Goal: Information Seeking & Learning: Learn about a topic

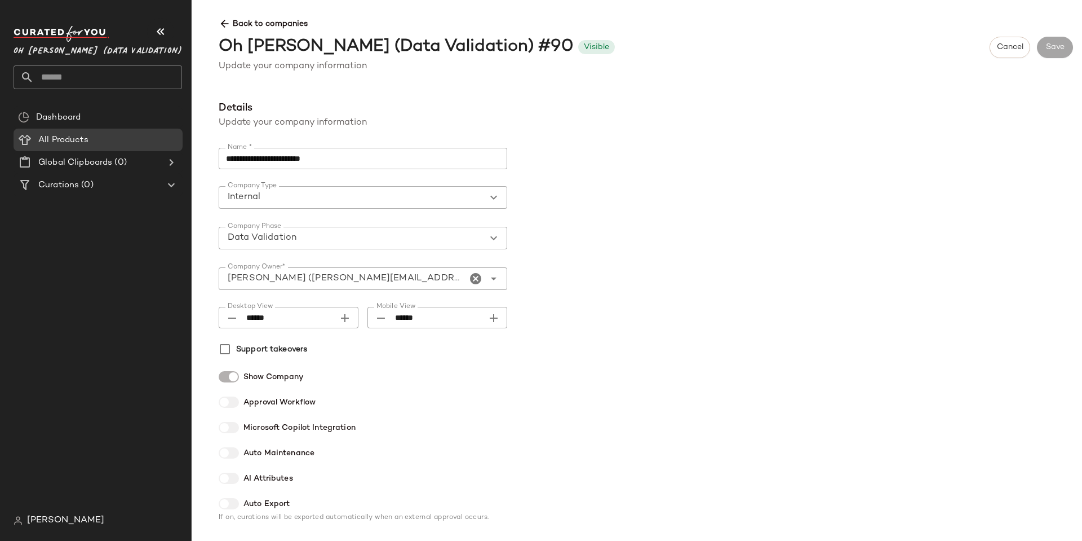
scroll to position [917, 0]
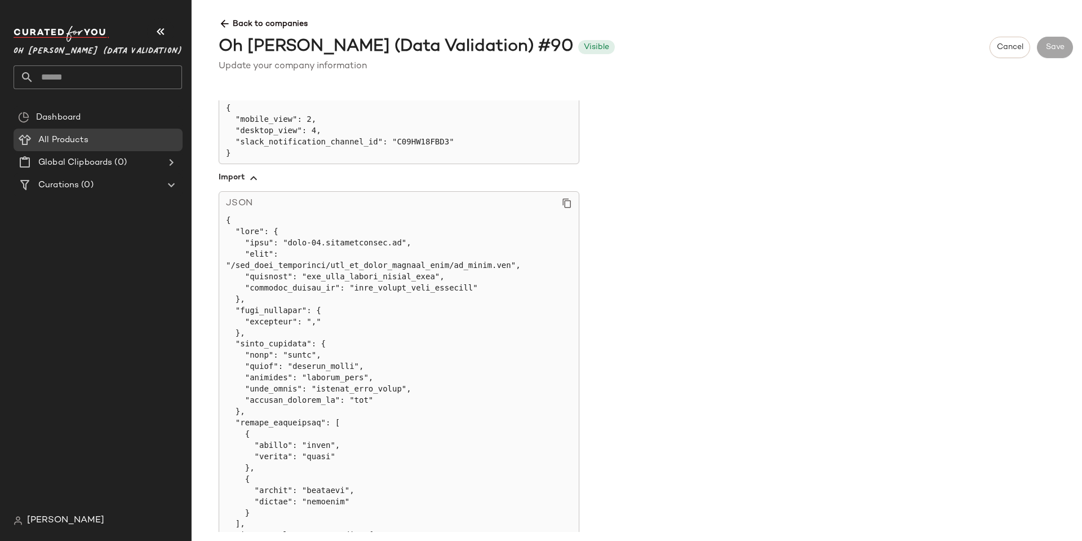
drag, startPoint x: 397, startPoint y: 393, endPoint x: 419, endPoint y: 416, distance: 31.5
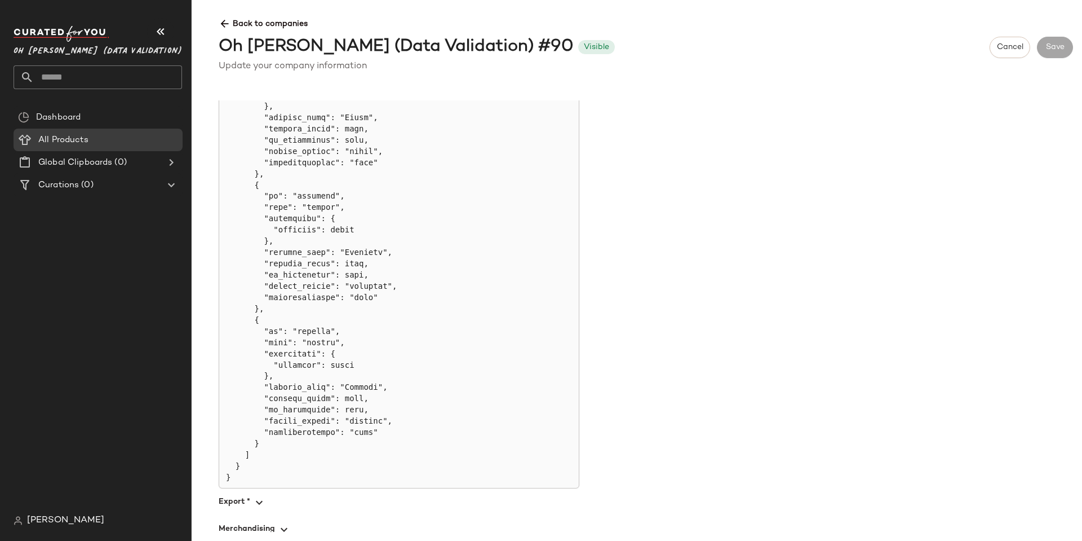
scroll to position [1029, 0]
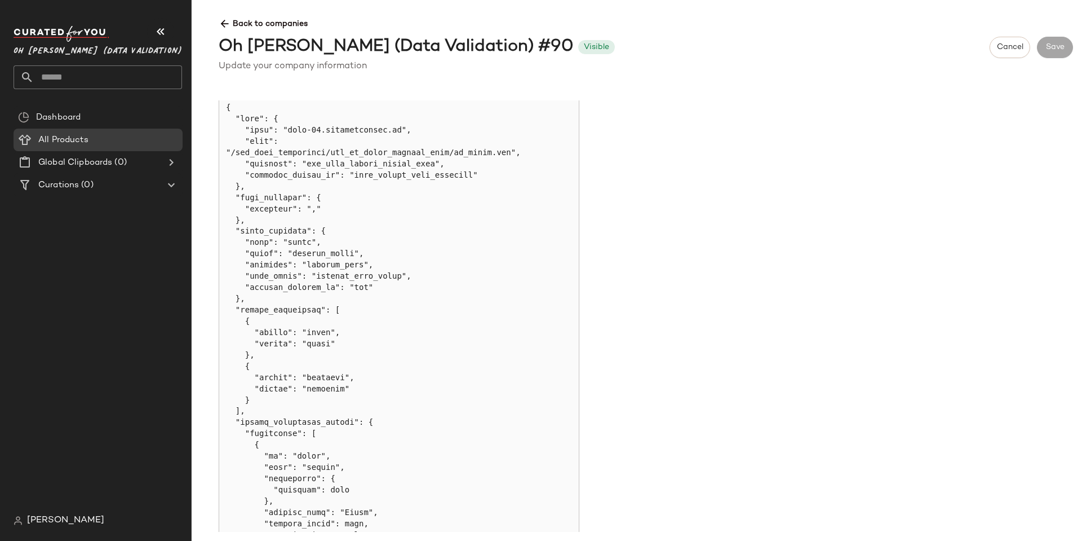
click at [754, 154] on div "**********" at bounding box center [646, 315] width 873 height 431
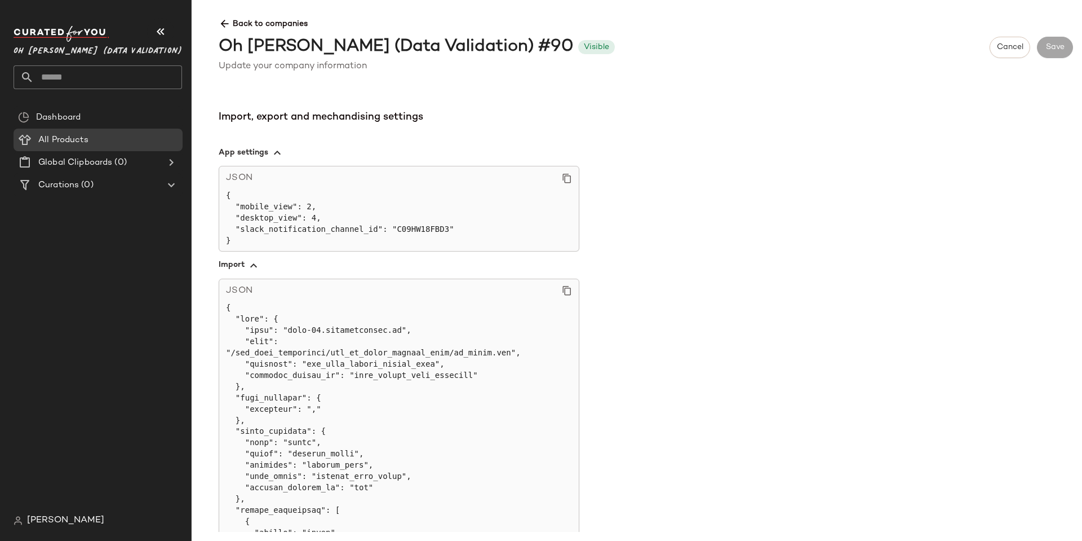
scroll to position [917, 0]
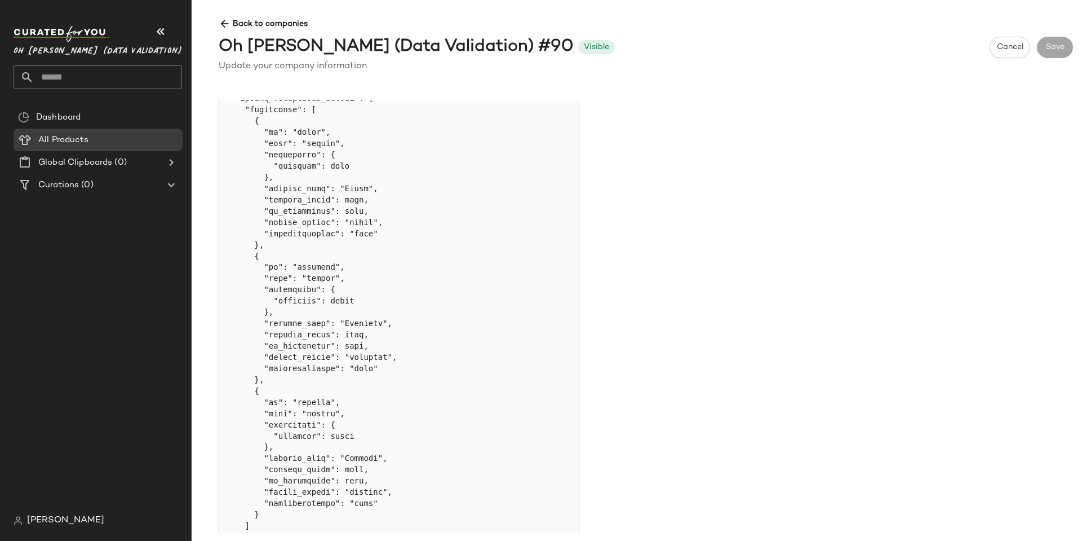
scroll to position [1311, 0]
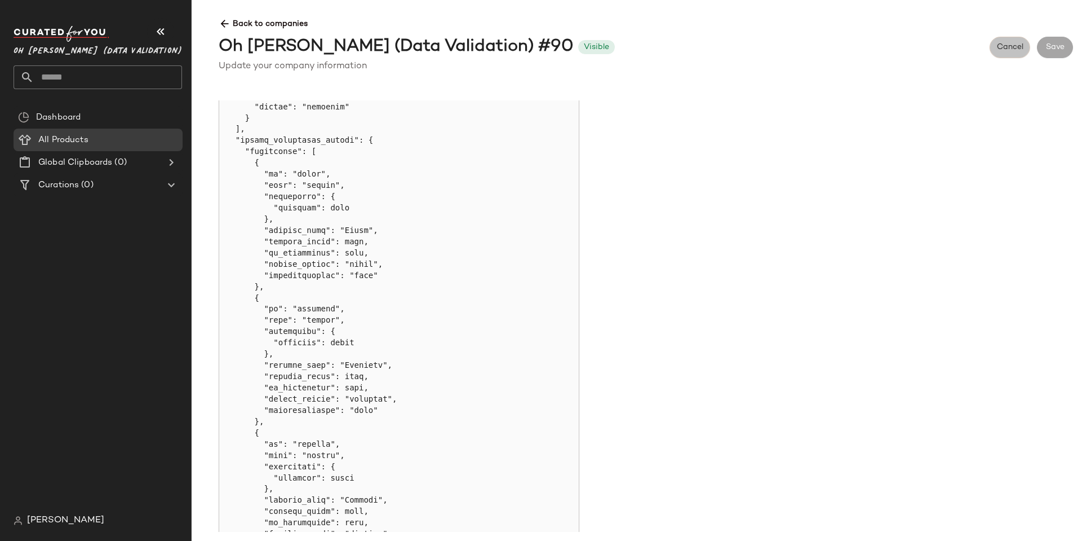
click at [1010, 50] on span "Cancel" at bounding box center [1010, 47] width 27 height 9
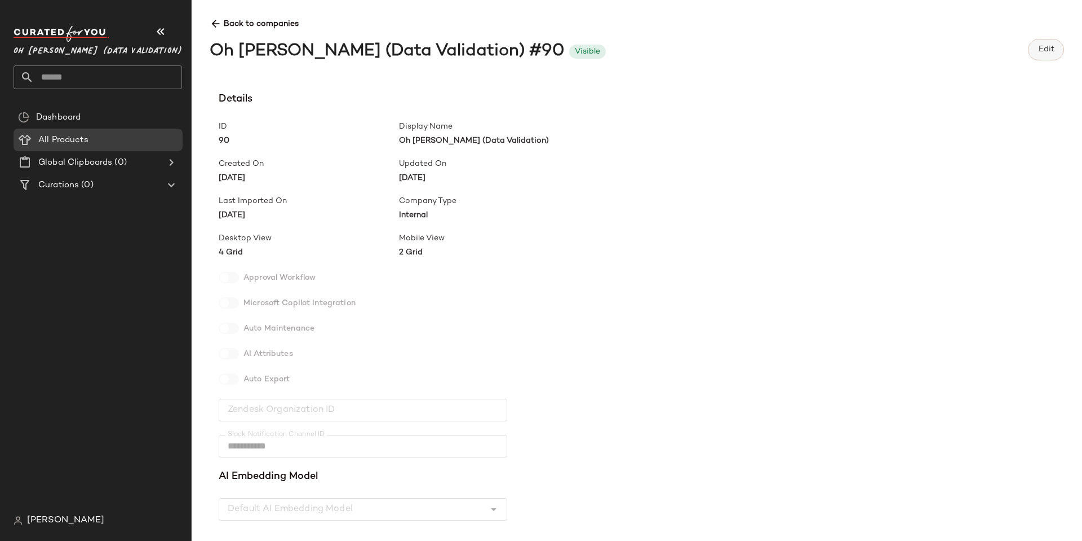
click at [1038, 48] on span "Edit" at bounding box center [1046, 49] width 16 height 9
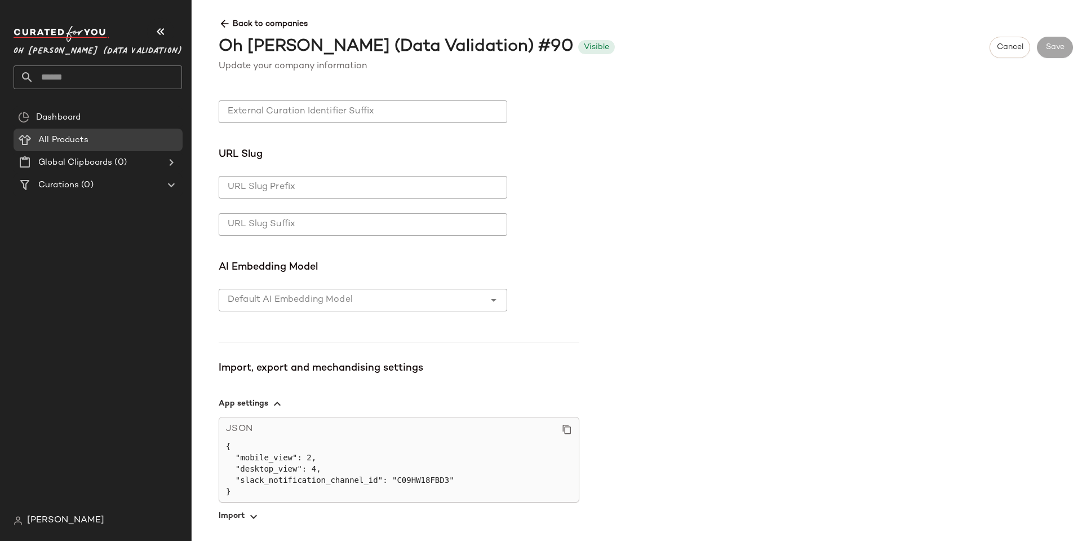
scroll to position [620, 0]
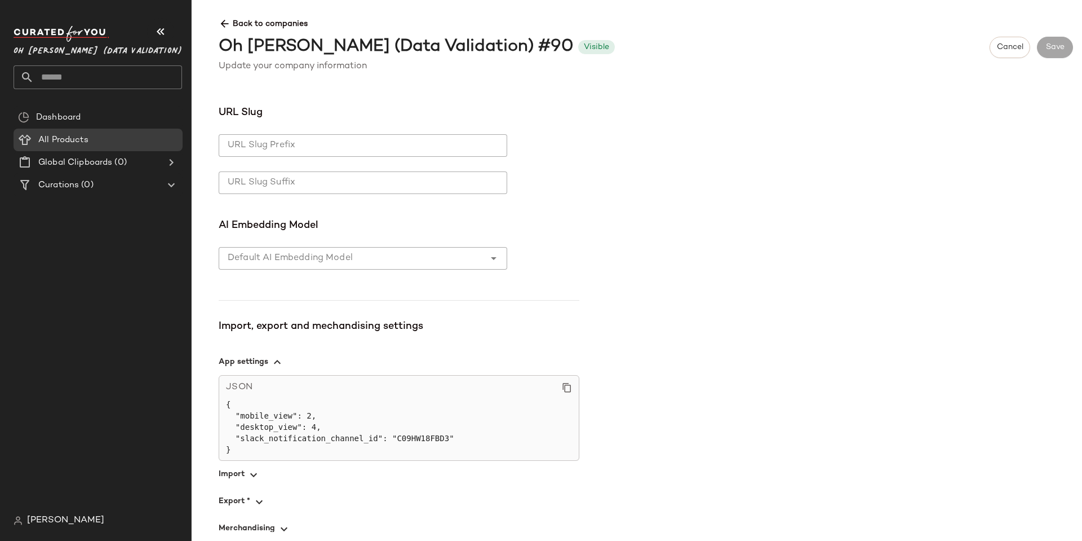
click at [235, 469] on span "button" at bounding box center [399, 474] width 361 height 27
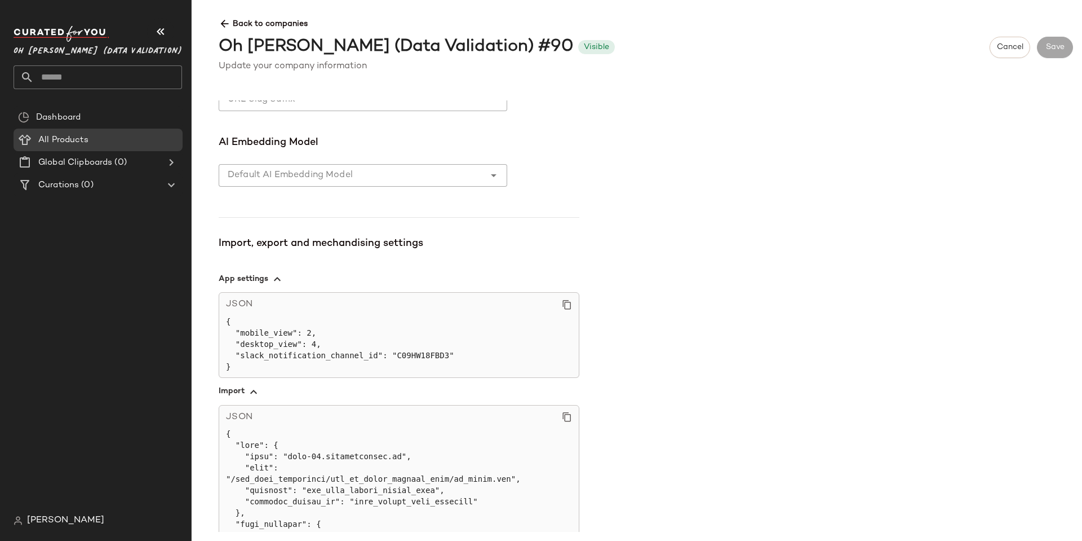
scroll to position [789, 0]
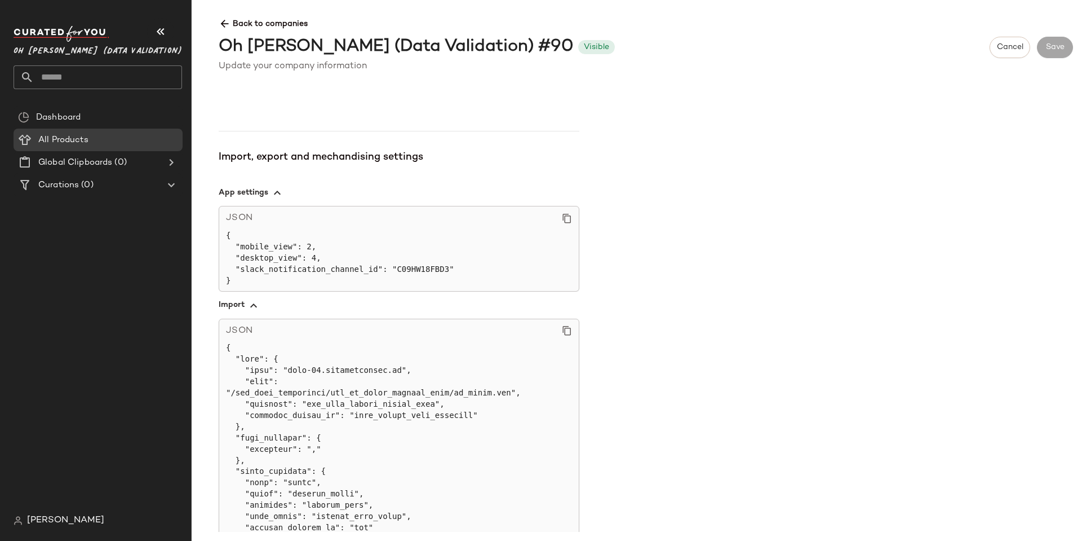
drag, startPoint x: 306, startPoint y: 420, endPoint x: 373, endPoint y: 444, distance: 71.3
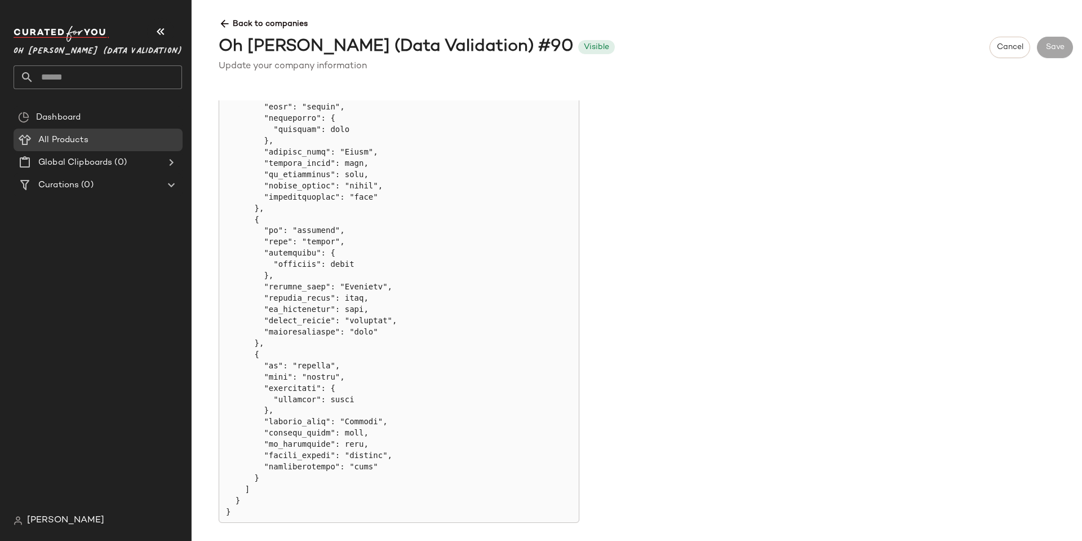
scroll to position [1424, 0]
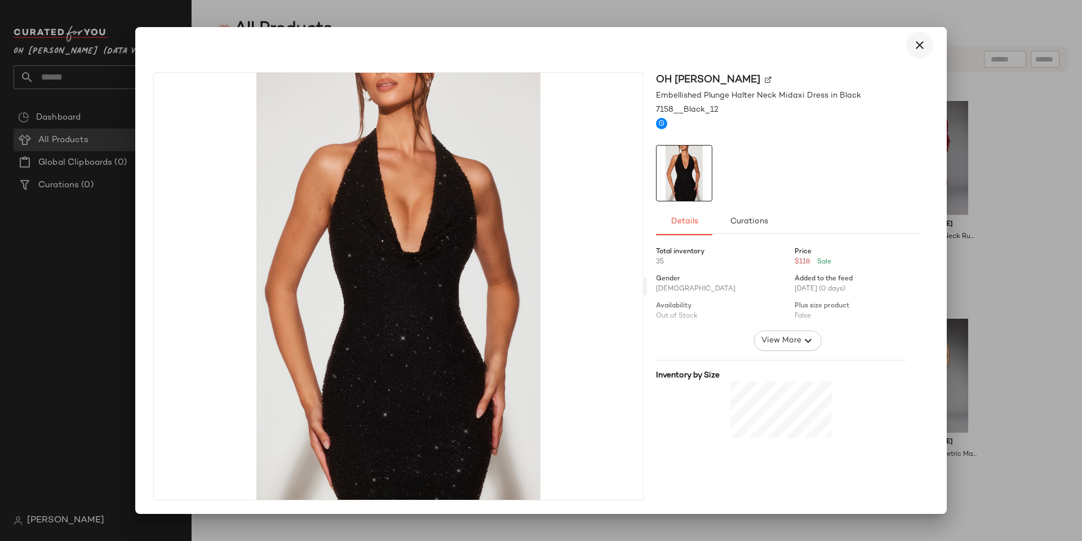
click at [922, 42] on icon "button" at bounding box center [920, 45] width 14 height 14
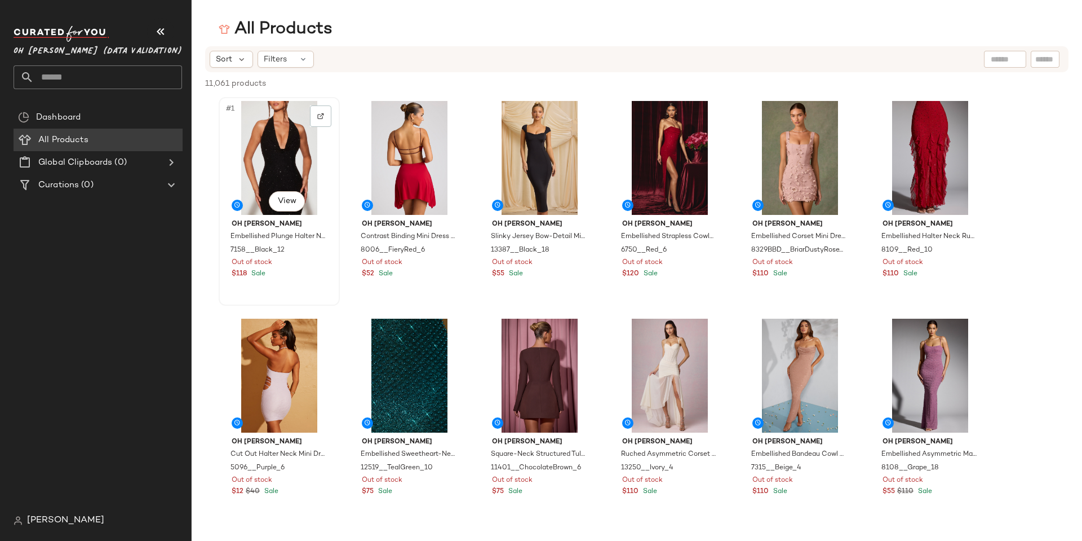
click at [266, 169] on div "#1 View" at bounding box center [279, 158] width 113 height 114
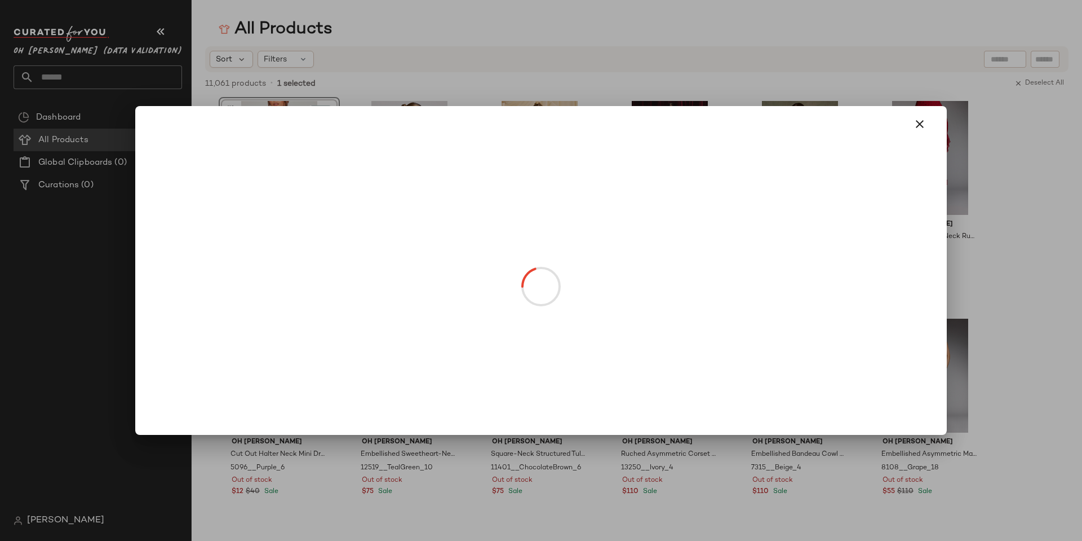
click at [289, 211] on body "Oh Polly (Data Validation) ** Dashboard All Products Global Clipboards (0) Cura…" at bounding box center [541, 270] width 1082 height 541
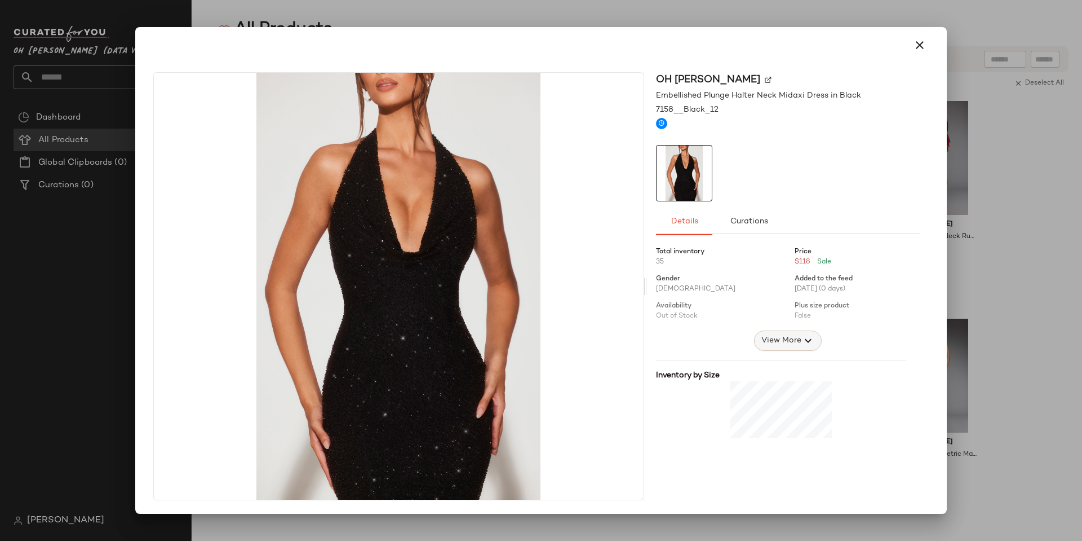
click at [802, 344] on icon "button" at bounding box center [809, 341] width 14 height 14
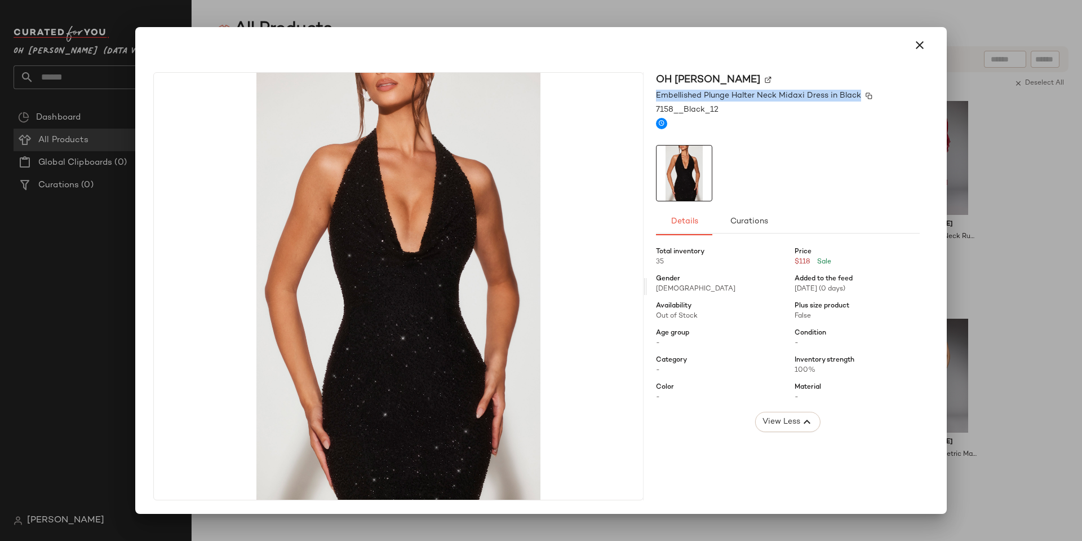
drag, startPoint x: 656, startPoint y: 96, endPoint x: 899, endPoint y: 93, distance: 243.6
click at [900, 92] on div "Oh Polly Embellished Plunge Halter Neck Midaxi Dress in Black 7158__Black_12 De…" at bounding box center [788, 286] width 282 height 428
copy span "Embellished Plunge Halter Neck Midaxi Dress in Black"
click at [866, 95] on img at bounding box center [869, 95] width 7 height 7
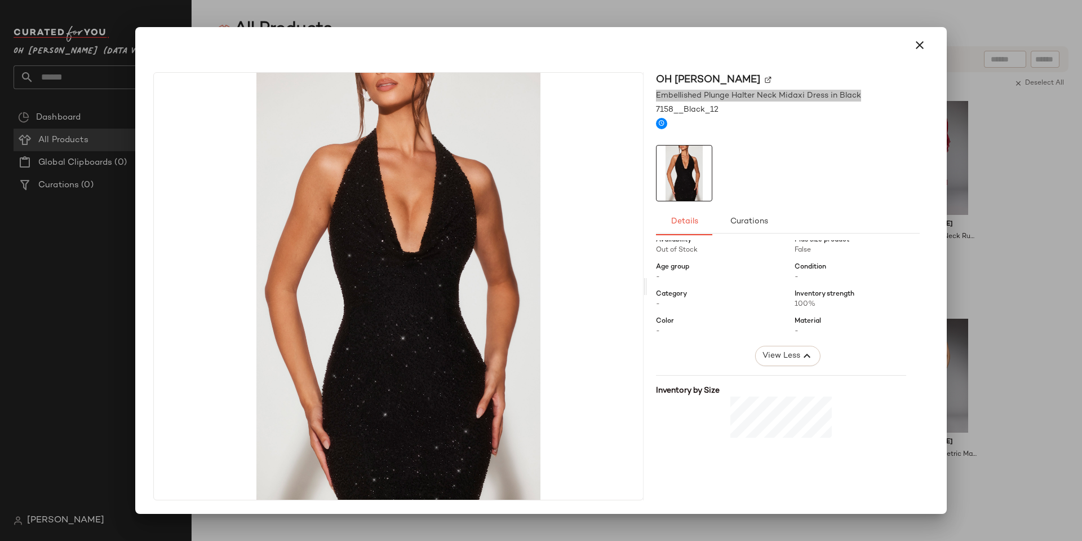
scroll to position [11, 0]
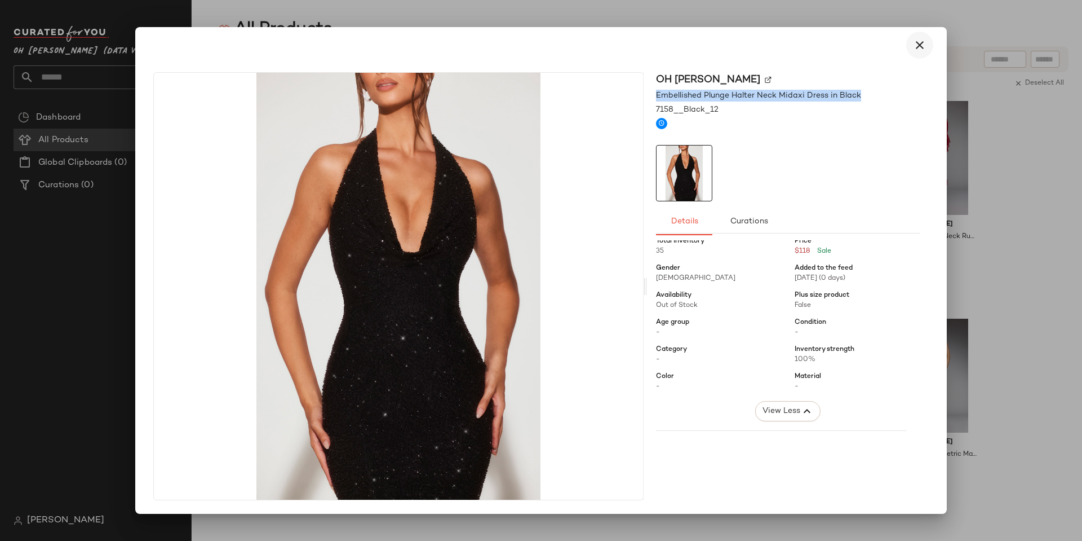
click at [918, 47] on icon "button" at bounding box center [920, 45] width 14 height 14
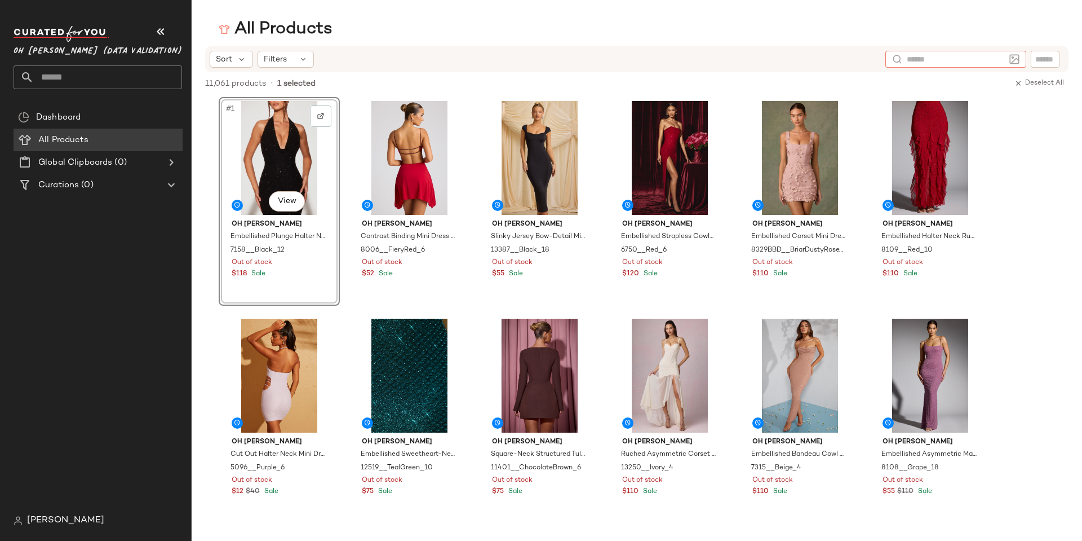
click at [998, 56] on input "text" at bounding box center [956, 60] width 98 height 12
click at [1042, 60] on input "Filter" at bounding box center [1008, 60] width 96 height 12
paste input "**********"
type input "**********"
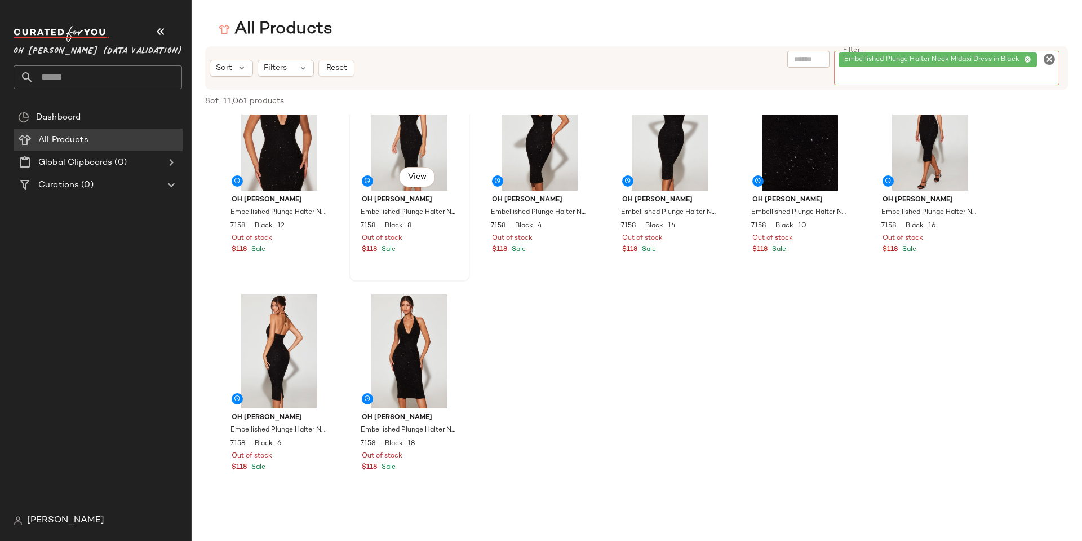
scroll to position [0, 0]
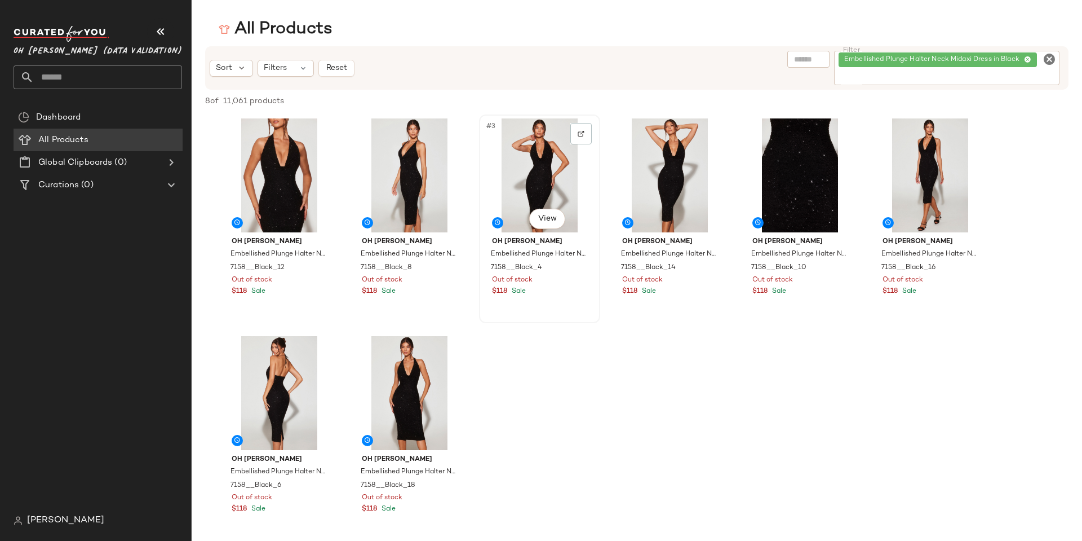
click at [529, 170] on div "#3 View" at bounding box center [539, 175] width 113 height 114
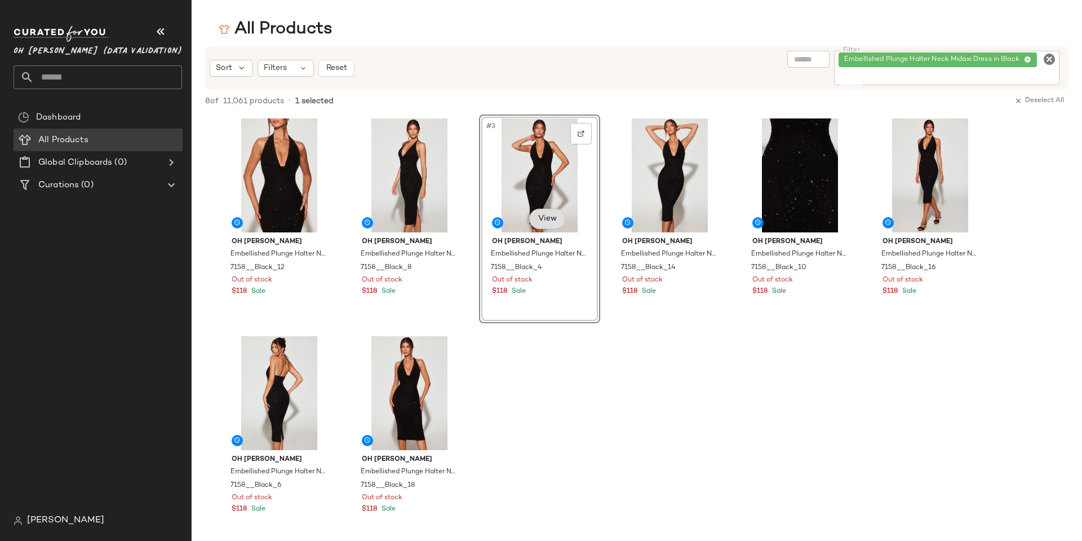
click at [553, 224] on body "Oh Polly (Data Validation) ** Dashboard All Products Global Clipboards (0) Cura…" at bounding box center [541, 270] width 1082 height 541
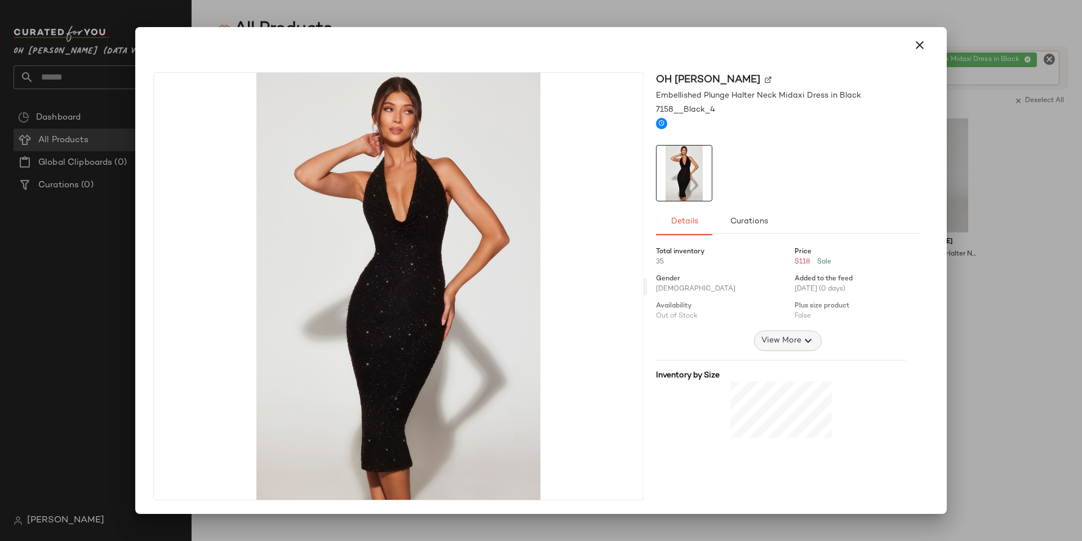
click at [784, 339] on span "View More" at bounding box center [781, 341] width 41 height 14
click at [923, 42] on icon "button" at bounding box center [920, 45] width 14 height 14
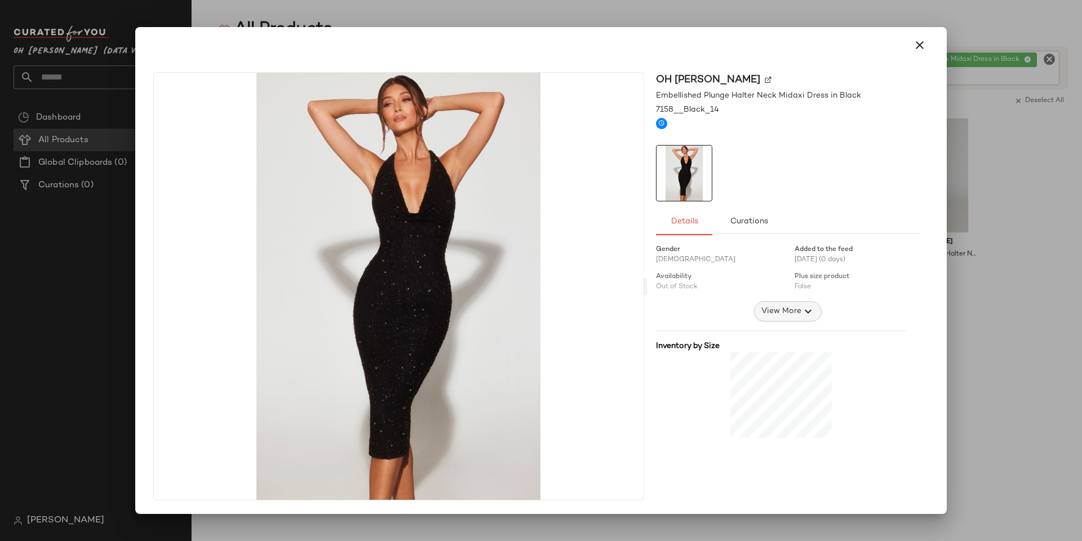
scroll to position [42, 0]
click at [784, 300] on span "View More" at bounding box center [781, 298] width 41 height 14
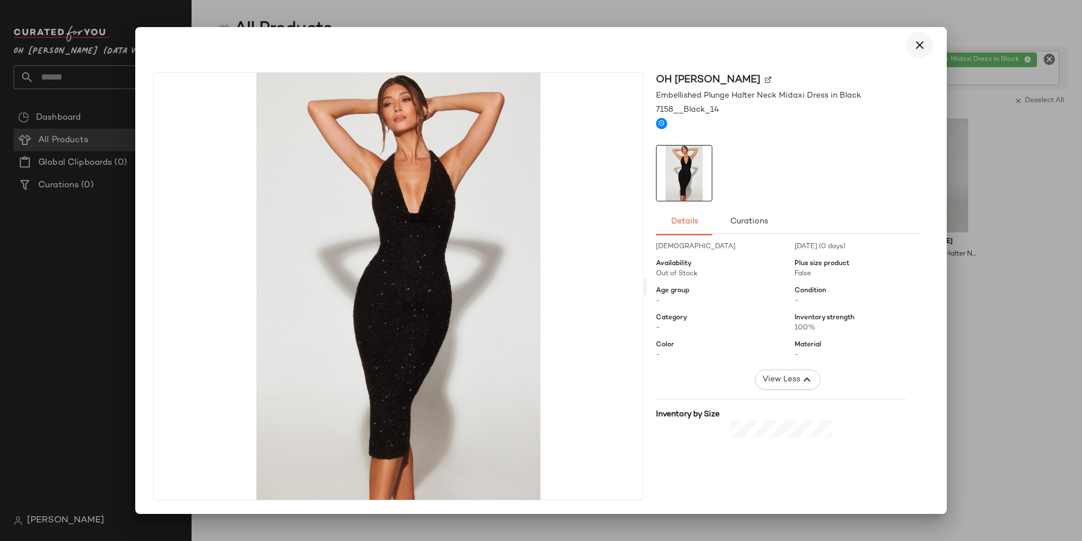
click at [927, 47] on button "button" at bounding box center [920, 45] width 27 height 27
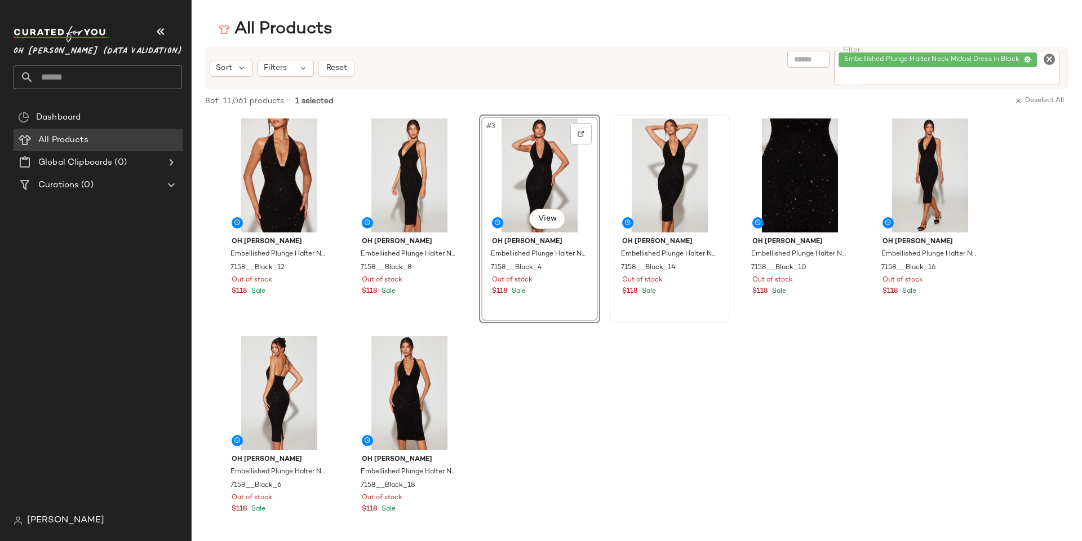
click at [810, 373] on div "Oh Polly Embellished Plunge Halter Neck Midaxi Dress in Black 7158__Black_12 Ou…" at bounding box center [637, 327] width 891 height 426
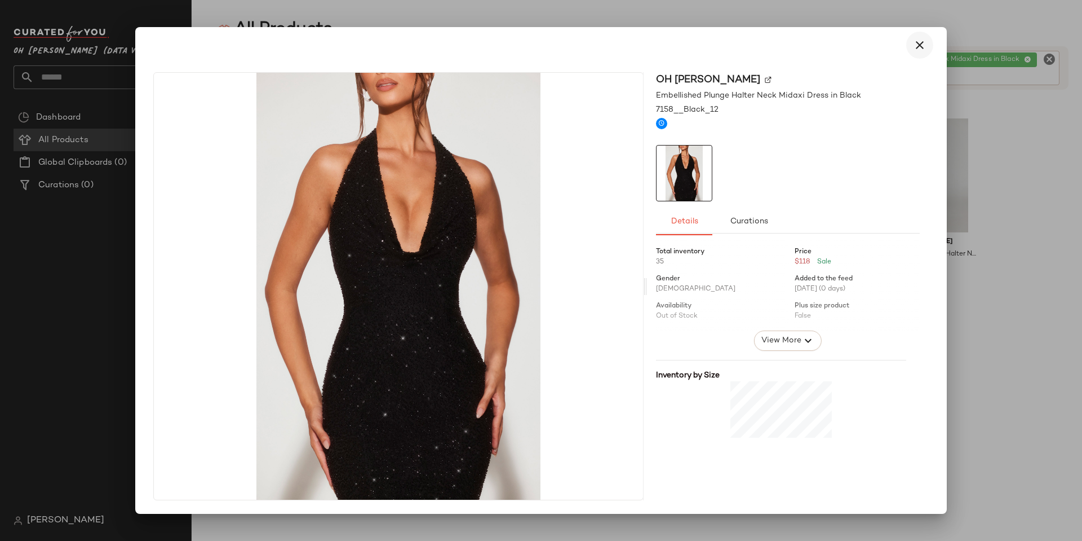
click at [927, 39] on button "button" at bounding box center [920, 45] width 27 height 27
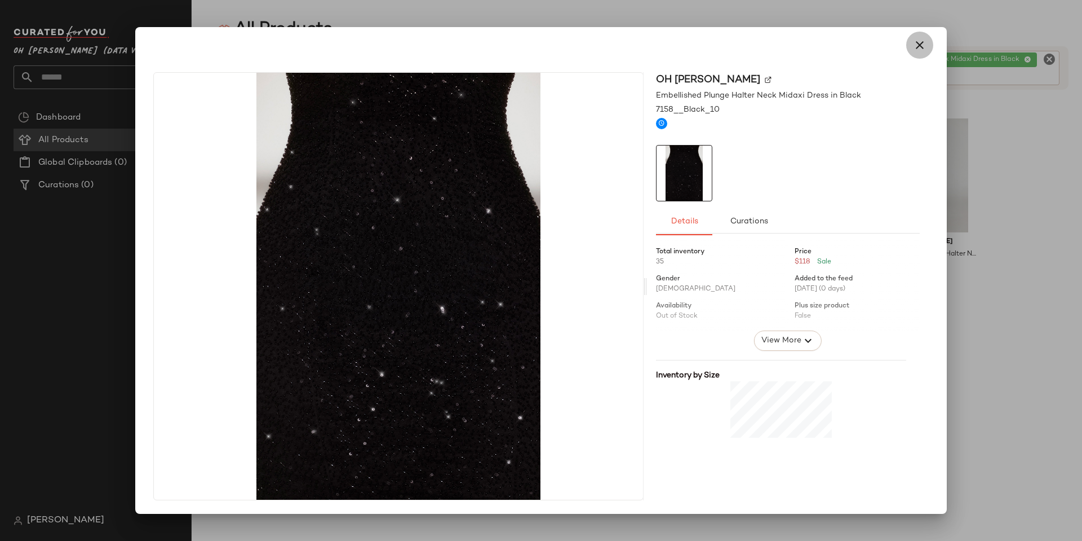
click at [918, 40] on icon "button" at bounding box center [920, 45] width 14 height 14
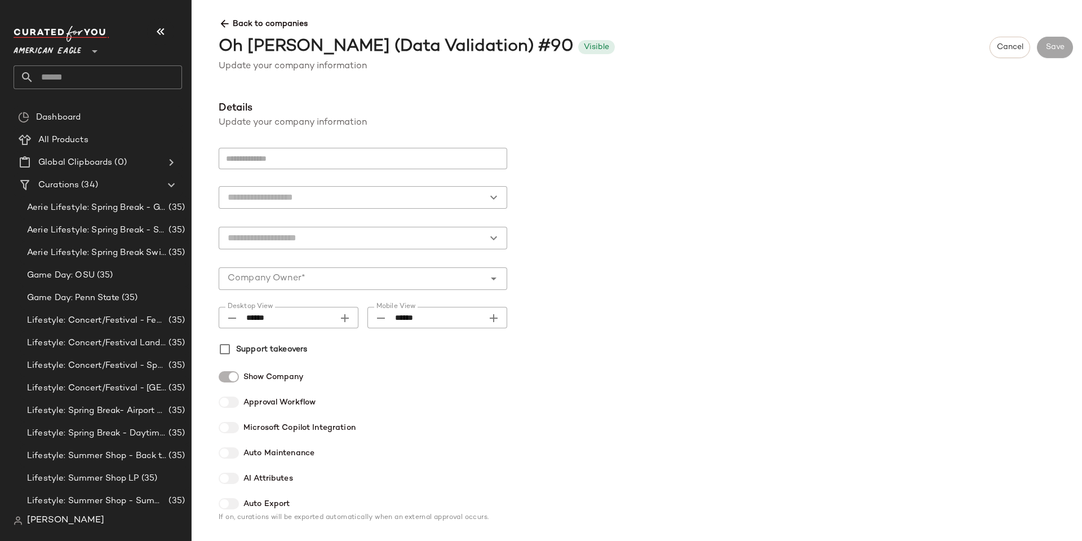
type input "**********"
type input "********"
type input "**********"
click at [226, 25] on icon at bounding box center [225, 24] width 12 height 12
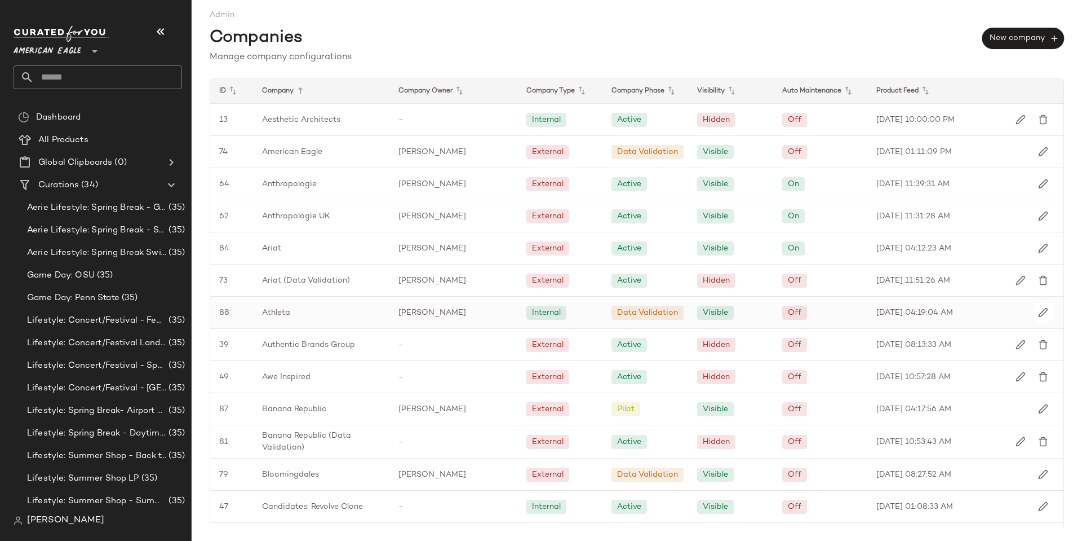
click at [280, 314] on span "Athleta" at bounding box center [276, 313] width 28 height 12
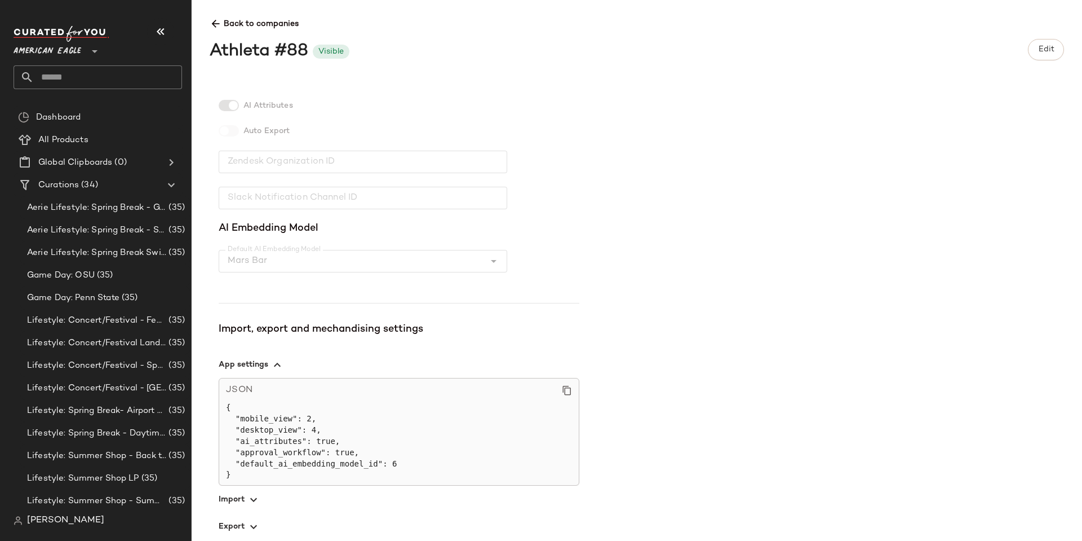
scroll to position [284, 0]
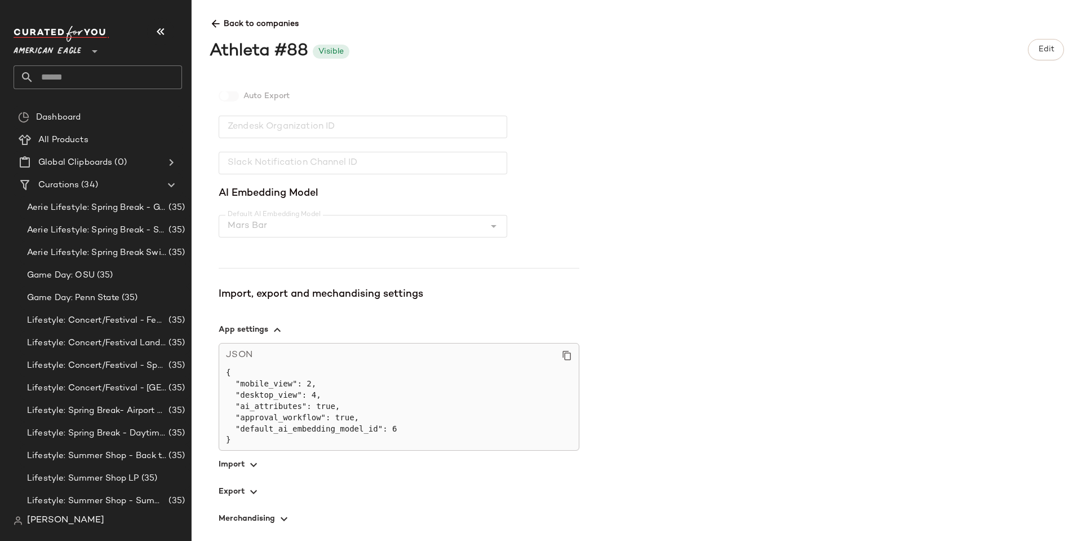
click at [248, 469] on icon "button" at bounding box center [254, 465] width 14 height 14
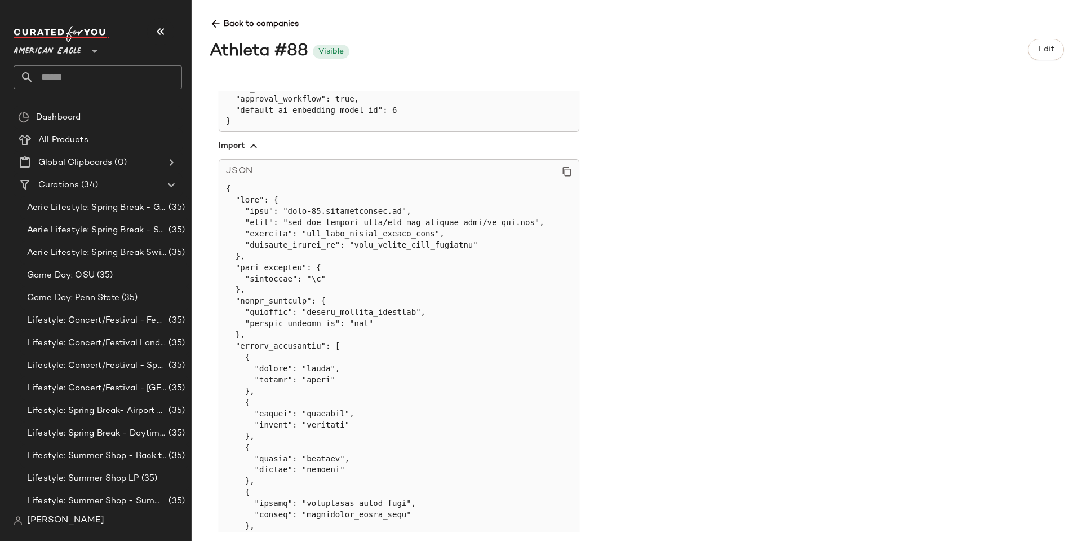
scroll to position [591, 0]
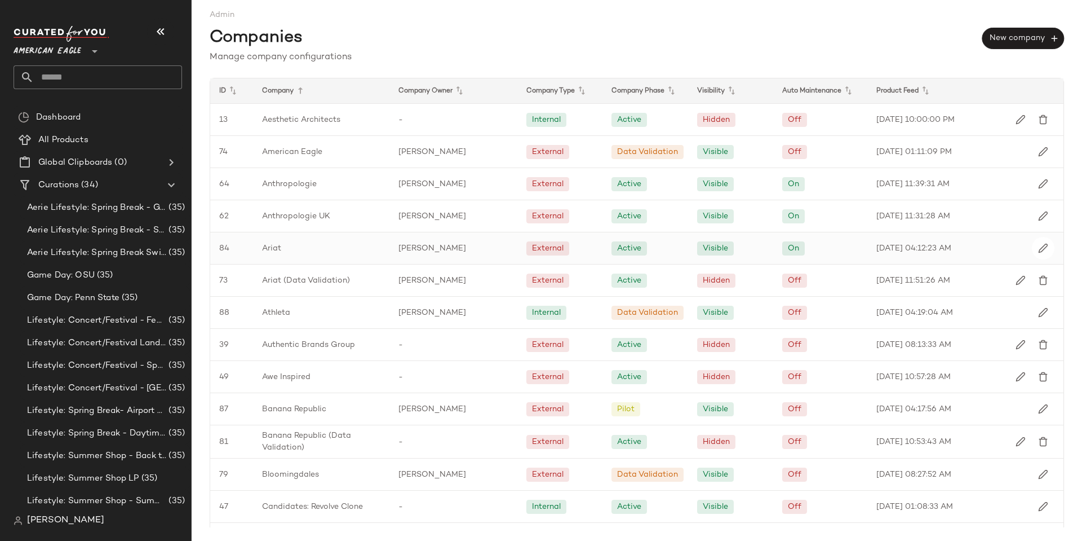
click at [280, 251] on span "Ariat" at bounding box center [271, 248] width 19 height 12
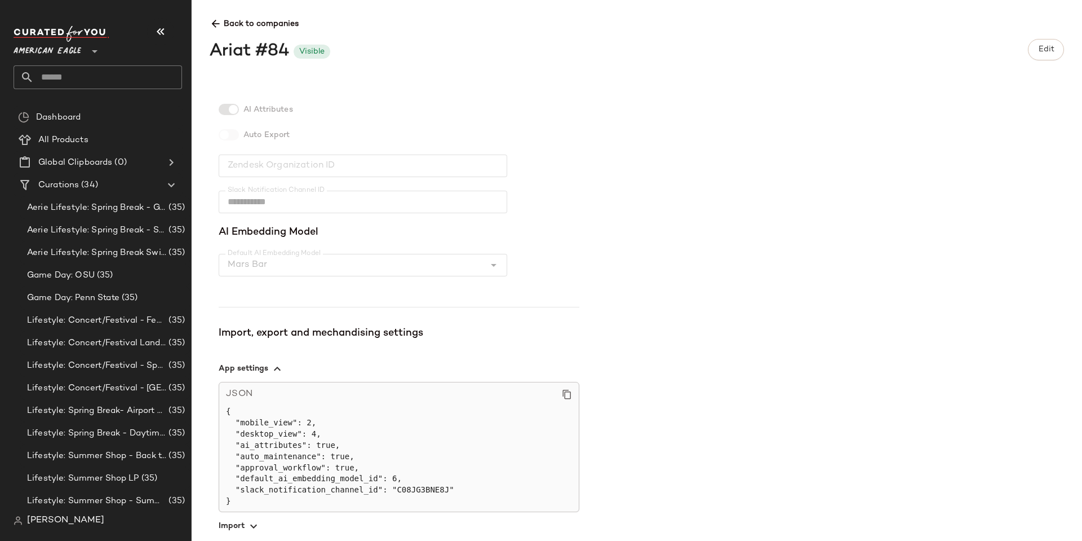
scroll to position [306, 0]
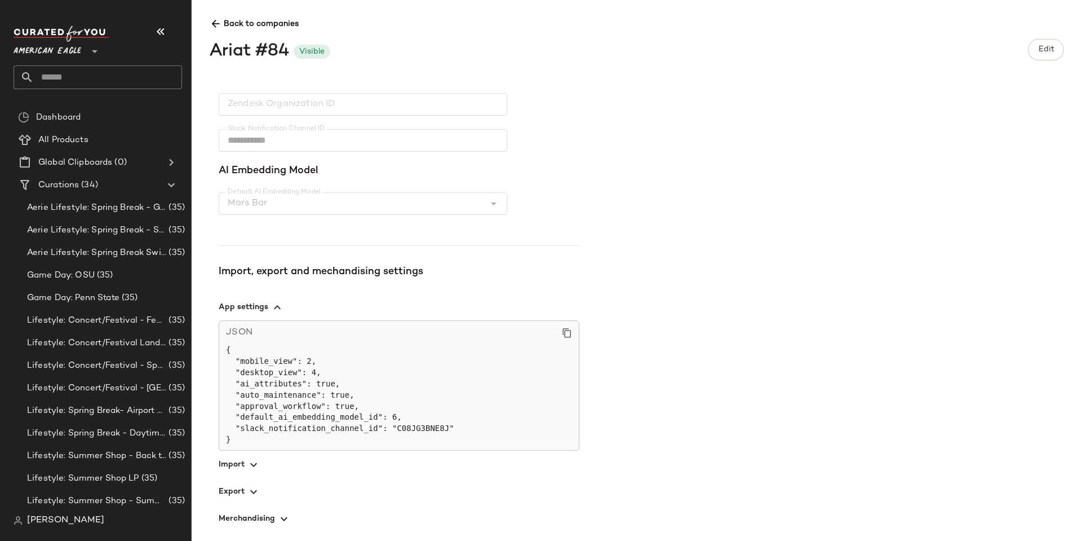
click at [237, 463] on span "button" at bounding box center [399, 463] width 361 height 27
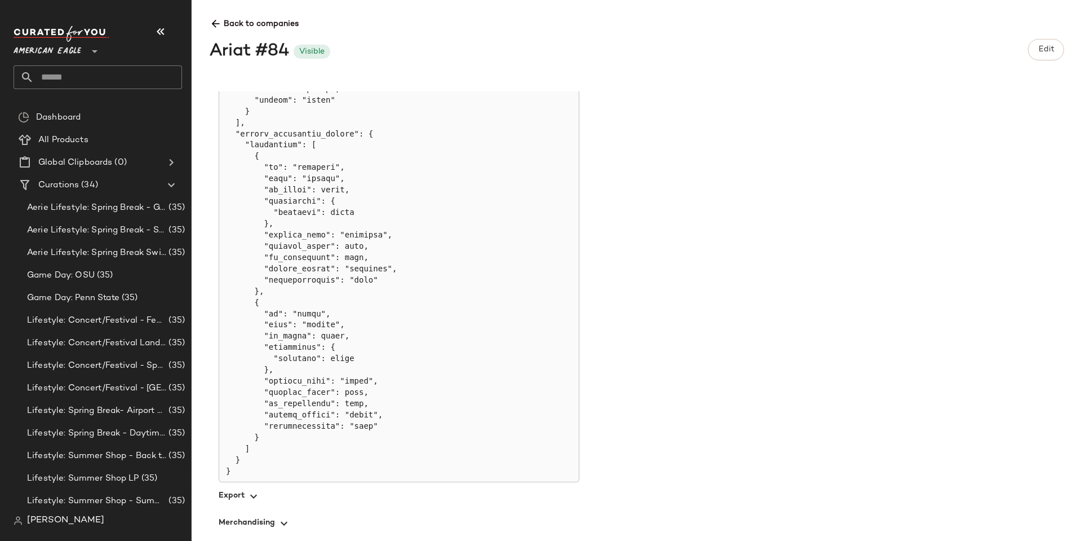
scroll to position [931, 0]
click at [218, 21] on icon at bounding box center [216, 24] width 12 height 12
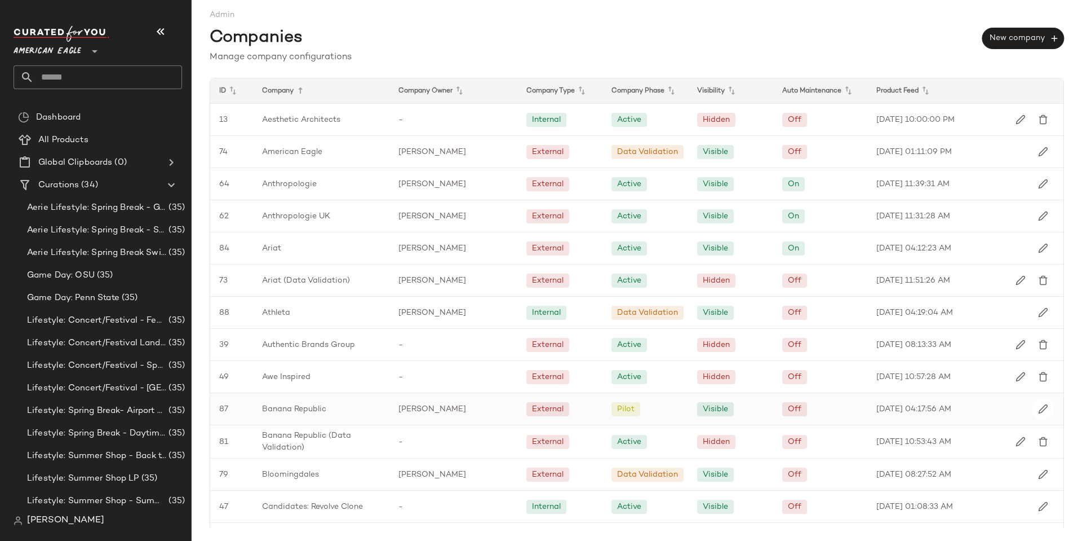
click at [287, 406] on span "Banana Republic" at bounding box center [294, 409] width 64 height 12
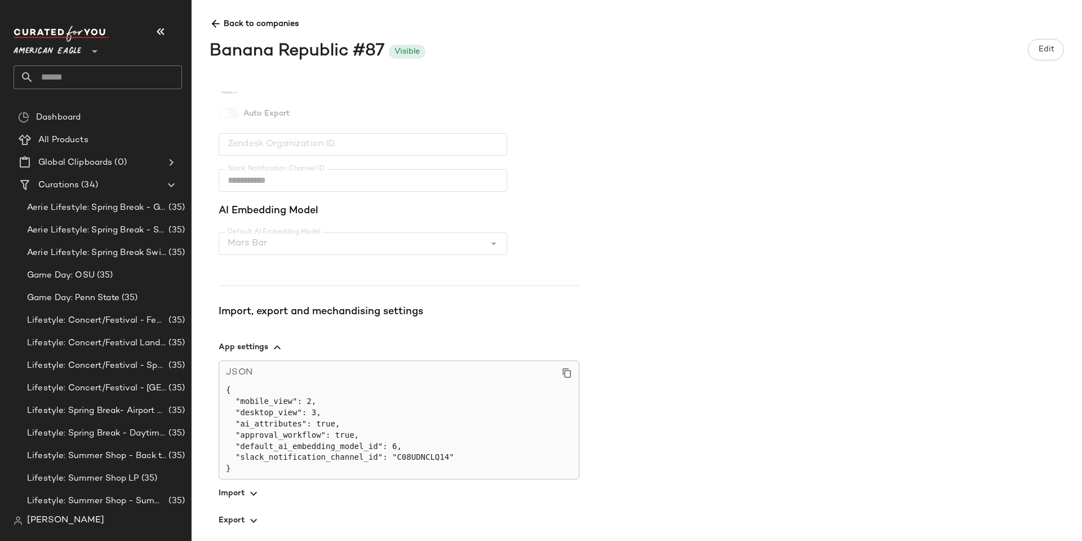
scroll to position [295, 0]
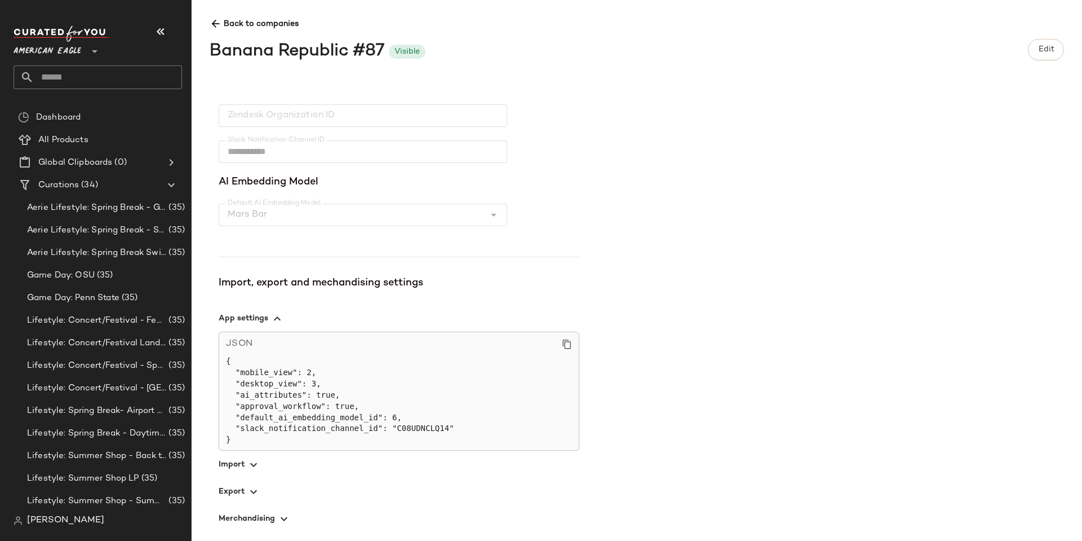
click at [242, 463] on span "button" at bounding box center [399, 463] width 361 height 27
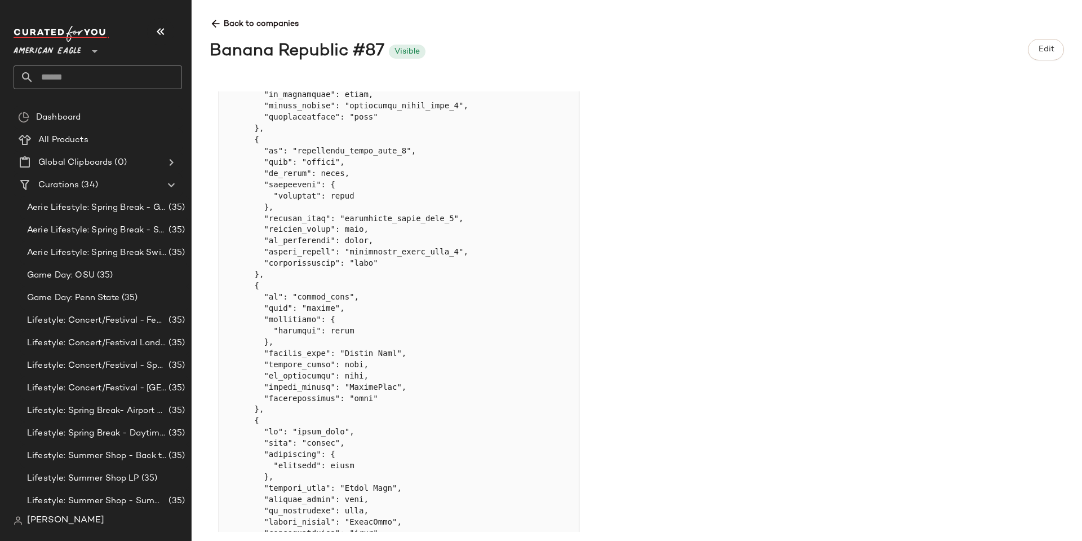
scroll to position [2032, 0]
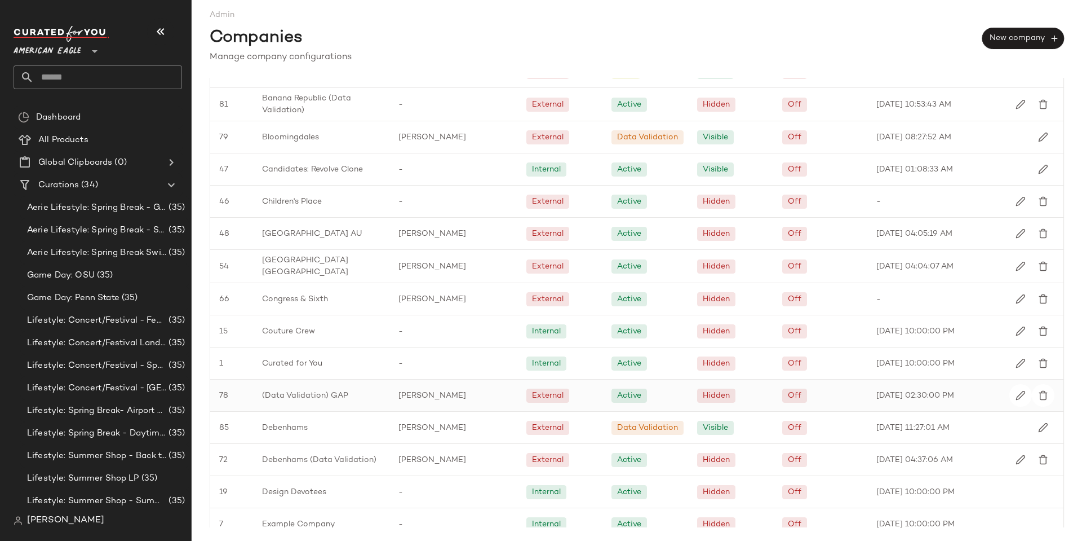
scroll to position [338, 0]
click at [321, 454] on span "Debenhams (Data Validation)" at bounding box center [319, 459] width 114 height 12
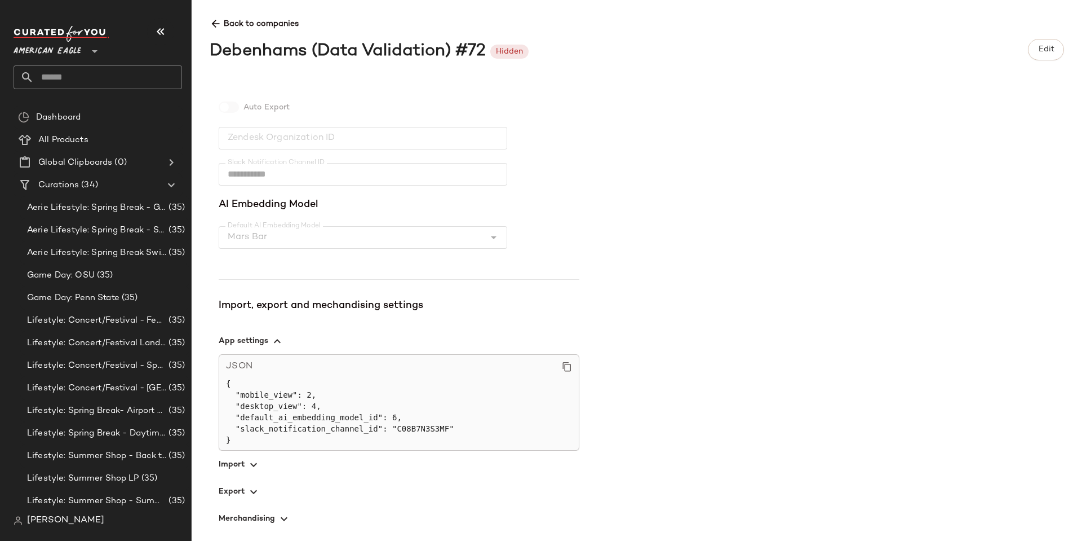
click at [243, 462] on span "button" at bounding box center [399, 463] width 361 height 27
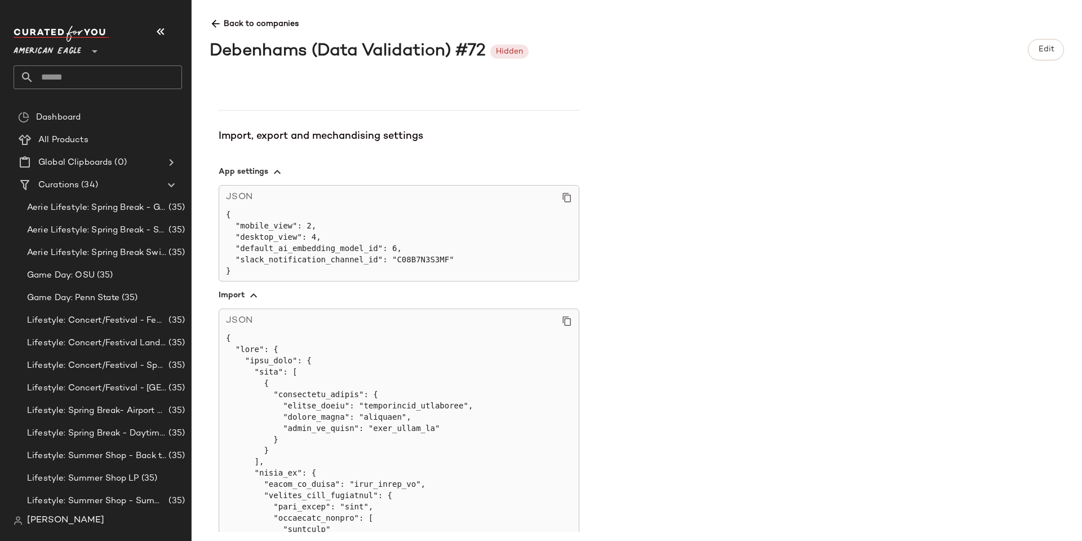
scroll to position [611, 0]
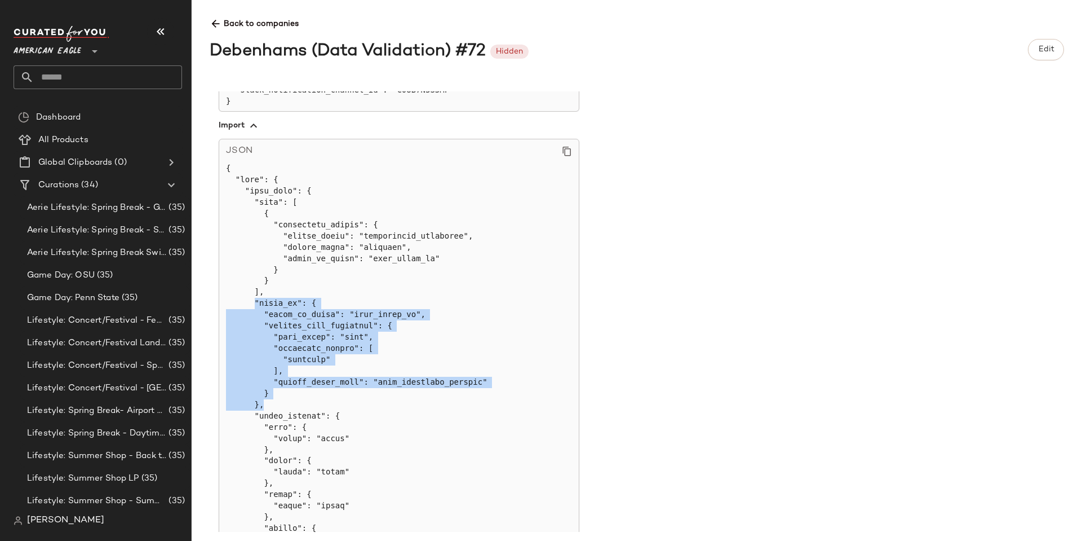
drag, startPoint x: 262, startPoint y: 404, endPoint x: 253, endPoint y: 304, distance: 100.2
copy pre ""group_by": { "group_by_field": "item_group_id", "compile_size_inventory": { "s…"
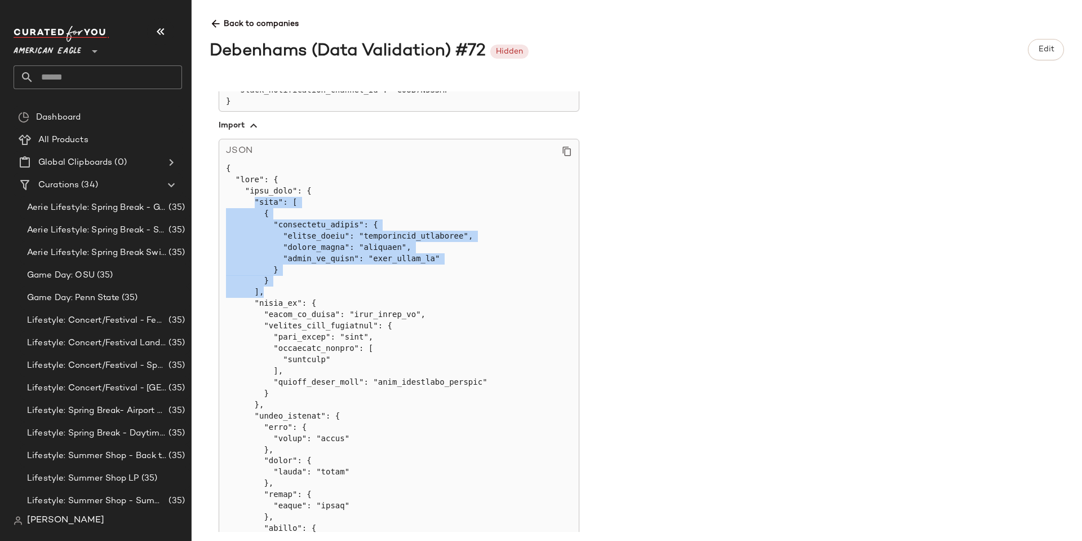
drag, startPoint x: 267, startPoint y: 292, endPoint x: 253, endPoint y: 201, distance: 92.4
copy pre ""prep": [ { "accumulate_values": { "output_field": "accumulated_inventory", "ta…"
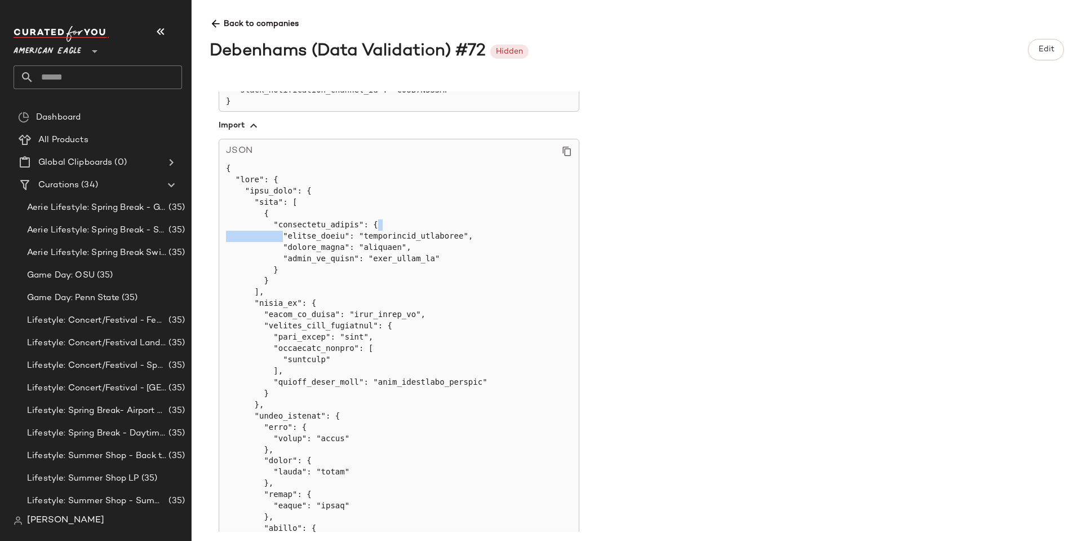
copy pre "accumulated_inventory"
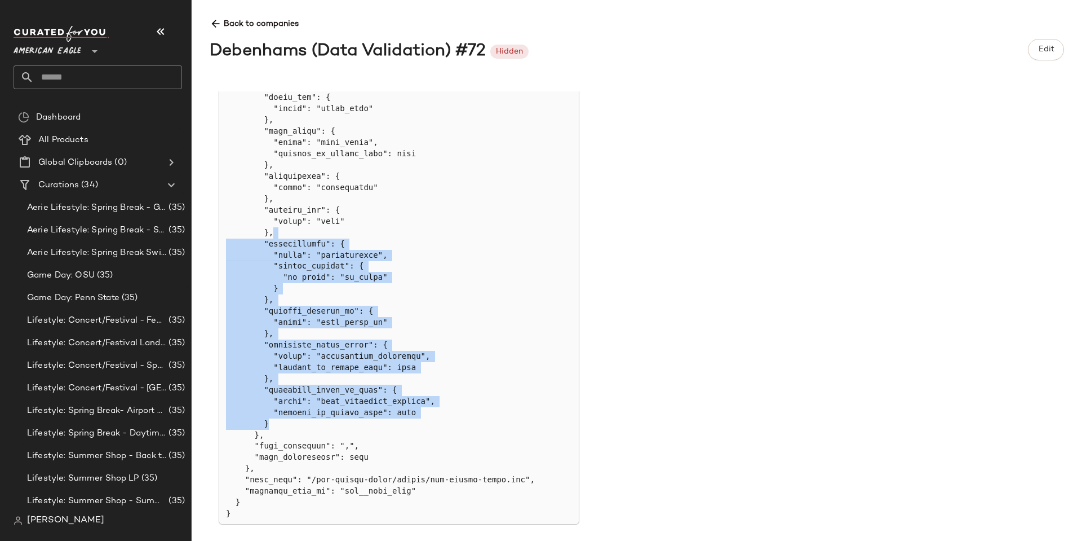
drag, startPoint x: 272, startPoint y: 379, endPoint x: 307, endPoint y: 189, distance: 192.5
copy pre ""availability": { "field": "availability", "manual_mapping": { "in stock": "in_…"
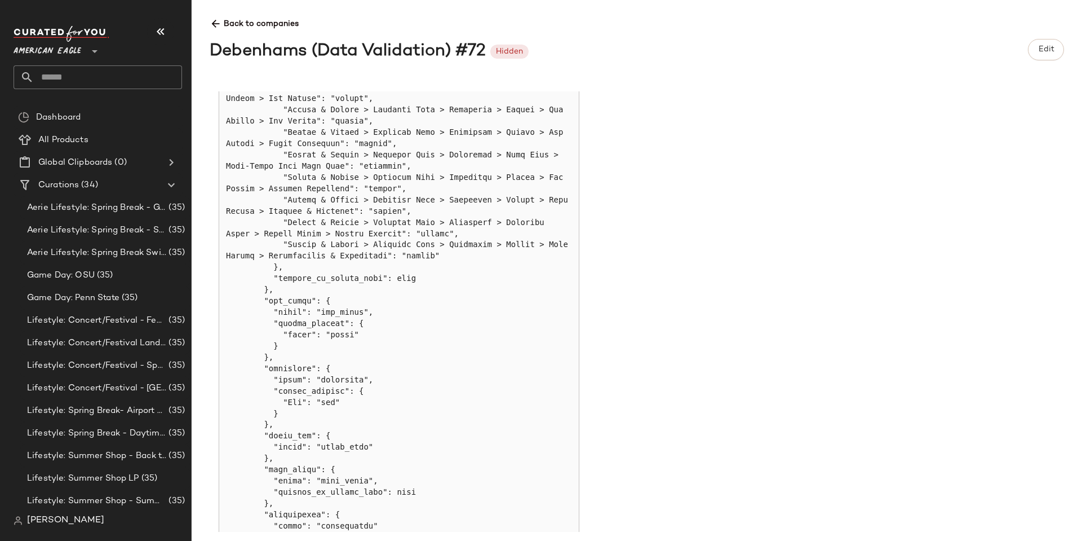
scroll to position [2727, 0]
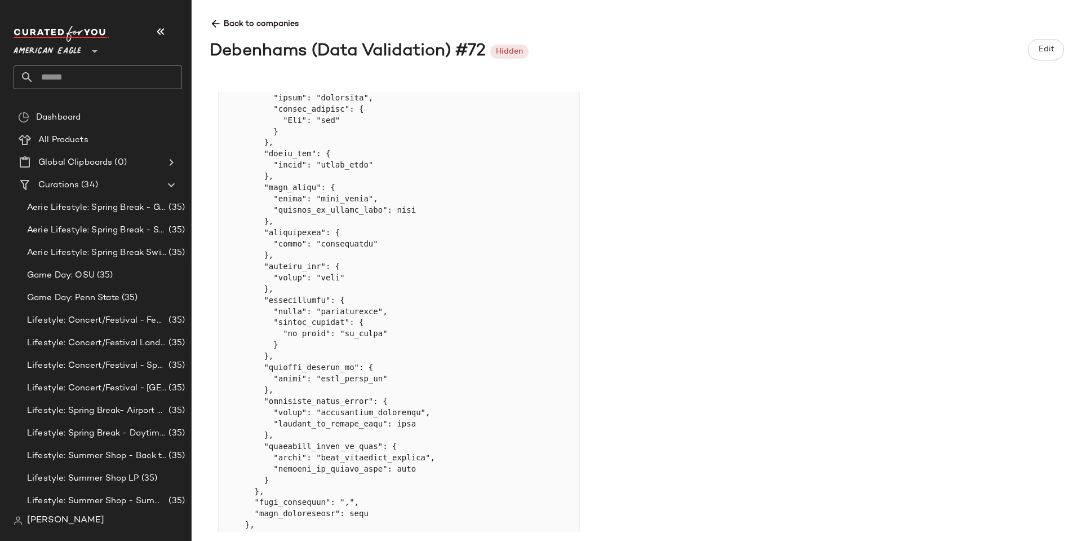
click at [218, 20] on icon at bounding box center [216, 24] width 12 height 12
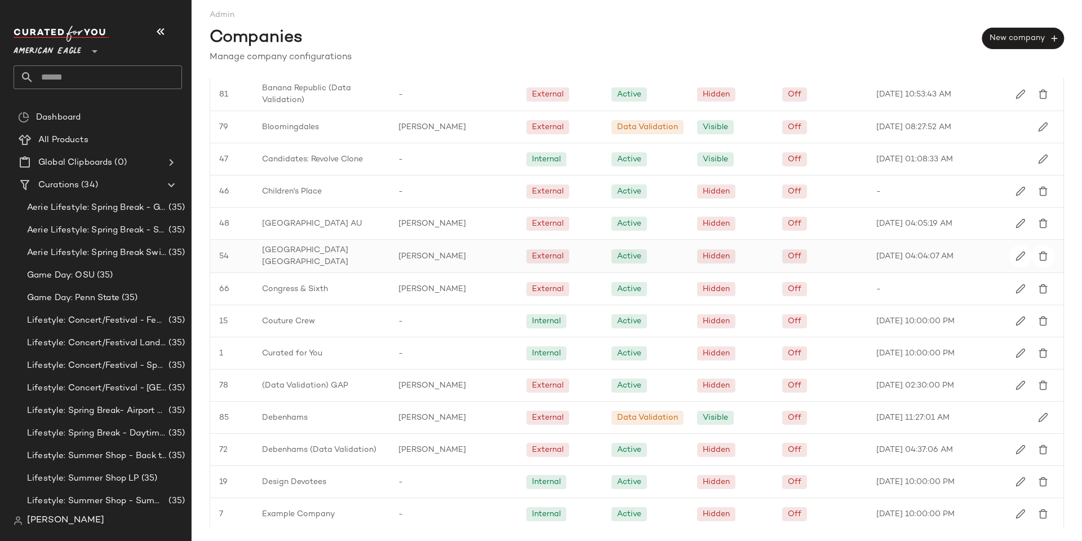
scroll to position [451, 0]
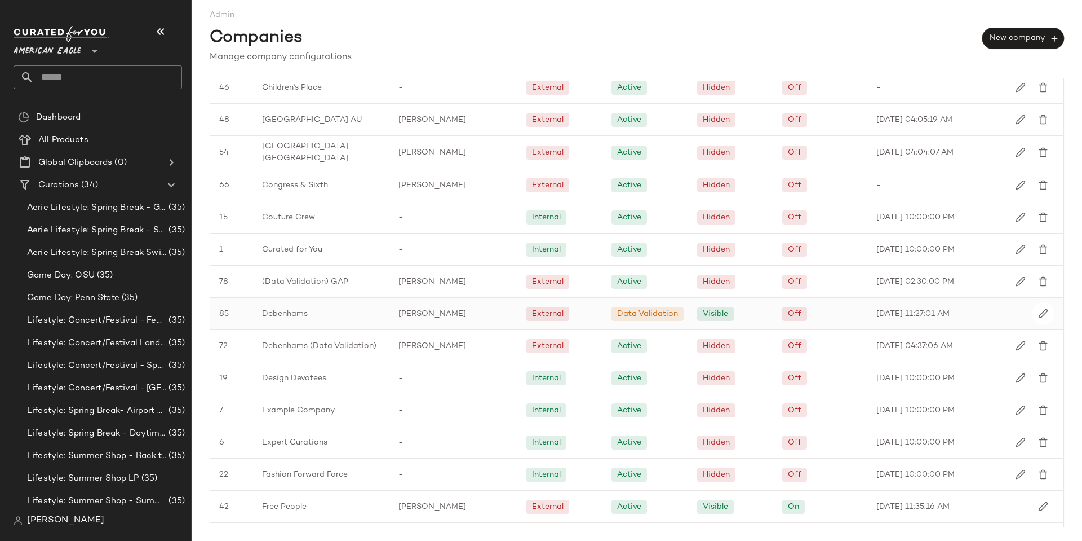
click at [287, 310] on span "Debenhams" at bounding box center [285, 314] width 46 height 12
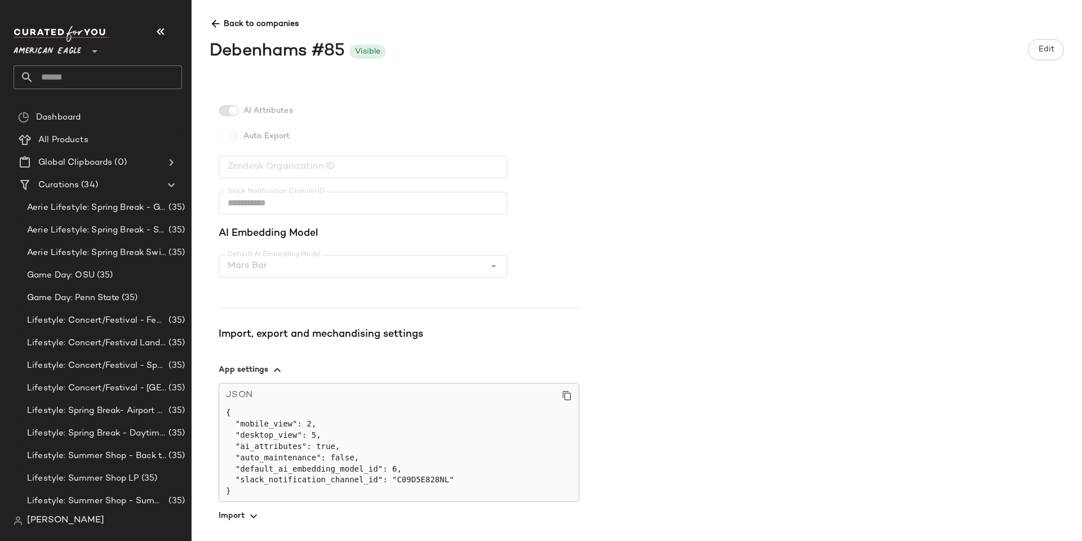
scroll to position [295, 0]
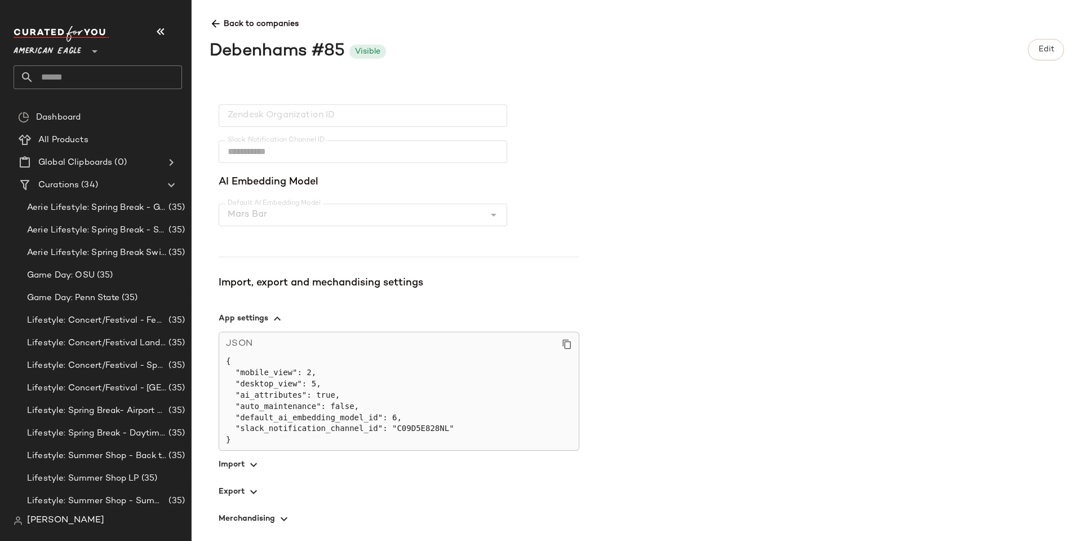
click at [253, 456] on span "button" at bounding box center [399, 463] width 361 height 27
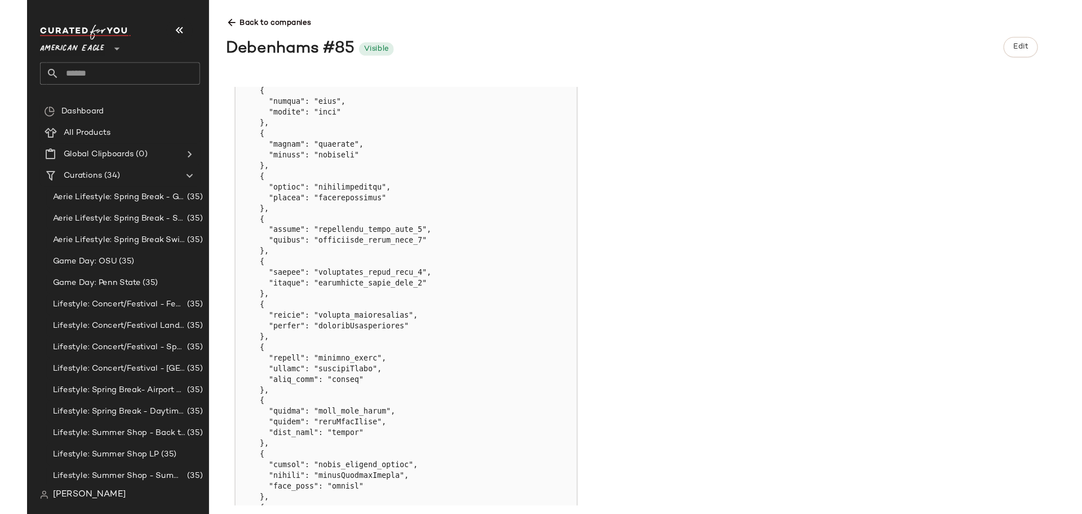
scroll to position [778, 0]
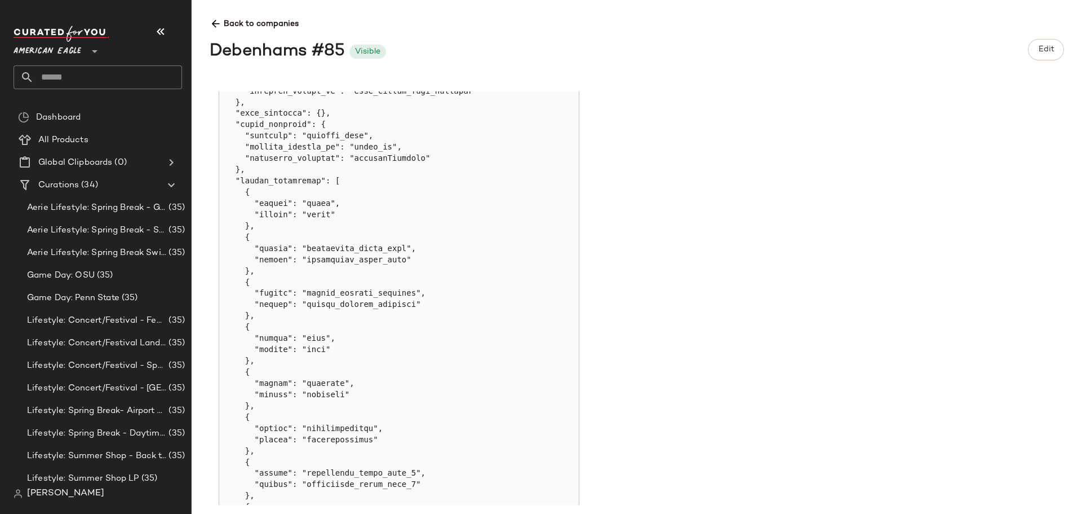
click at [218, 24] on icon at bounding box center [216, 24] width 12 height 12
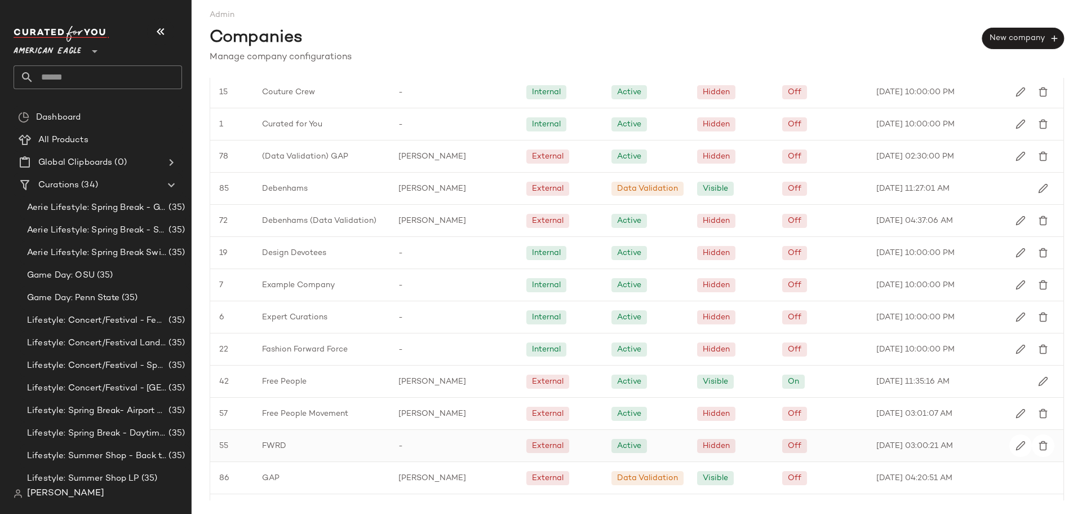
scroll to position [789, 0]
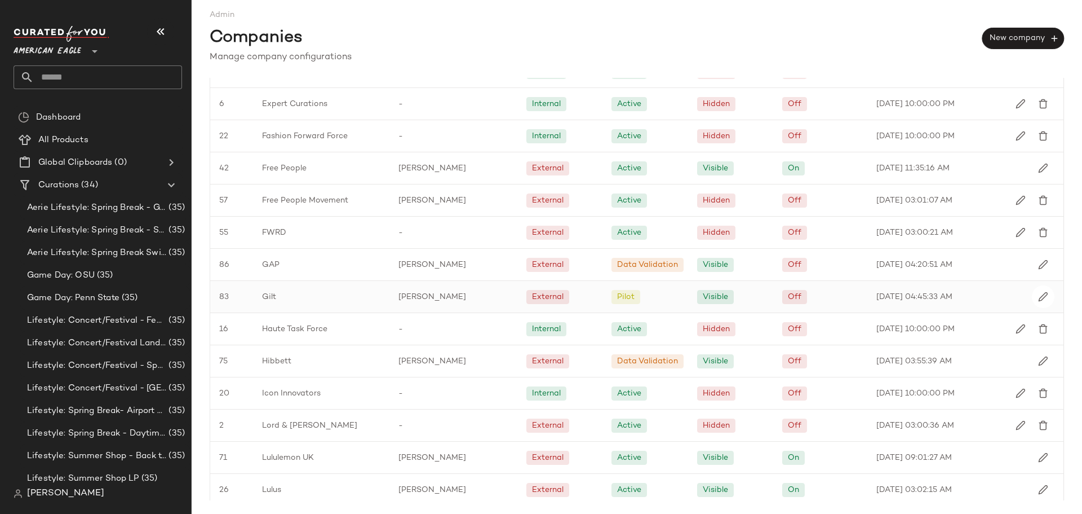
click at [373, 295] on div "Gilt" at bounding box center [321, 297] width 136 height 32
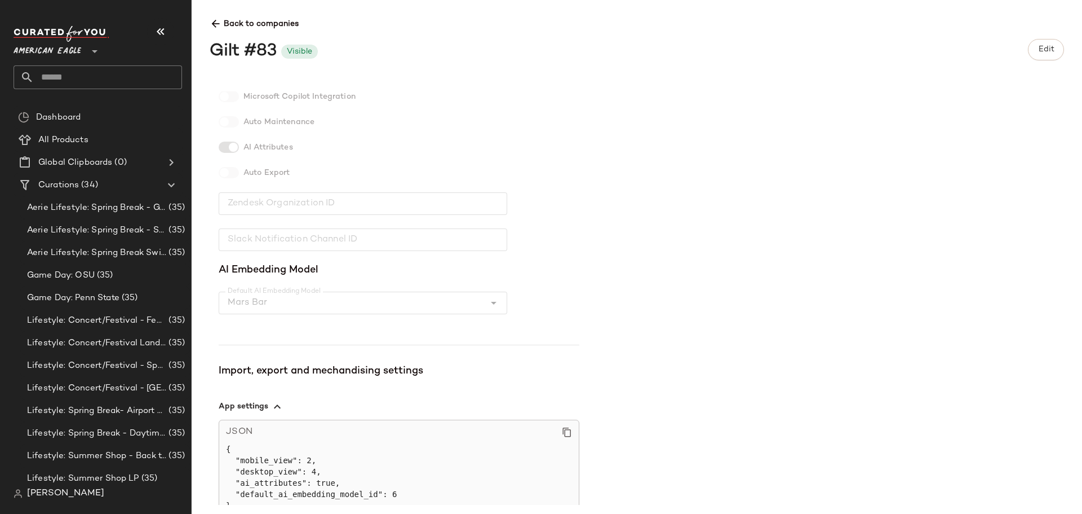
scroll to position [299, 0]
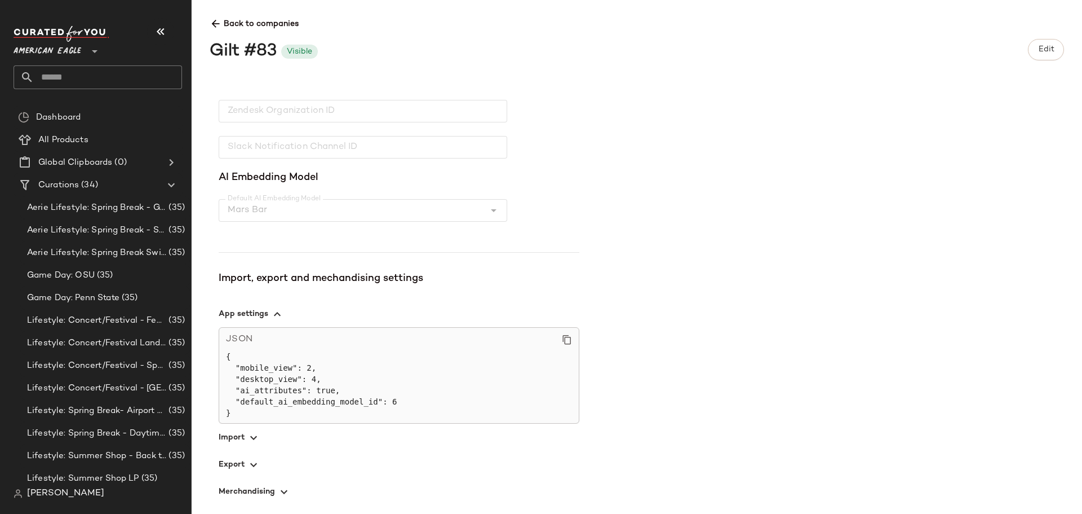
click at [238, 435] on span "button" at bounding box center [399, 436] width 361 height 27
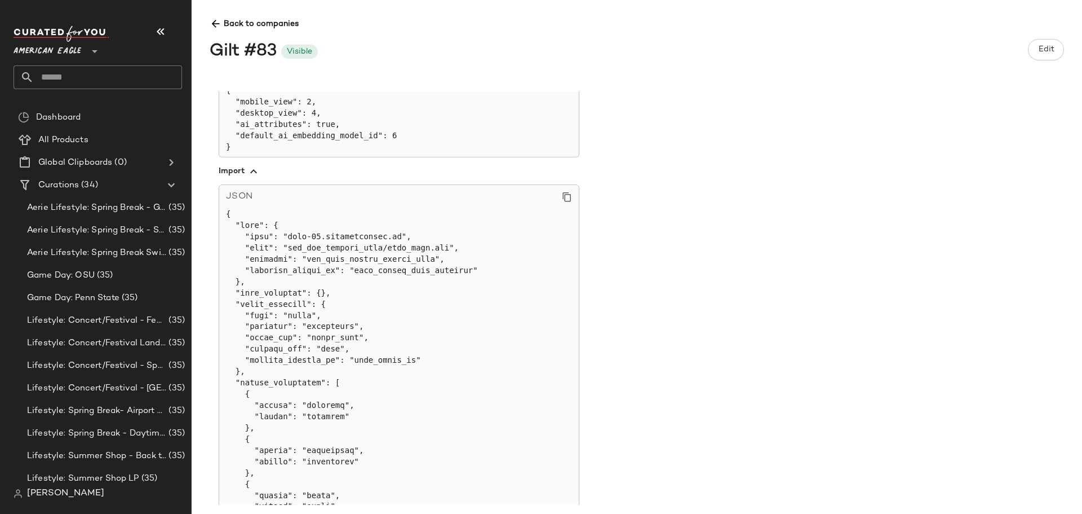
scroll to position [581, 0]
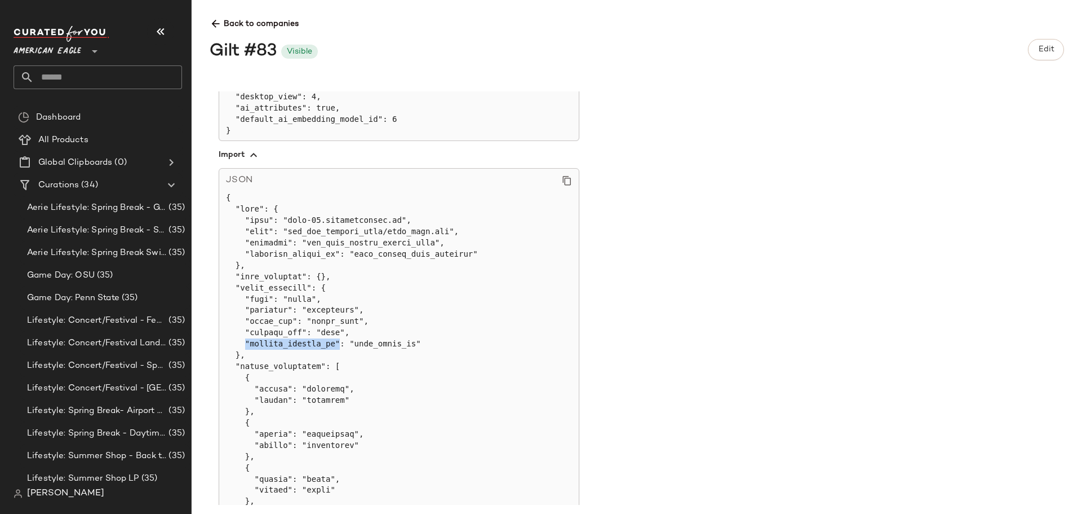
drag, startPoint x: 243, startPoint y: 340, endPoint x: 328, endPoint y: 346, distance: 85.4
copy pre ""company_product_id""
drag, startPoint x: 338, startPoint y: 274, endPoint x: 336, endPoint y: 264, distance: 10.3
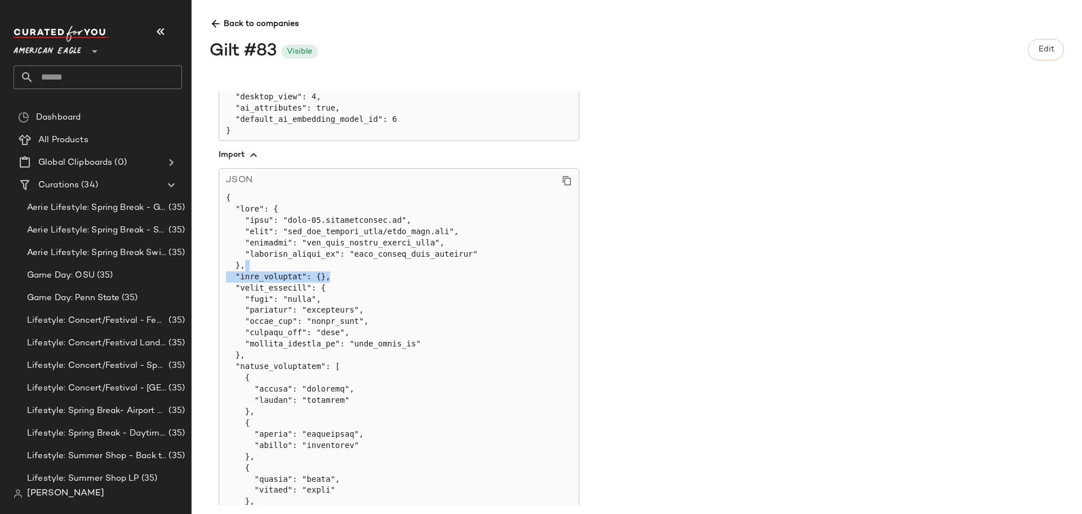
copy pre ""file_settings": {},"
drag, startPoint x: 409, startPoint y: 341, endPoint x: 405, endPoint y: 335, distance: 6.9
copy pre ", "company_product_id": "item_group_id""
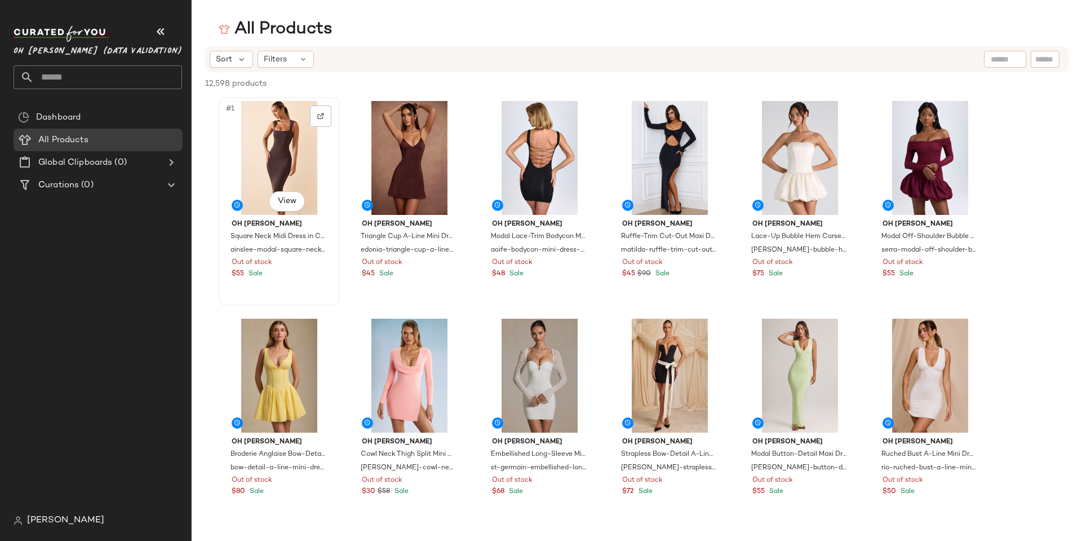
click at [275, 142] on div "#1 View" at bounding box center [279, 158] width 113 height 114
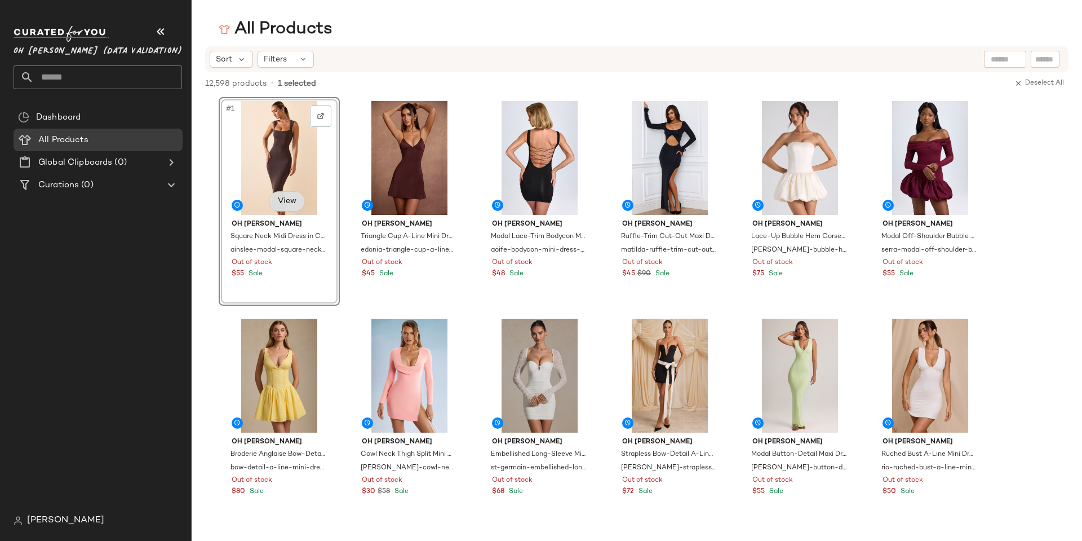
click at [293, 199] on body "Oh Polly (Data Validation) ** Dashboard All Products Global Clipboards (0) Cura…" at bounding box center [541, 270] width 1082 height 541
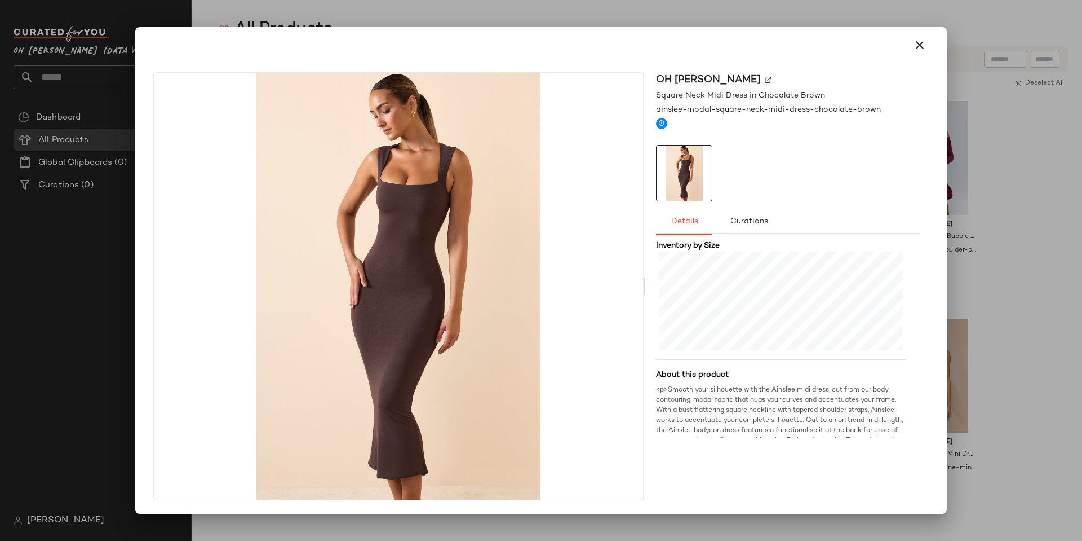
scroll to position [112, 0]
click at [776, 220] on button "Curations" at bounding box center [749, 221] width 73 height 27
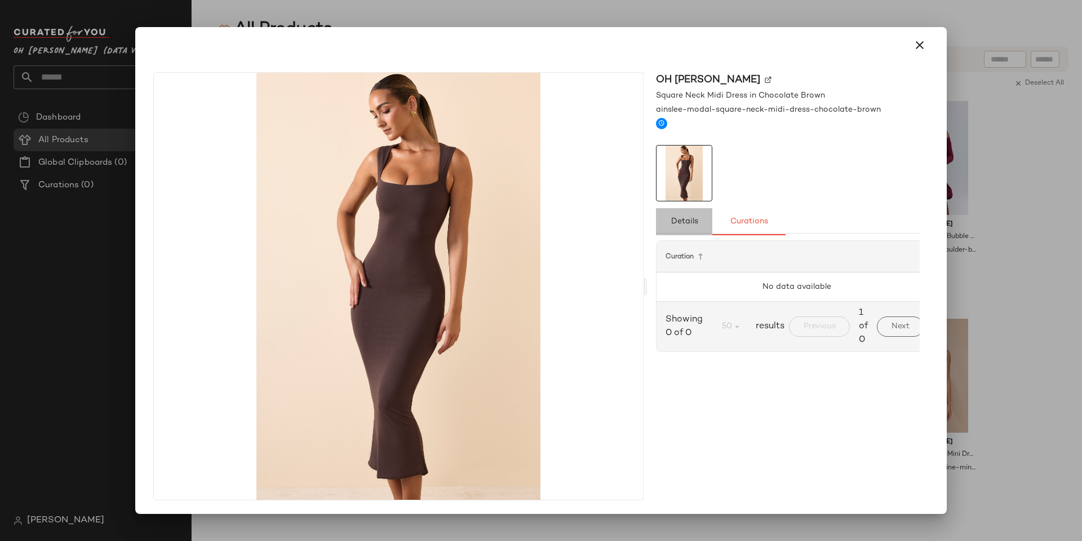
click at [689, 223] on span "Details" at bounding box center [684, 221] width 28 height 9
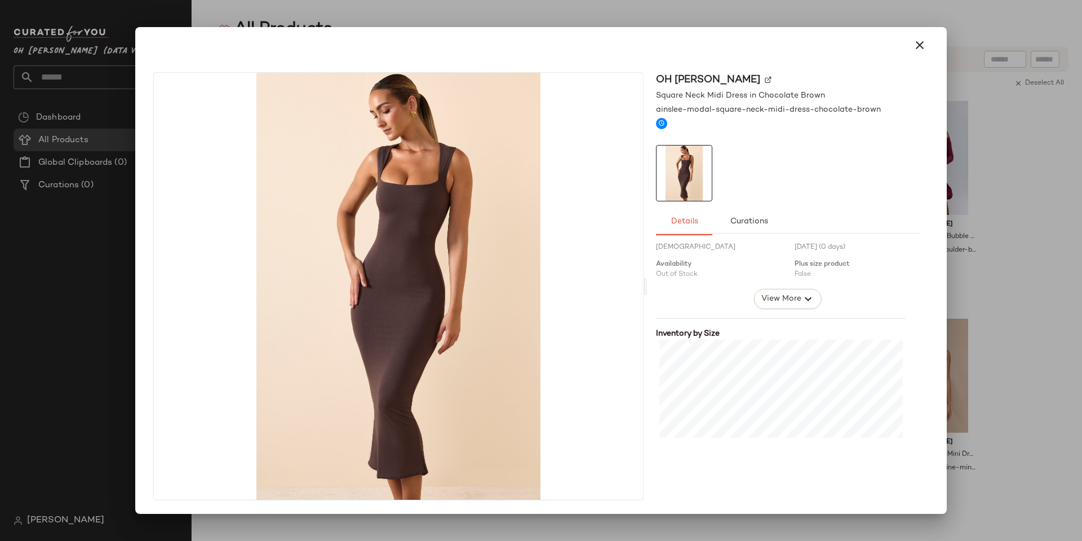
scroll to position [0, 0]
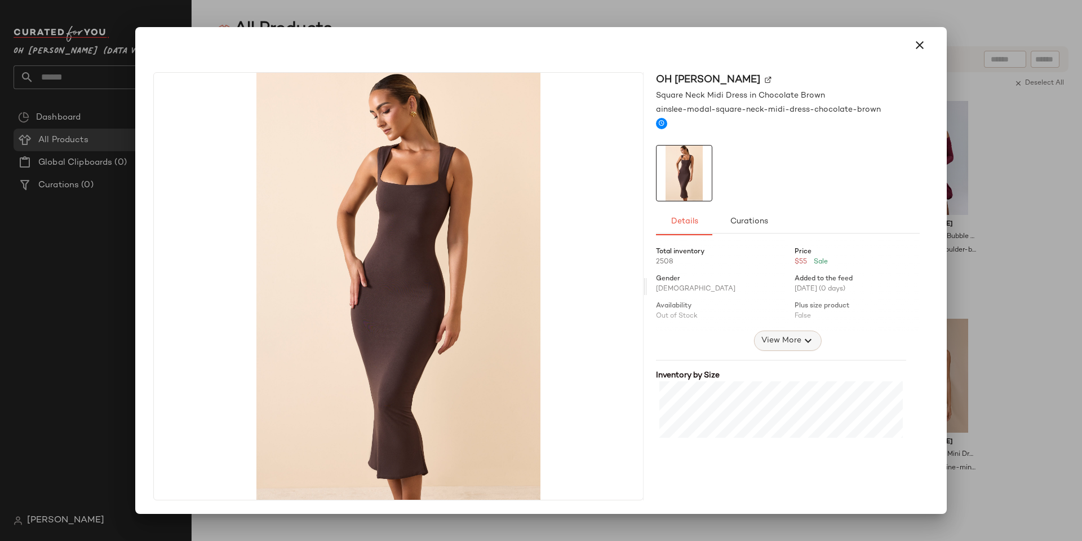
click at [770, 339] on span "View More" at bounding box center [781, 341] width 41 height 14
click at [793, 414] on button "View Less" at bounding box center [787, 422] width 65 height 20
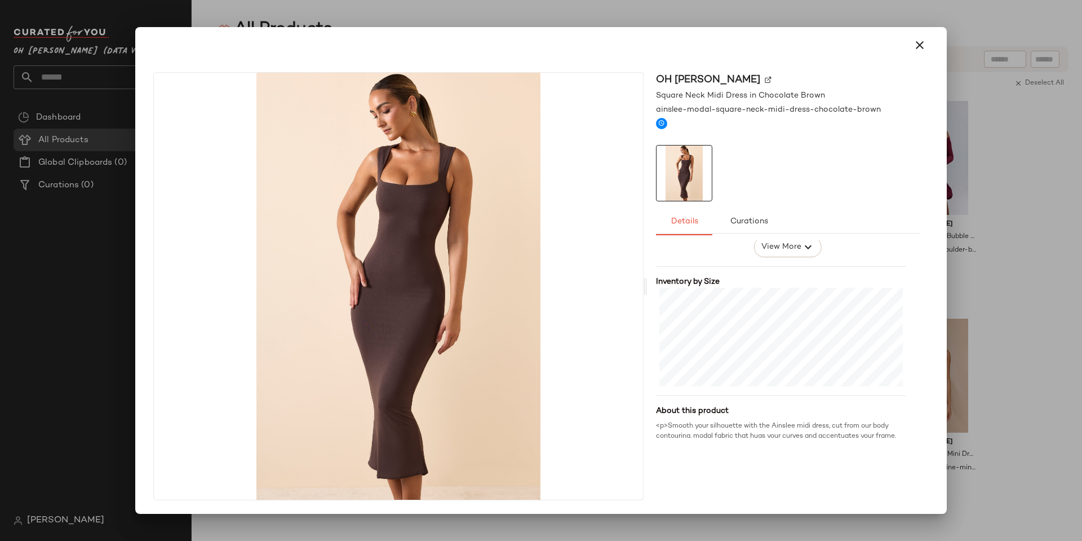
scroll to position [169, 0]
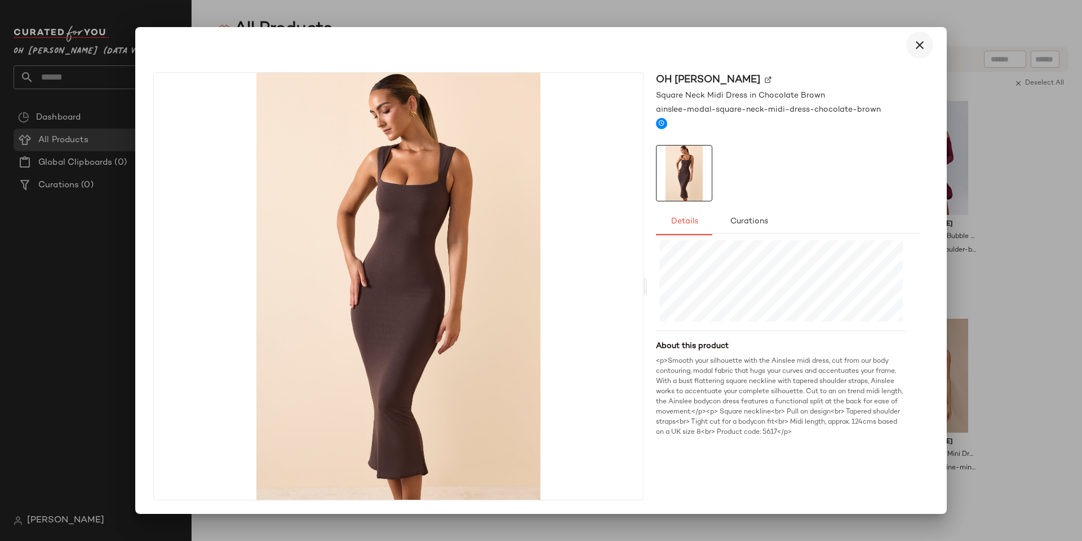
click at [916, 35] on button "button" at bounding box center [920, 45] width 27 height 27
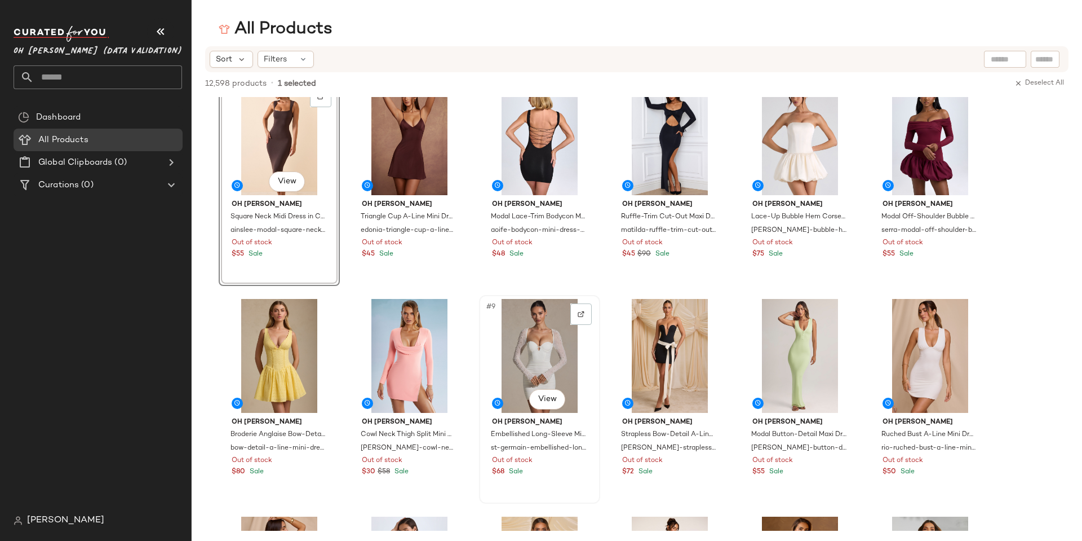
scroll to position [0, 0]
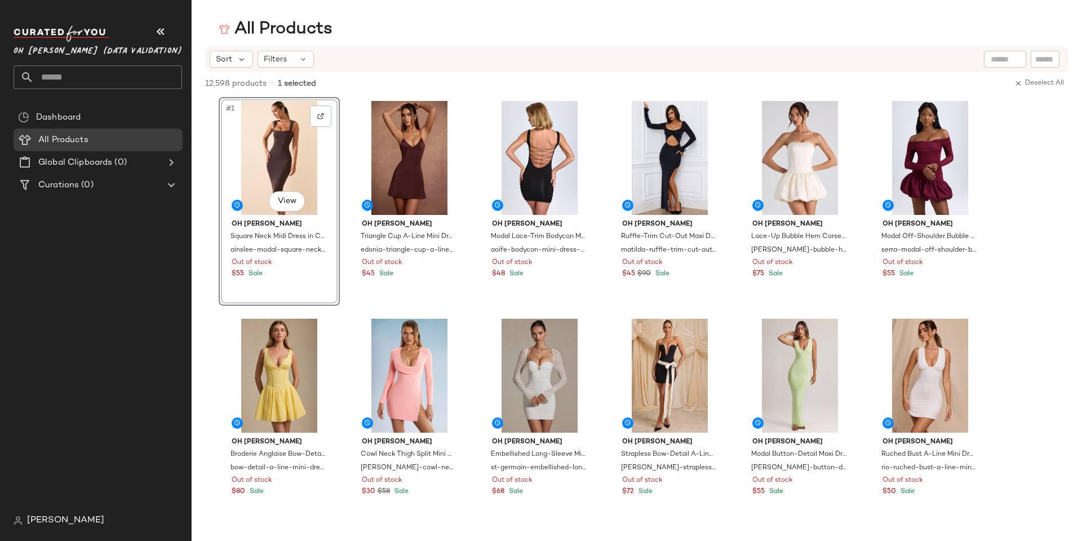
click at [1050, 63] on input "text" at bounding box center [1046, 60] width 20 height 12
paste input "**********"
type input "**********"
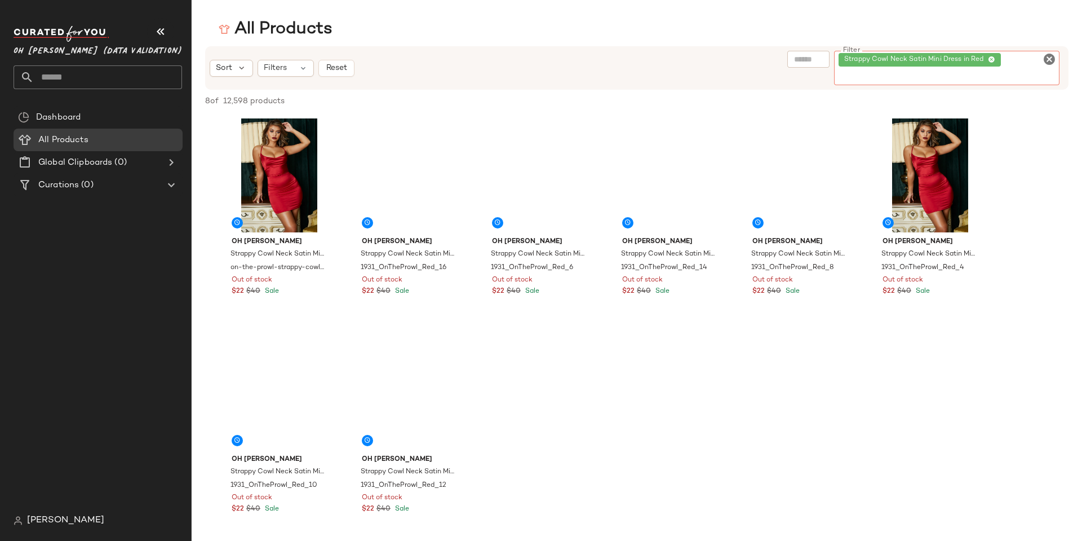
click at [777, 437] on div "Oh Polly Strappy Cowl Neck Satin Mini Dress in Red on-the-prowl-strappy-cowl-ne…" at bounding box center [637, 327] width 891 height 426
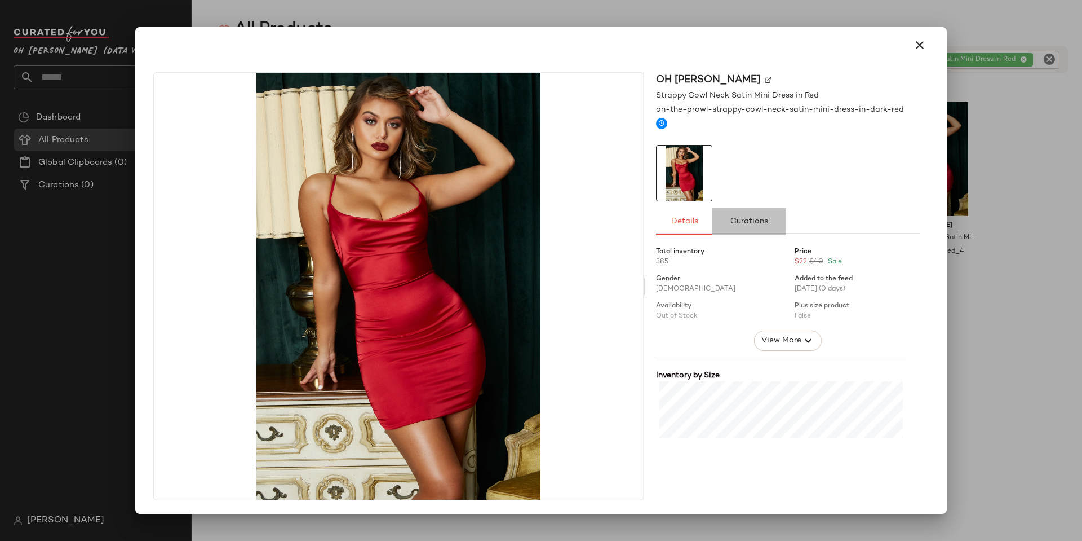
click at [755, 213] on button "Curations" at bounding box center [749, 221] width 73 height 27
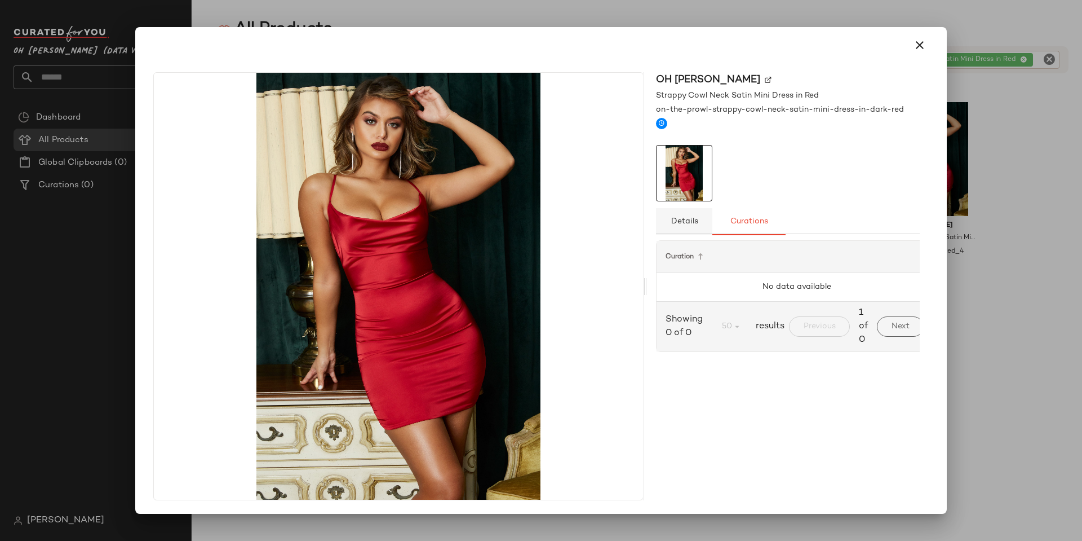
click at [695, 224] on span "Details" at bounding box center [684, 221] width 28 height 9
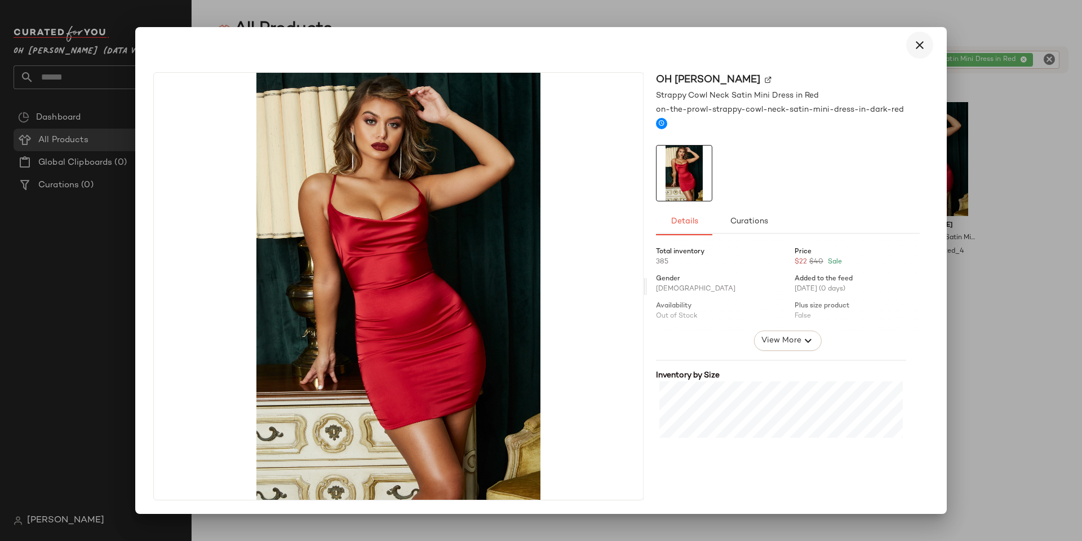
click at [926, 43] on icon "button" at bounding box center [920, 45] width 14 height 14
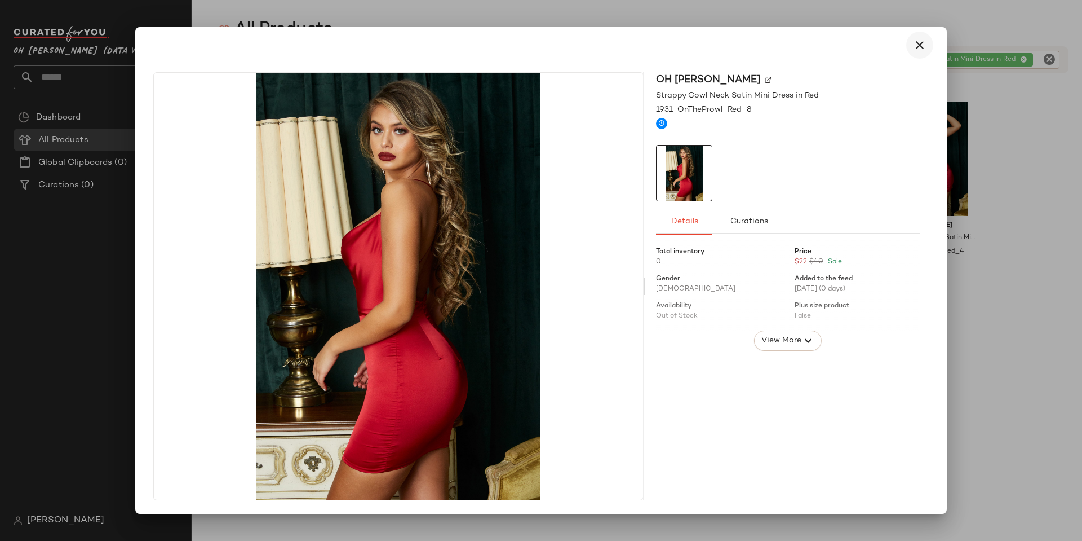
click at [918, 46] on icon "button" at bounding box center [920, 45] width 14 height 14
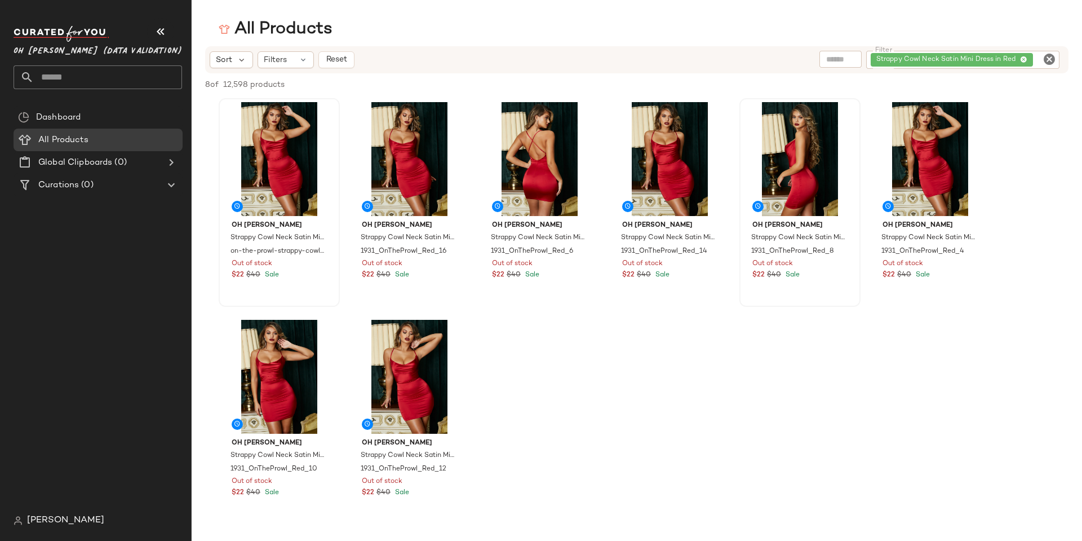
click at [655, 397] on div "Oh Polly Strappy Cowl Neck Satin Mini Dress in Red on-the-prowl-strappy-cowl-ne…" at bounding box center [637, 311] width 891 height 426
click at [270, 161] on div "#1 View" at bounding box center [279, 159] width 113 height 114
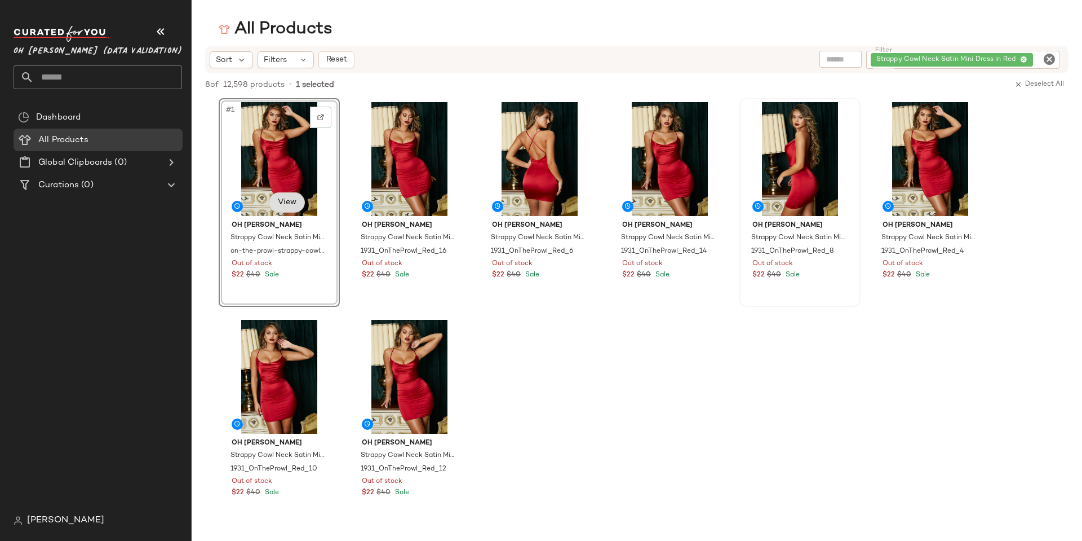
click at [295, 203] on body "Oh Polly (Data Validation) ** Dashboard All Products Global Clipboards (0) Cura…" at bounding box center [541, 270] width 1082 height 541
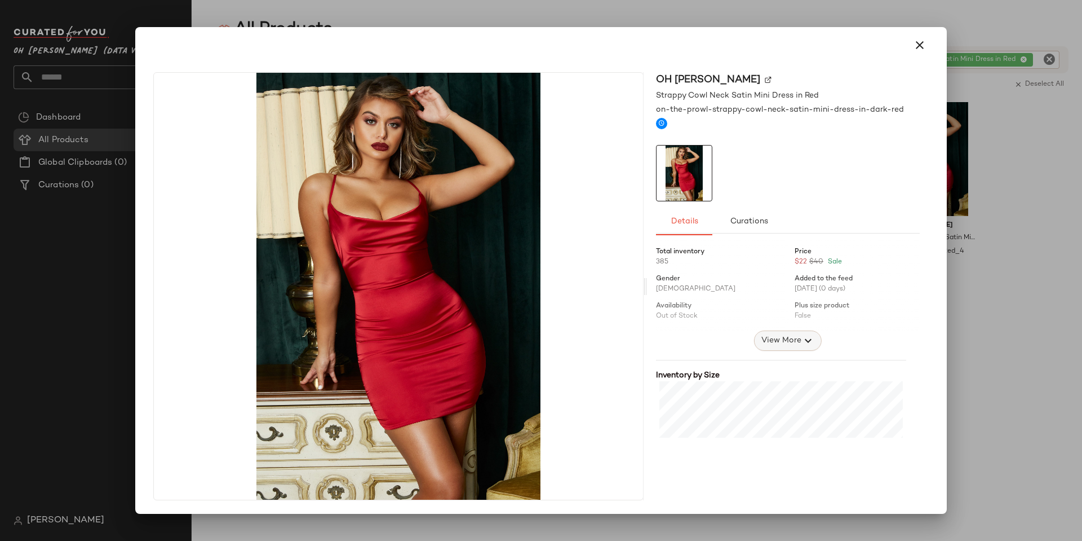
click at [776, 342] on span "View More" at bounding box center [781, 341] width 41 height 14
click at [918, 47] on icon "button" at bounding box center [920, 45] width 14 height 14
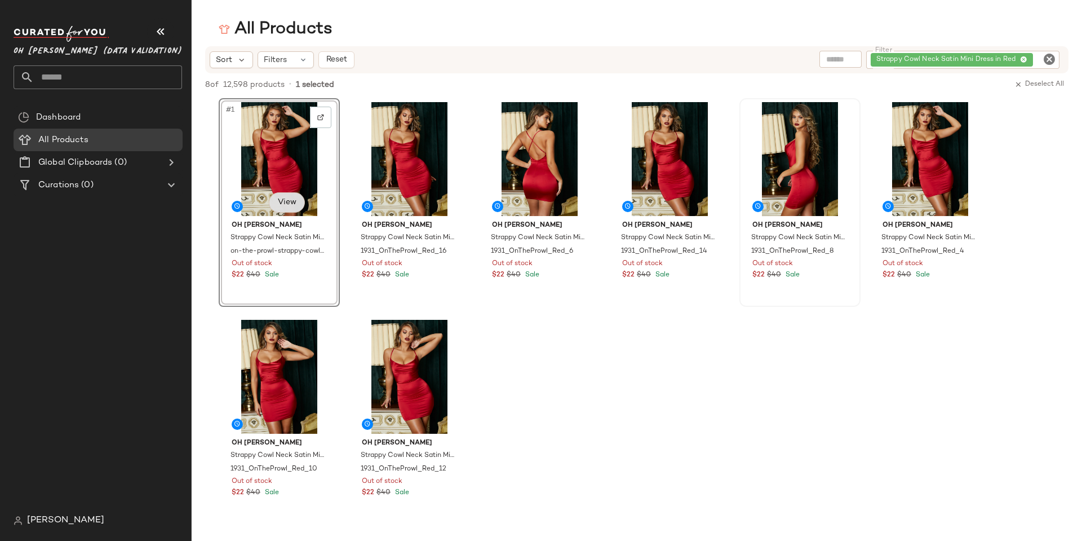
click at [281, 199] on body "Oh Polly (Data Validation) ** Dashboard All Products Global Clipboards (0) Cura…" at bounding box center [541, 270] width 1082 height 541
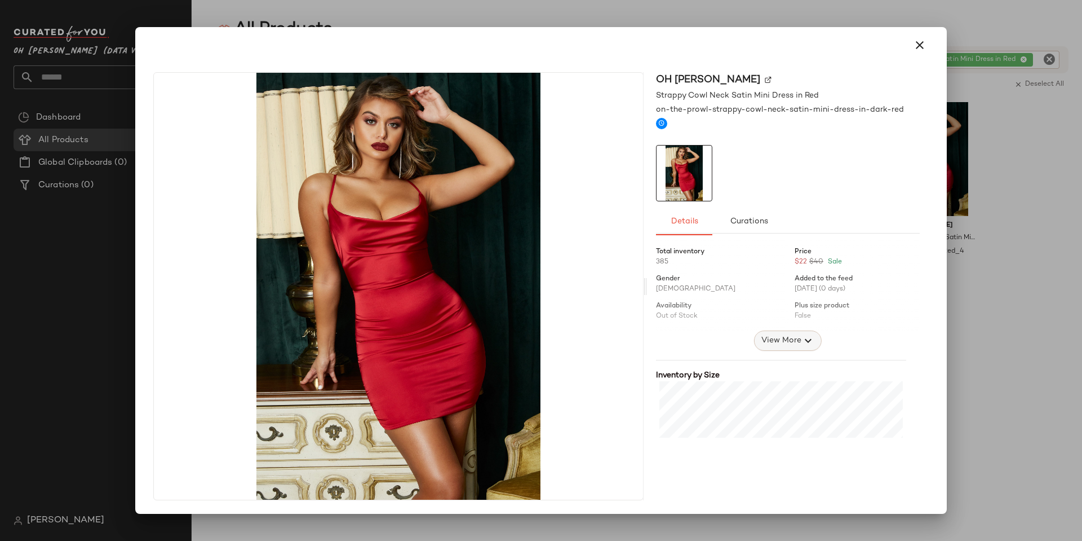
click at [782, 346] on span "View More" at bounding box center [781, 341] width 41 height 14
click at [923, 46] on icon "button" at bounding box center [920, 45] width 14 height 14
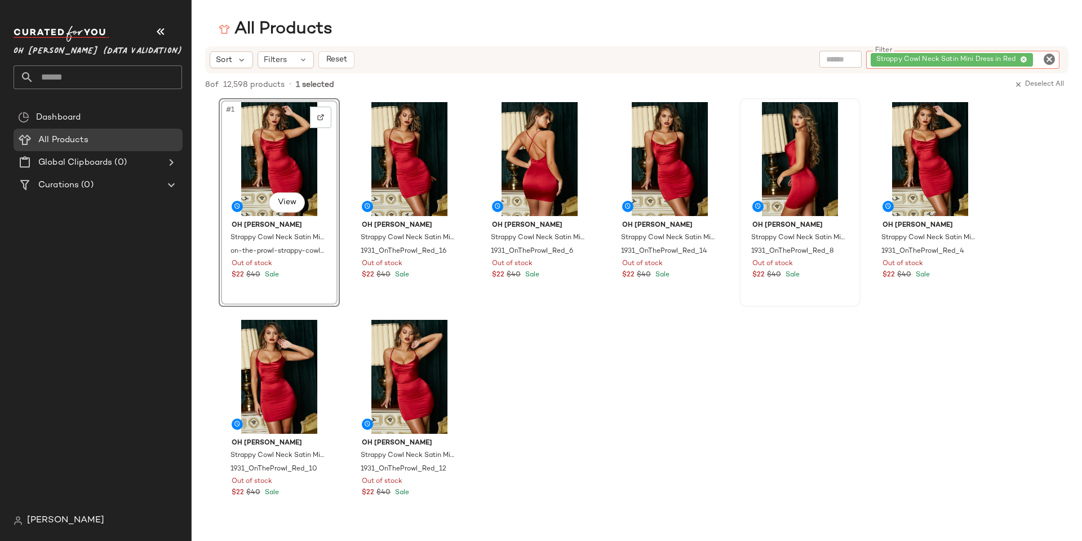
click at [1026, 56] on div "Strappy Cowl Neck Satin Mini Dress in Red" at bounding box center [962, 60] width 193 height 18
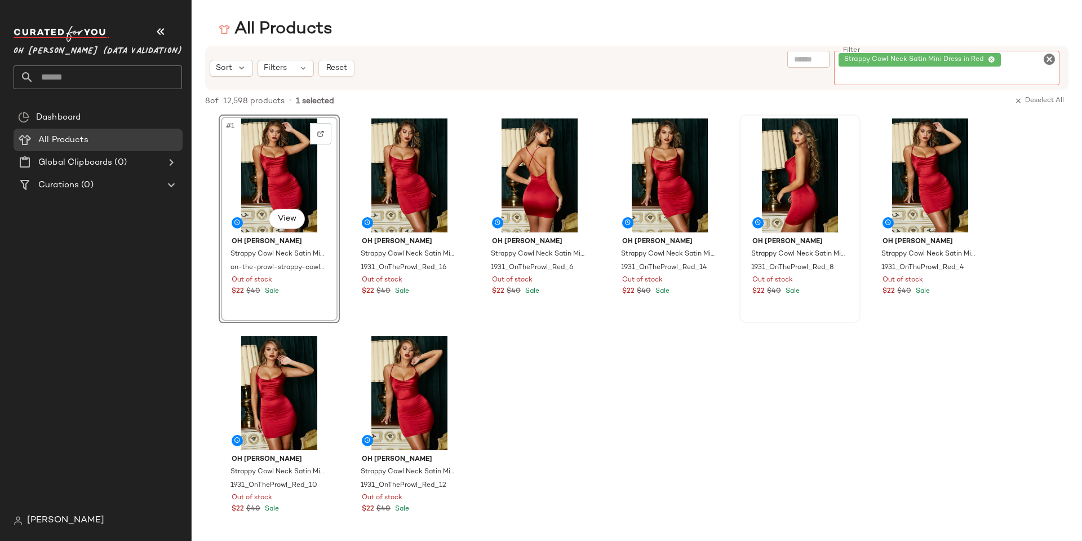
click at [1048, 63] on icon "Clear Filter" at bounding box center [1050, 59] width 14 height 14
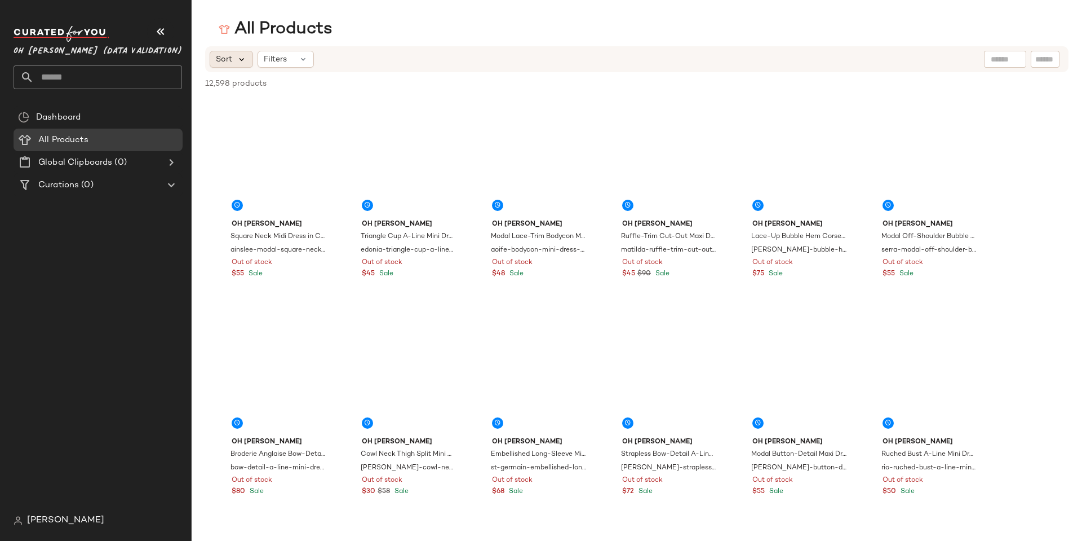
click at [237, 63] on icon at bounding box center [242, 59] width 10 height 10
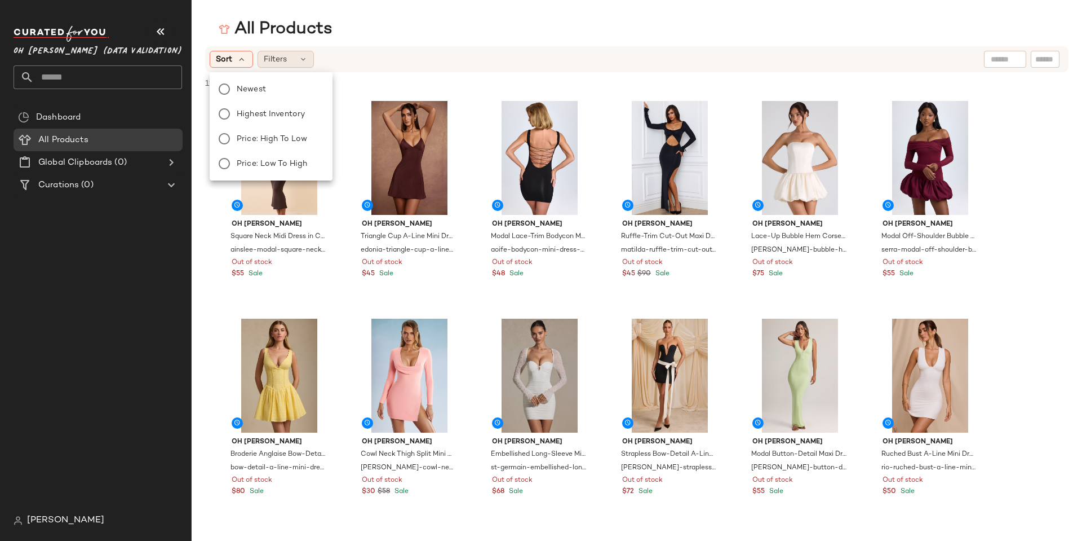
click at [284, 59] on span "Filters" at bounding box center [275, 60] width 23 height 12
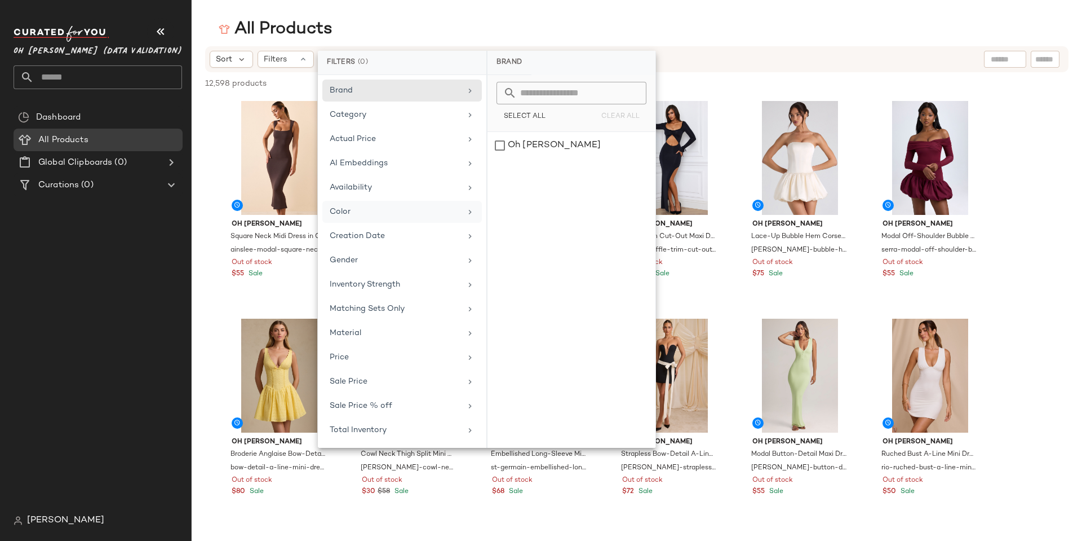
click at [404, 214] on div "Color" at bounding box center [395, 212] width 131 height 12
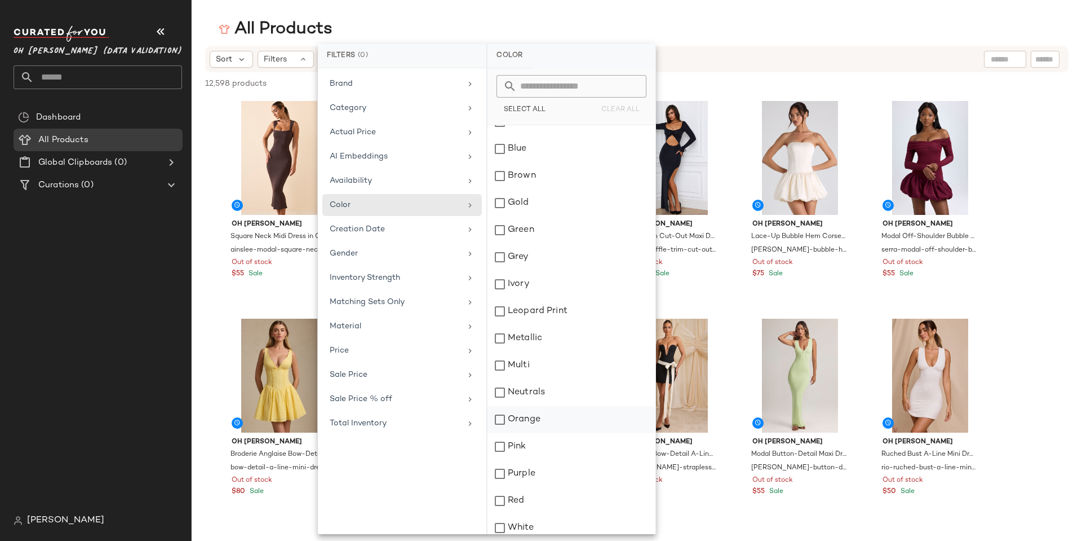
scroll to position [78, 0]
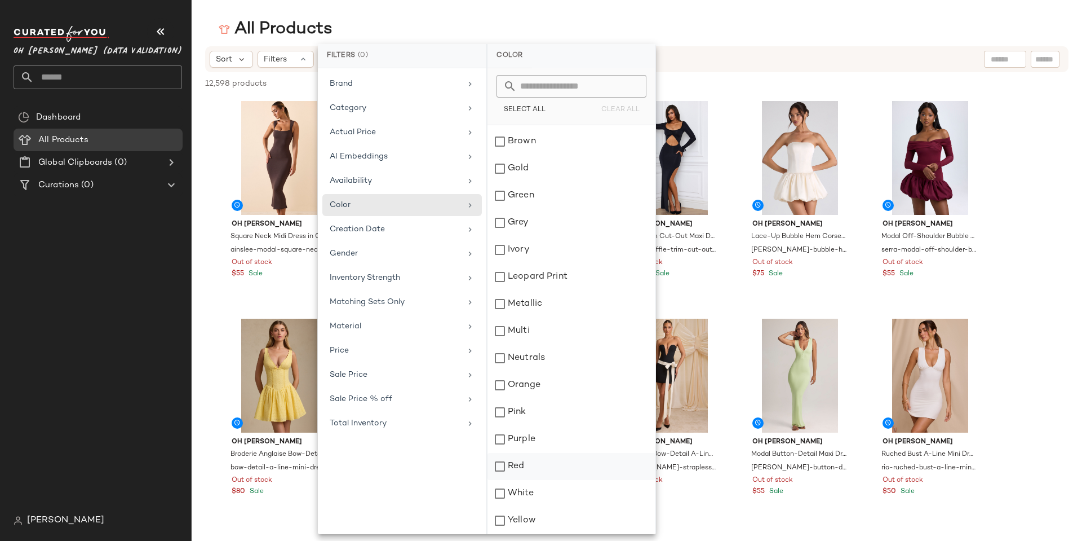
click at [506, 469] on div "Red" at bounding box center [572, 466] width 168 height 27
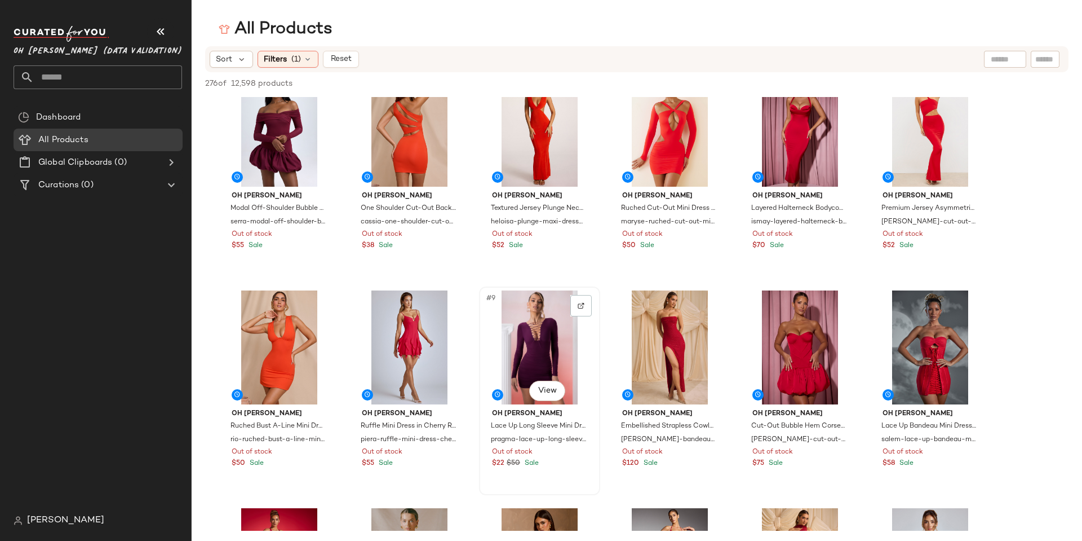
scroll to position [0, 0]
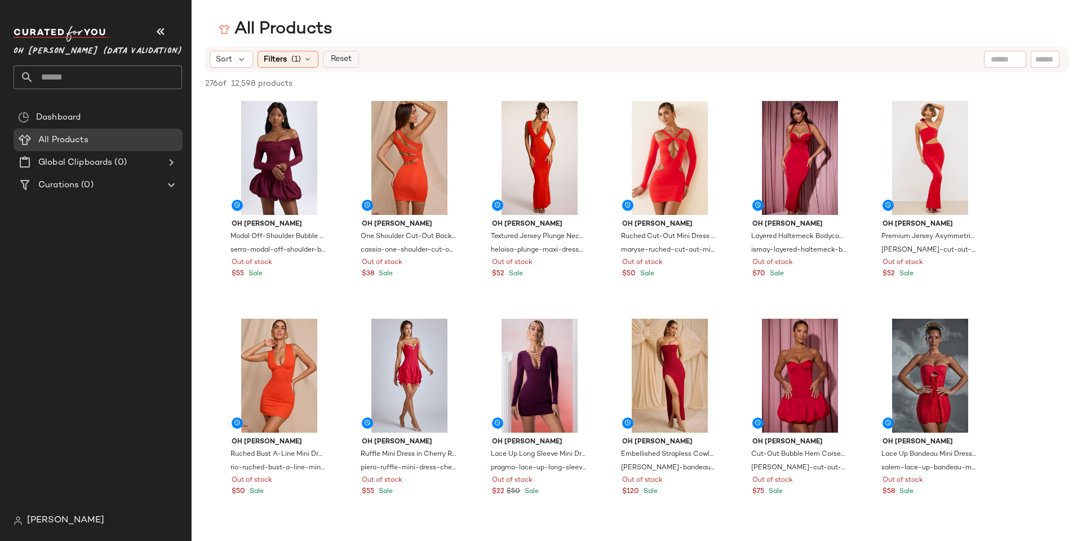
click at [339, 66] on button "Reset" at bounding box center [341, 59] width 36 height 17
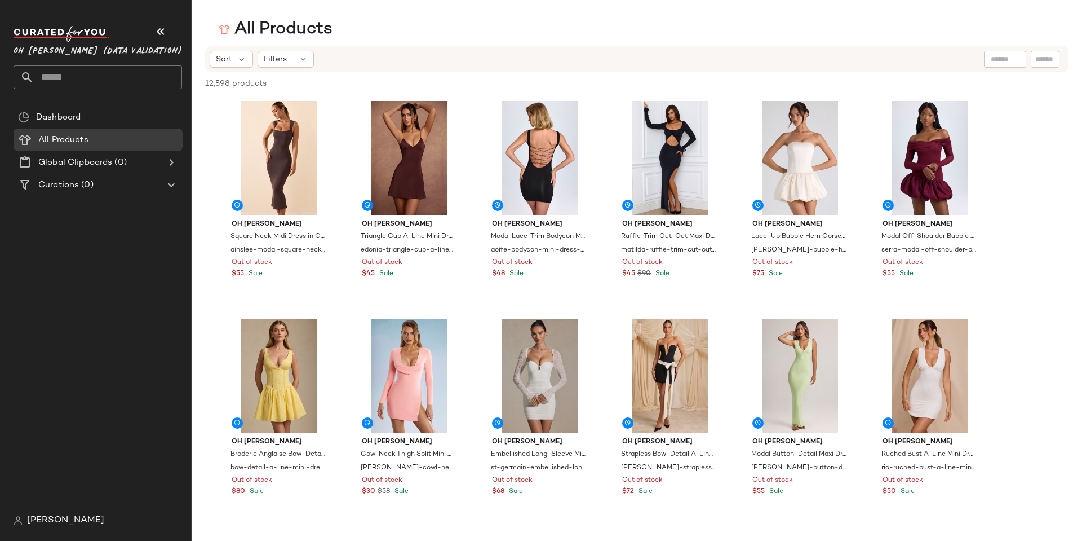
click at [142, 245] on div "Dashboard All Products Global Clipboards (0) Curations (0)" at bounding box center [103, 307] width 178 height 403
click at [443, 56] on div "Sort Filters" at bounding box center [564, 59] width 708 height 17
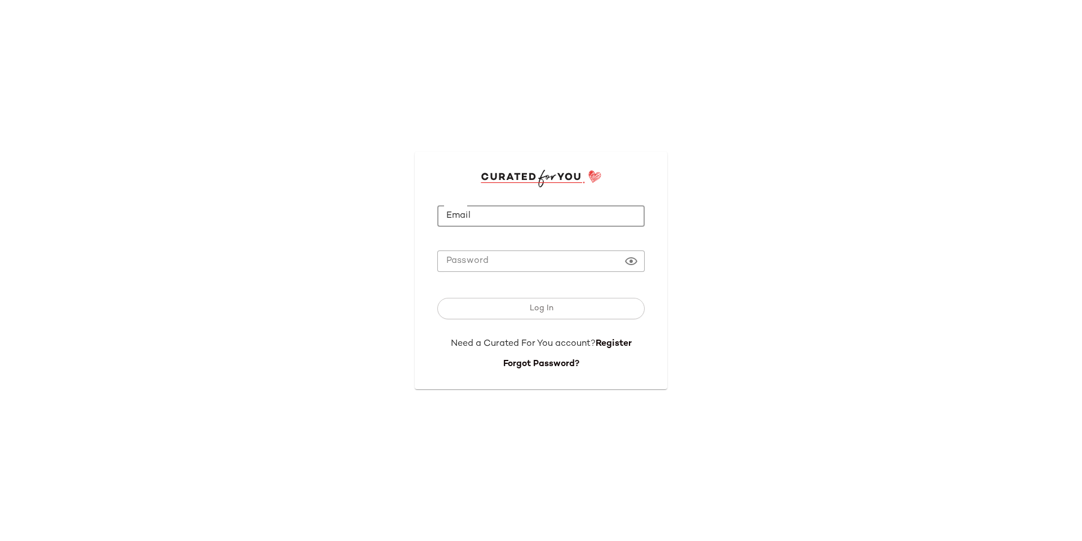
click at [541, 217] on input "Email" at bounding box center [540, 216] width 207 height 22
type input "**********"
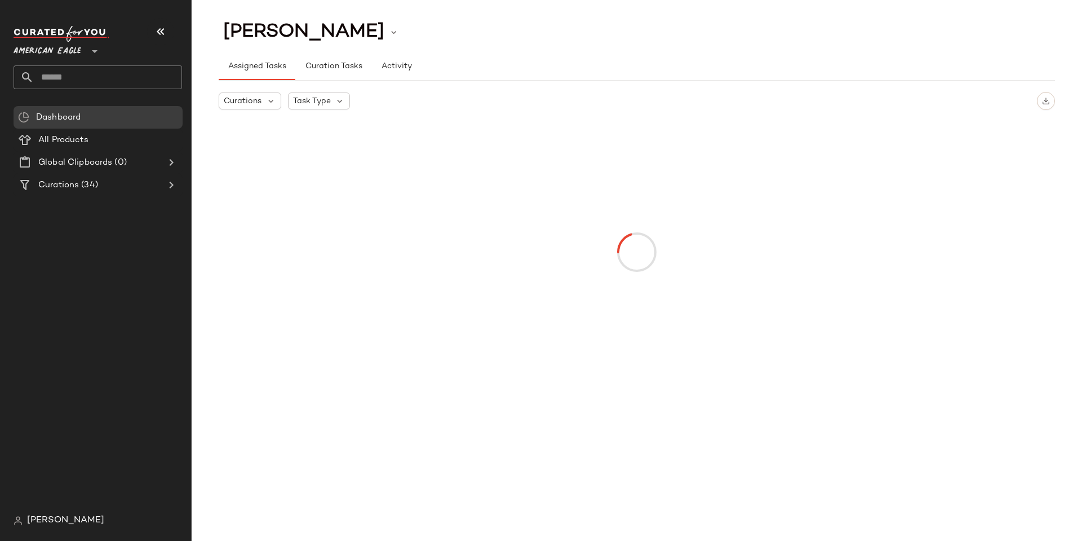
click at [76, 52] on span "American Eagle" at bounding box center [48, 48] width 68 height 20
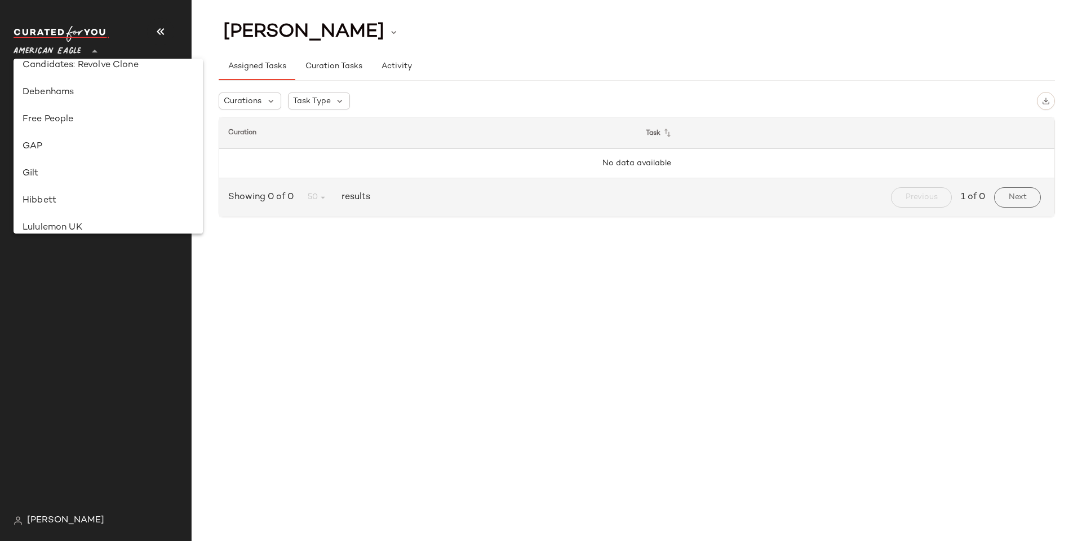
scroll to position [395, 0]
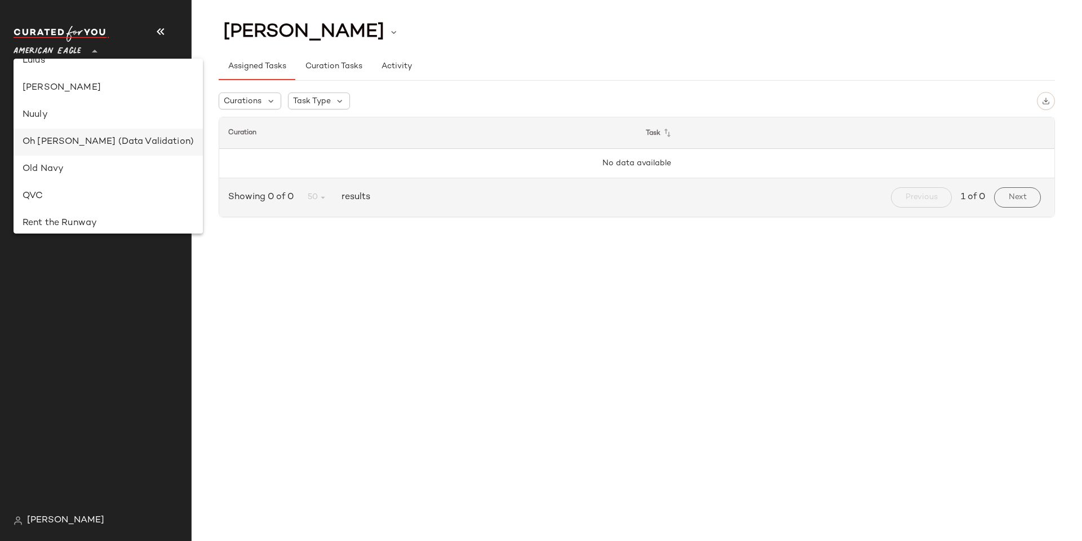
click at [89, 146] on div "Oh [PERSON_NAME] (Data Validation)" at bounding box center [108, 142] width 171 height 14
type input "**"
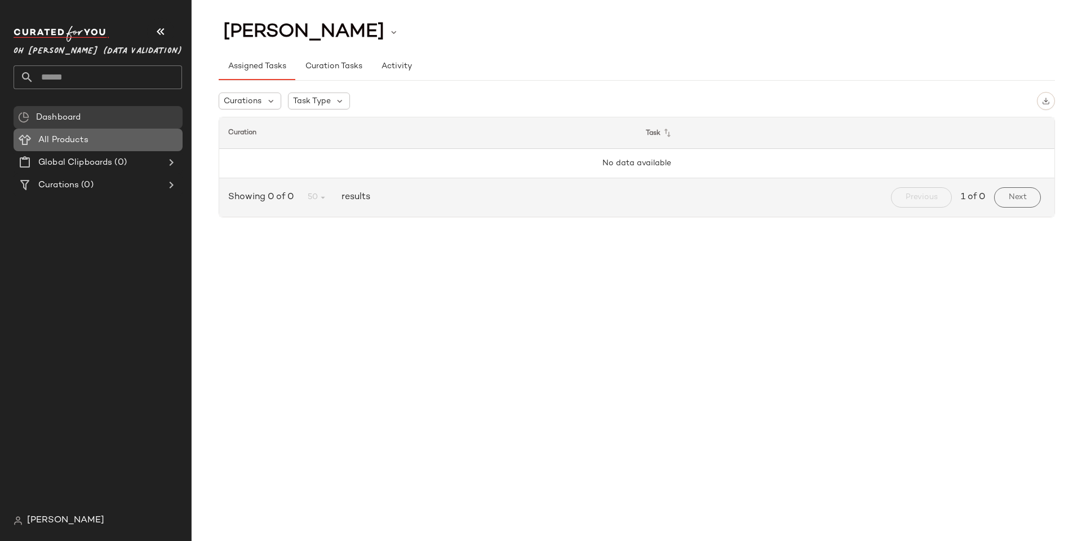
click at [52, 138] on span "All Products" at bounding box center [63, 140] width 50 height 13
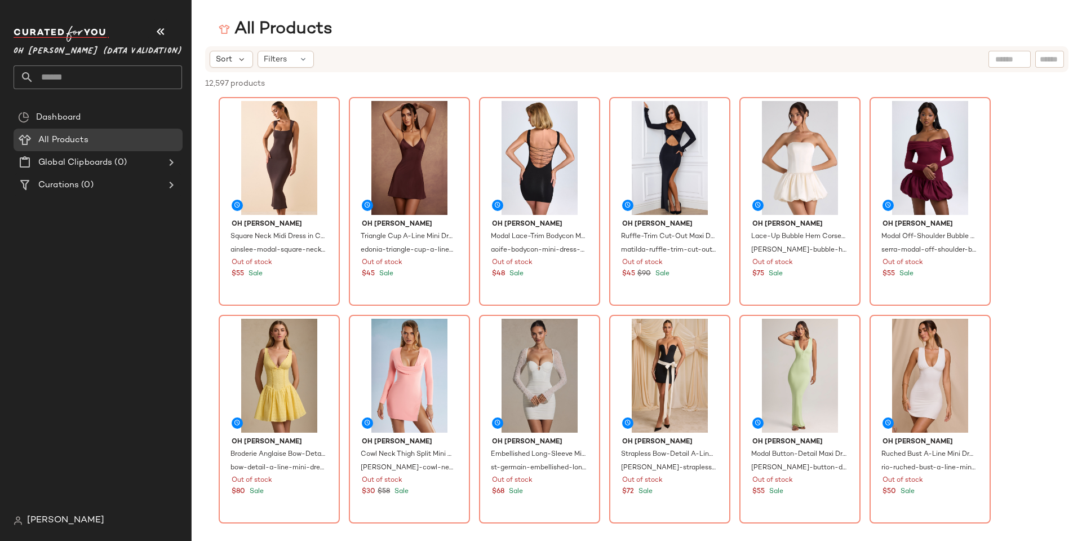
click at [422, 68] on div "Sort Filters" at bounding box center [637, 59] width 864 height 26
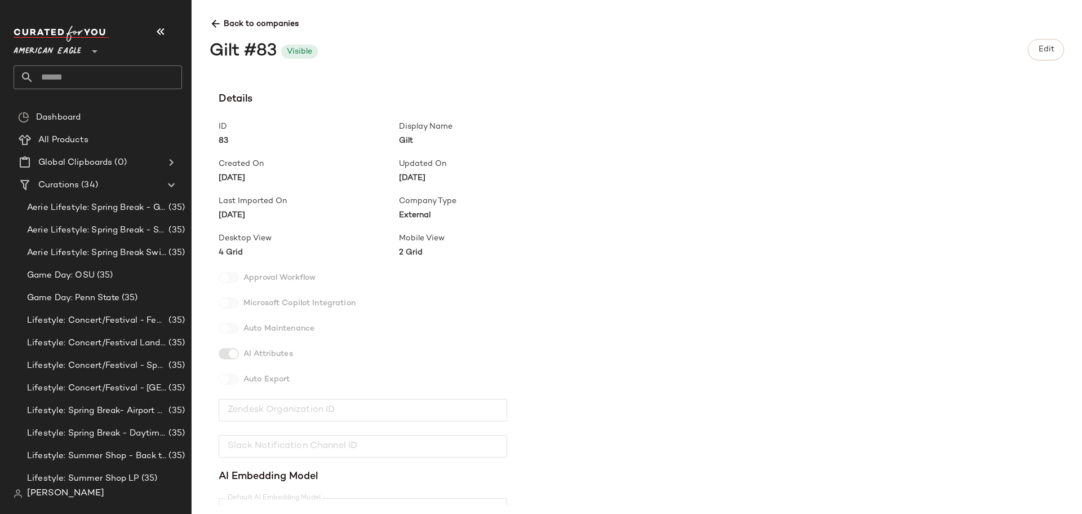
scroll to position [581, 0]
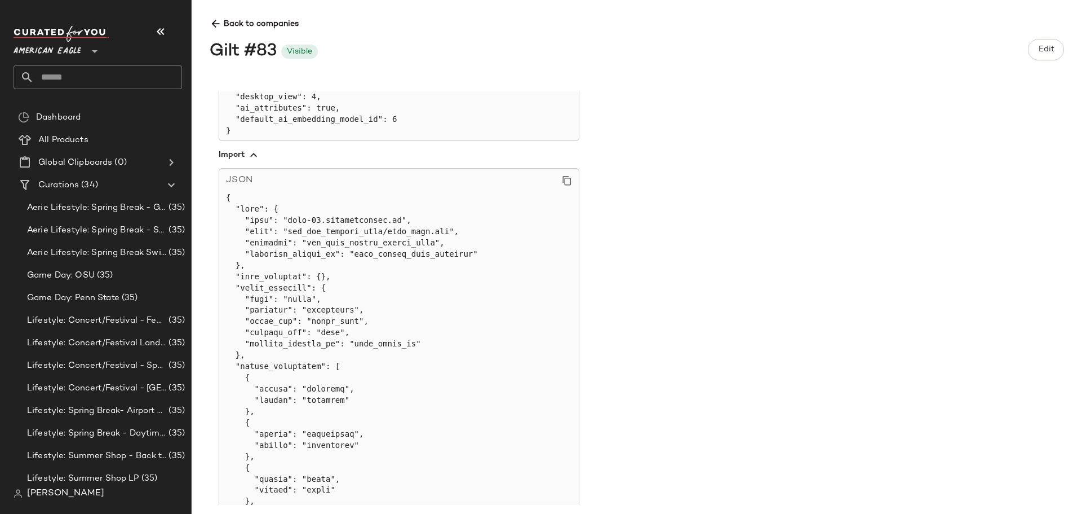
click at [696, 215] on div "Details ID 83 Display Name Gilt Created On [DATE] Updated On [DATE] Last Import…" at bounding box center [646, 297] width 873 height 413
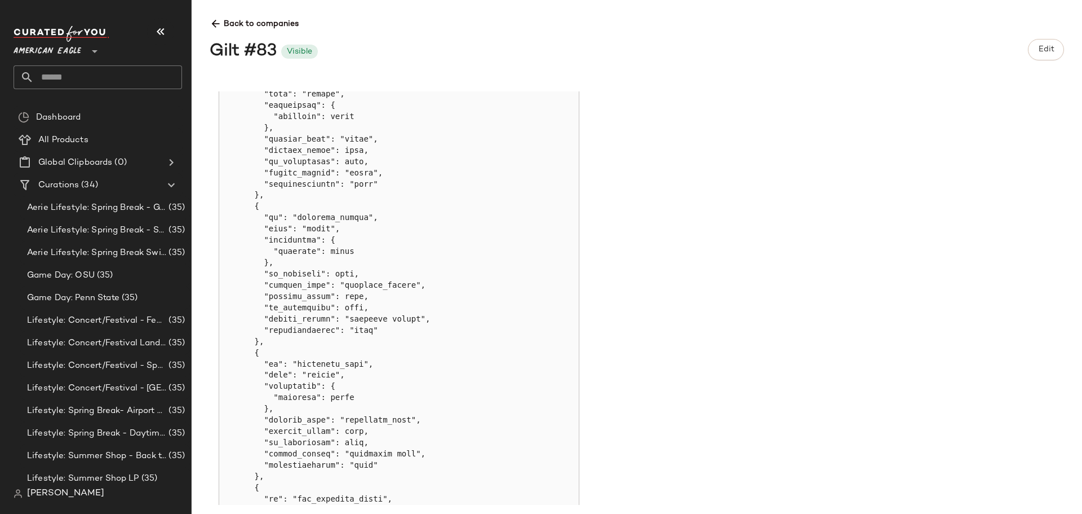
scroll to position [1878, 0]
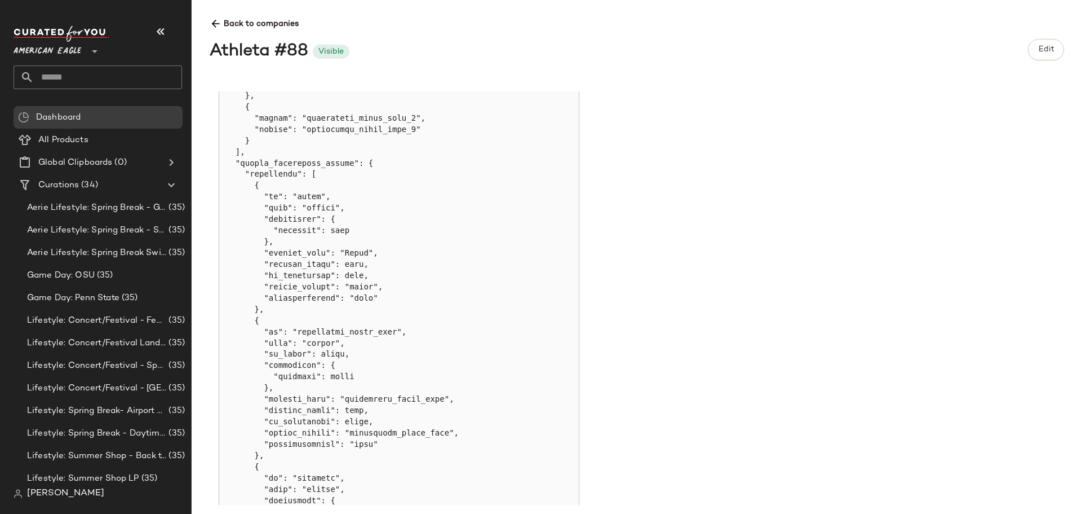
scroll to position [899, 0]
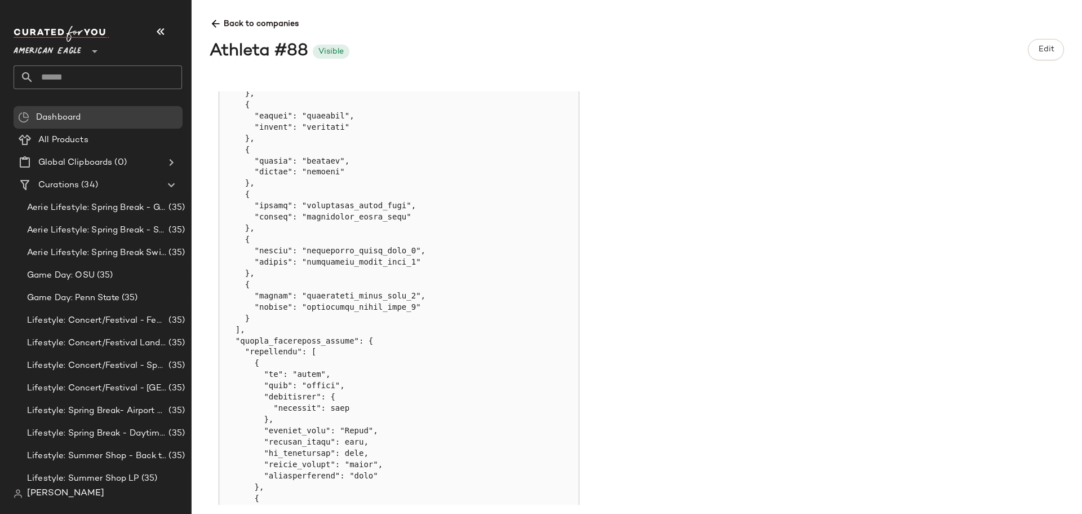
click at [81, 491] on span "[PERSON_NAME]" at bounding box center [65, 494] width 77 height 14
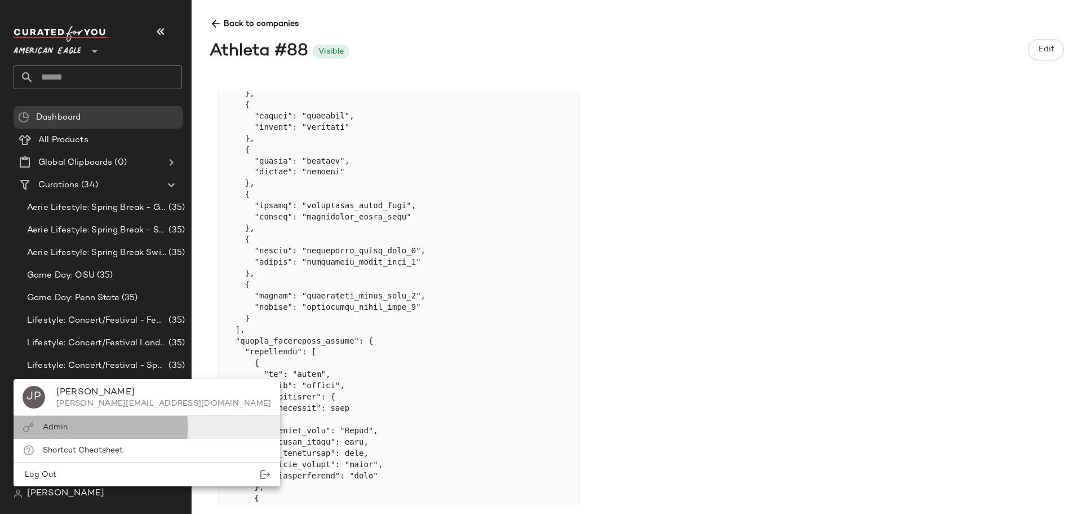
click at [68, 426] on div "Admin" at bounding box center [147, 426] width 267 height 23
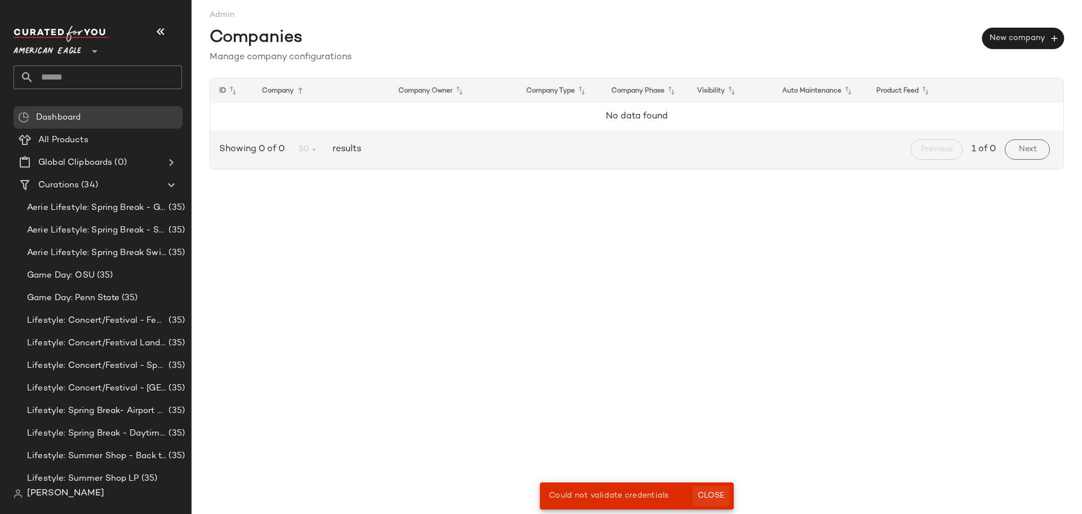
click at [717, 496] on span "Close" at bounding box center [711, 495] width 28 height 9
click at [706, 497] on span "Close" at bounding box center [711, 495] width 28 height 9
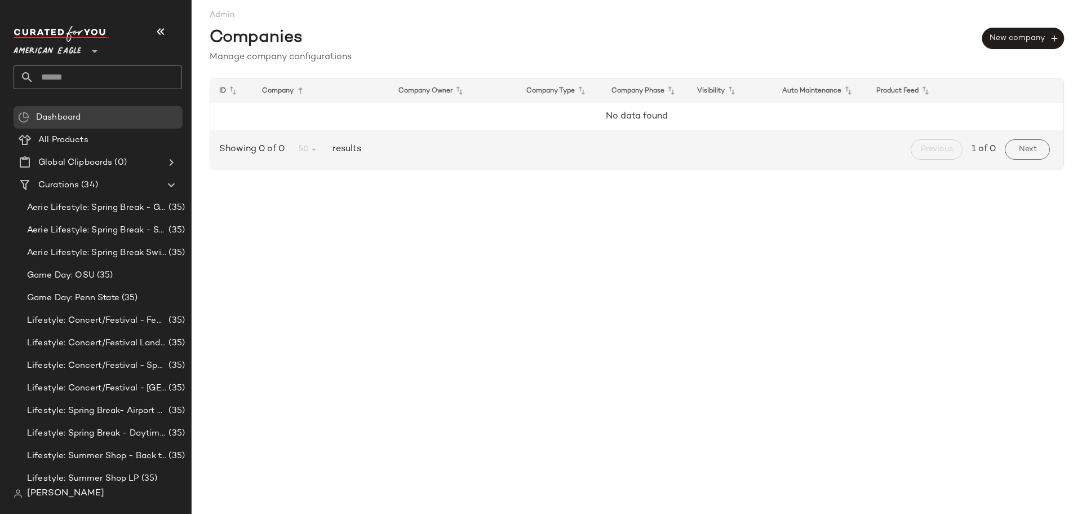
click at [58, 498] on span "[PERSON_NAME]" at bounding box center [65, 494] width 77 height 14
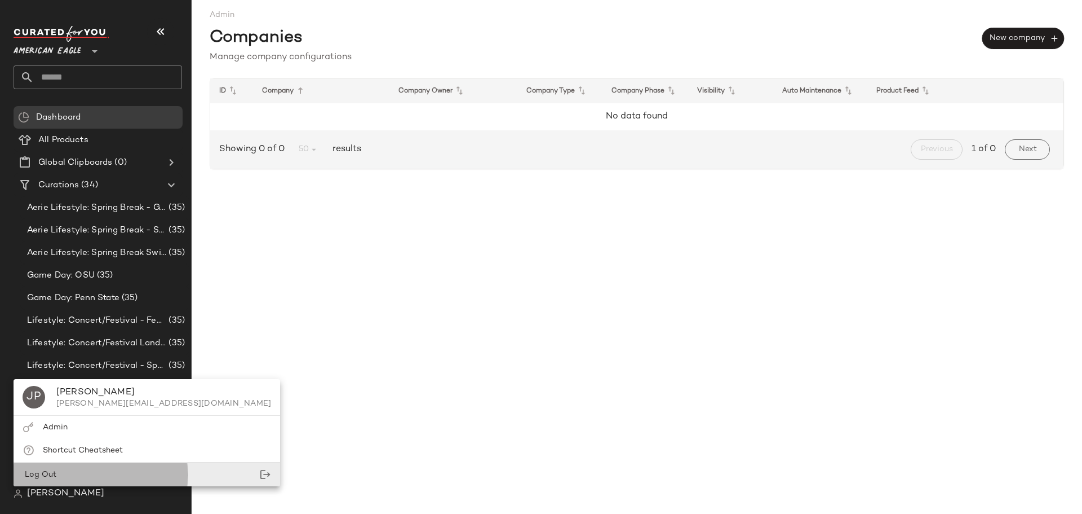
click at [65, 470] on div "Log Out" at bounding box center [147, 474] width 267 height 23
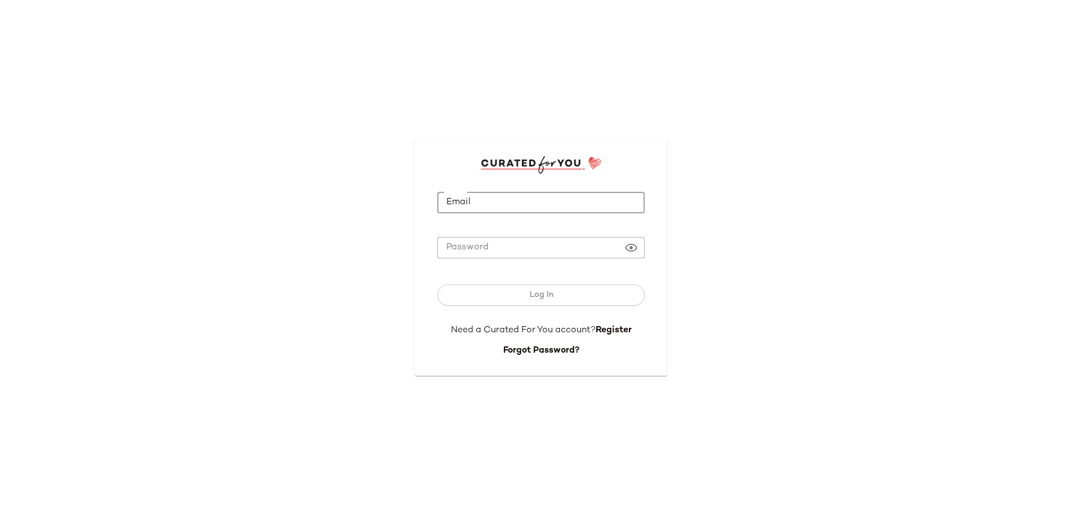
click at [491, 201] on input "Email" at bounding box center [540, 203] width 207 height 22
type input "**********"
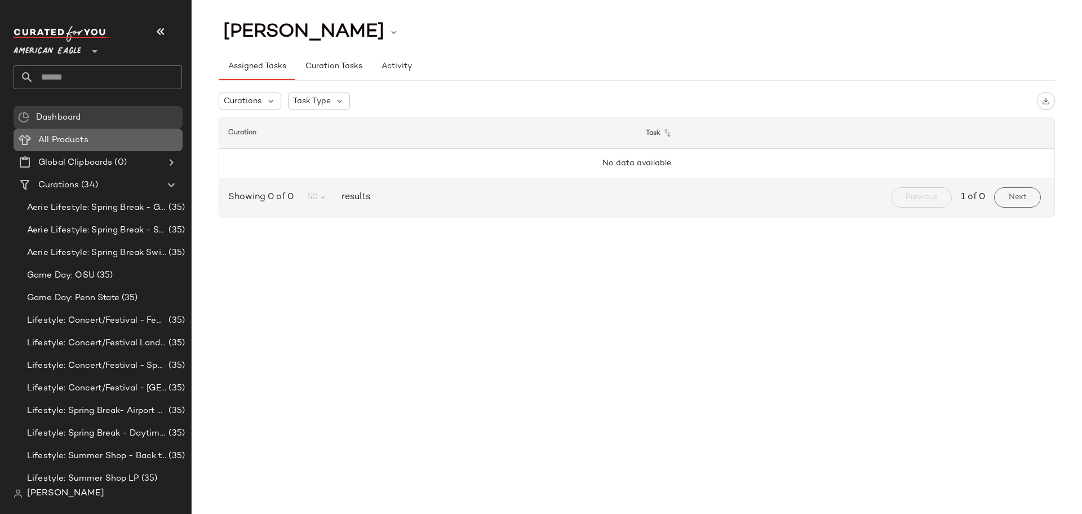
click at [74, 134] on span "All Products" at bounding box center [63, 140] width 50 height 13
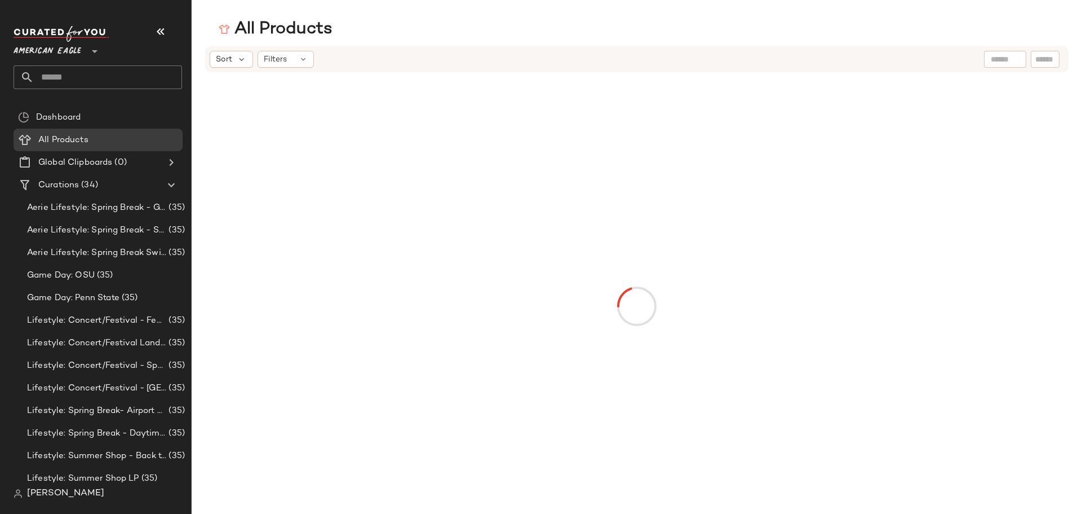
click at [64, 494] on span "[PERSON_NAME]" at bounding box center [65, 494] width 77 height 14
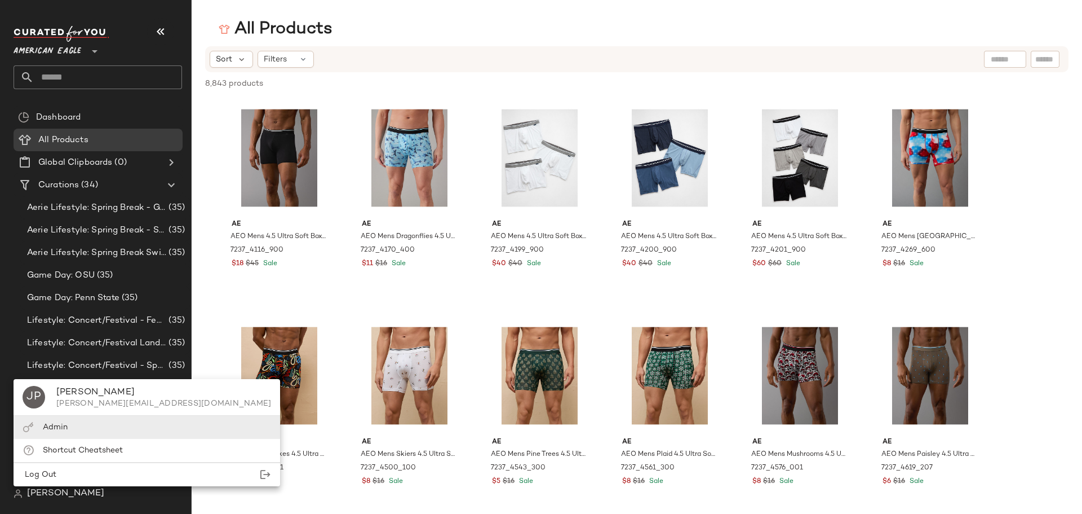
click at [76, 428] on div "Admin" at bounding box center [147, 426] width 267 height 23
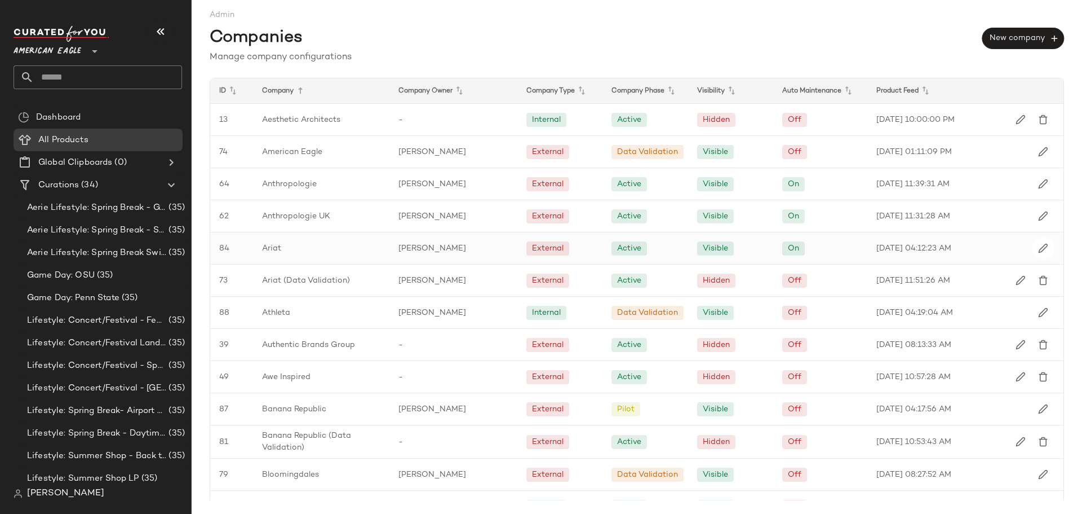
click at [269, 254] on div "Ariat" at bounding box center [321, 248] width 136 height 32
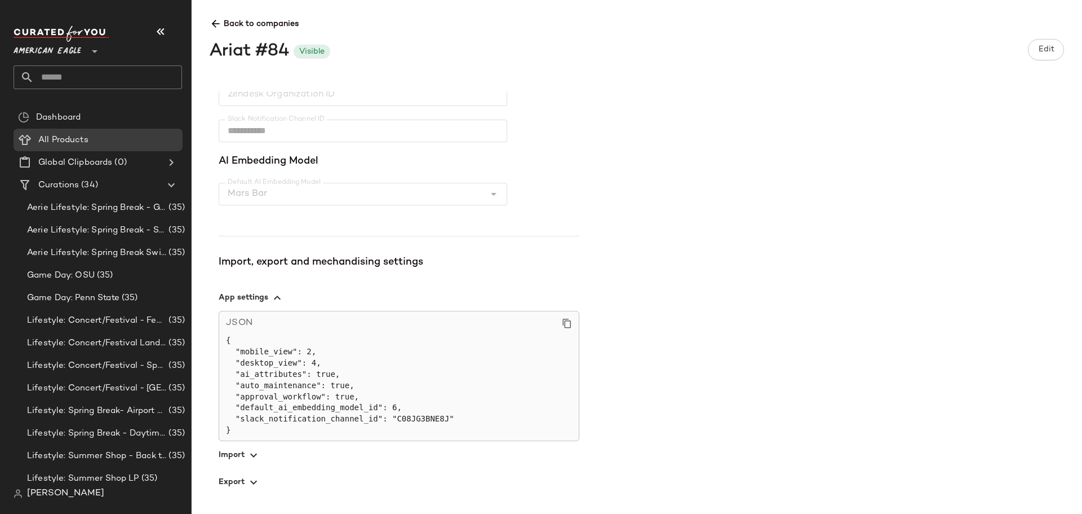
scroll to position [333, 0]
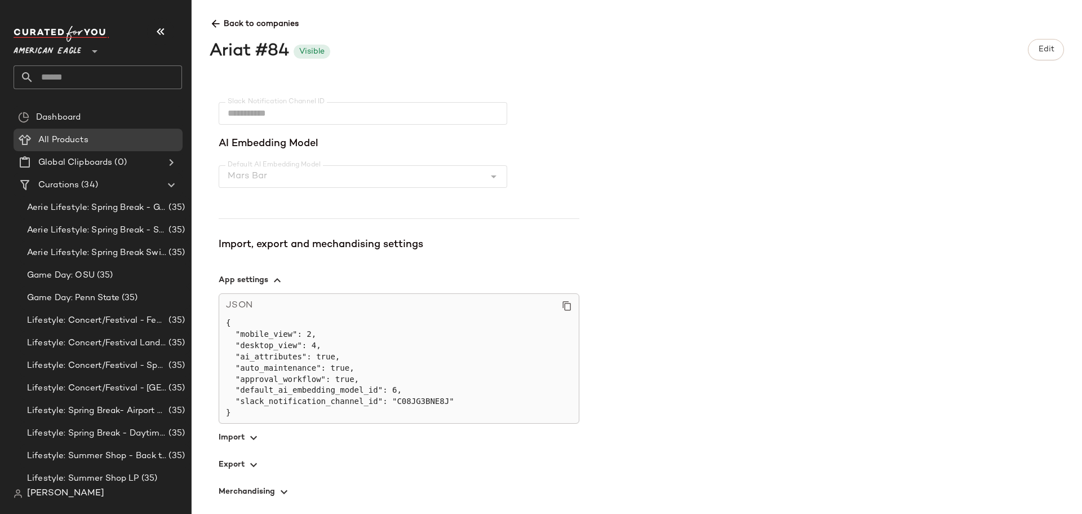
click at [250, 431] on icon "button" at bounding box center [254, 438] width 14 height 14
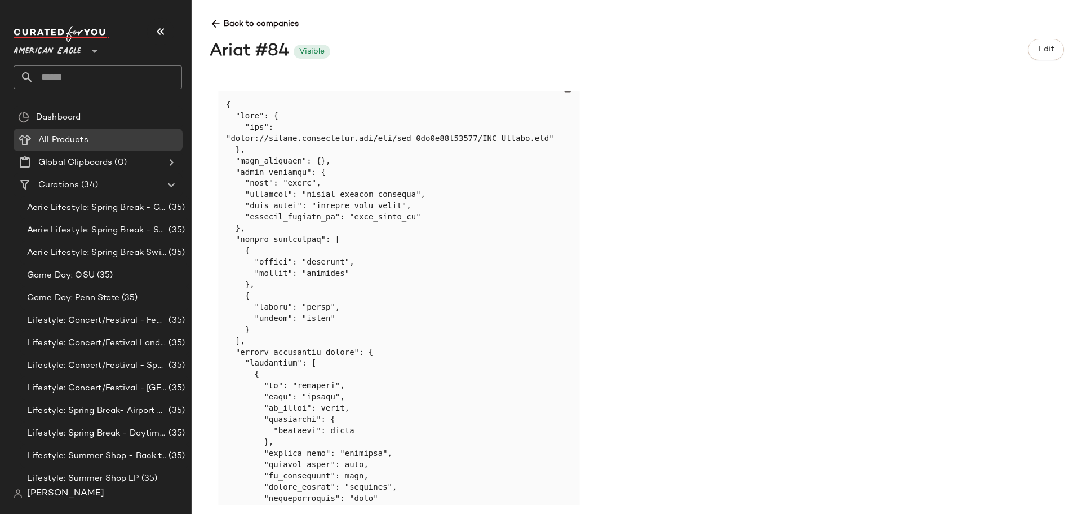
scroll to position [564, 0]
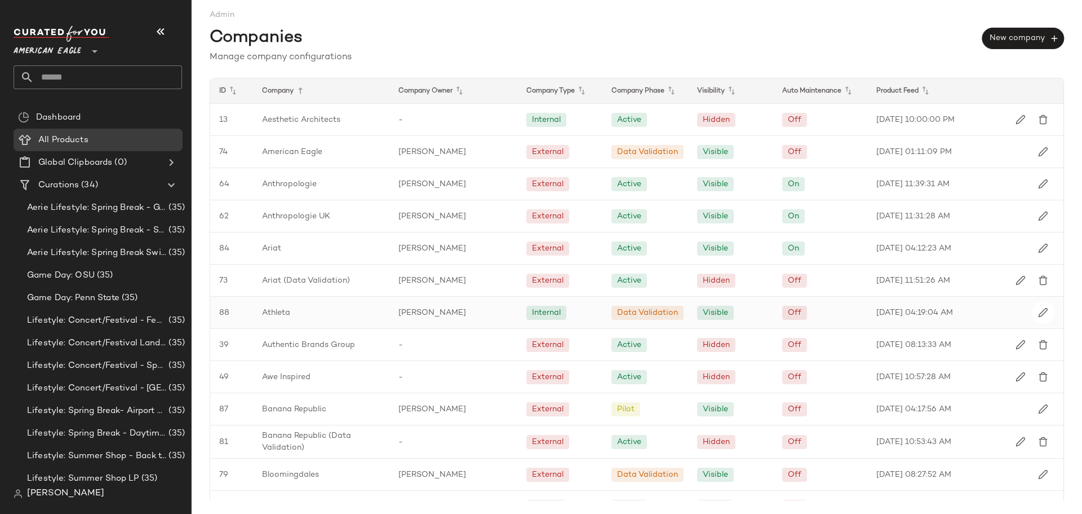
click at [289, 315] on span "Athleta" at bounding box center [276, 313] width 28 height 12
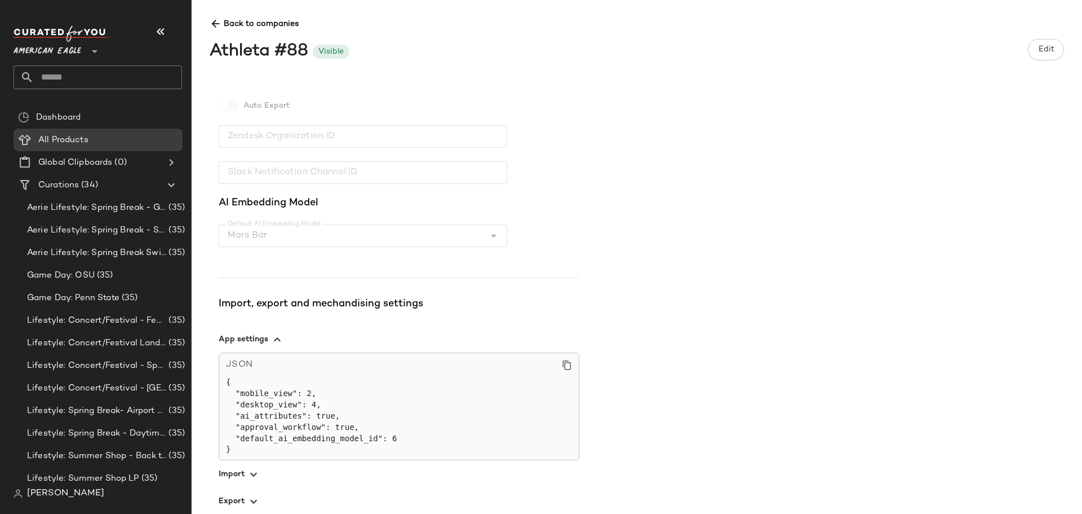
scroll to position [254, 0]
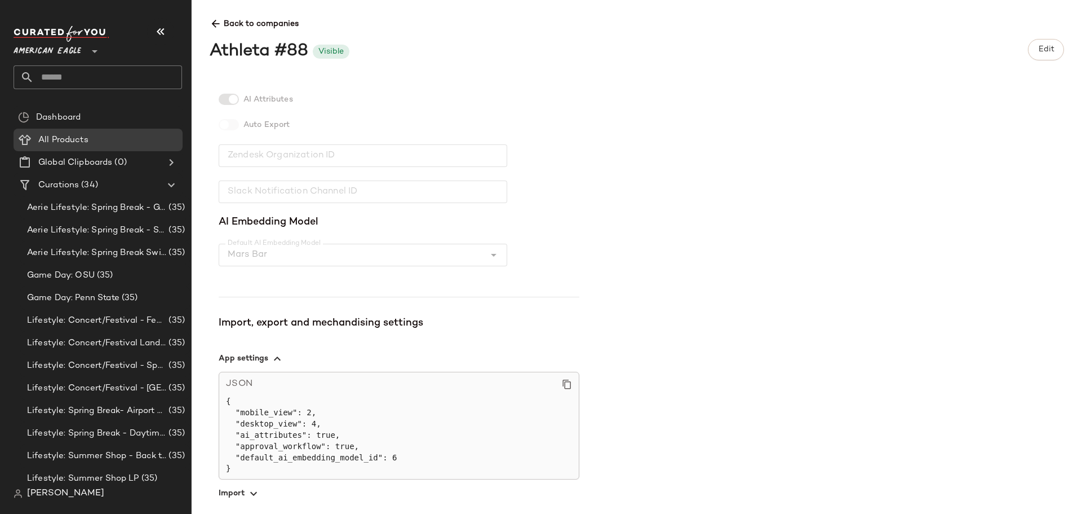
click at [259, 493] on icon "button" at bounding box center [254, 494] width 14 height 14
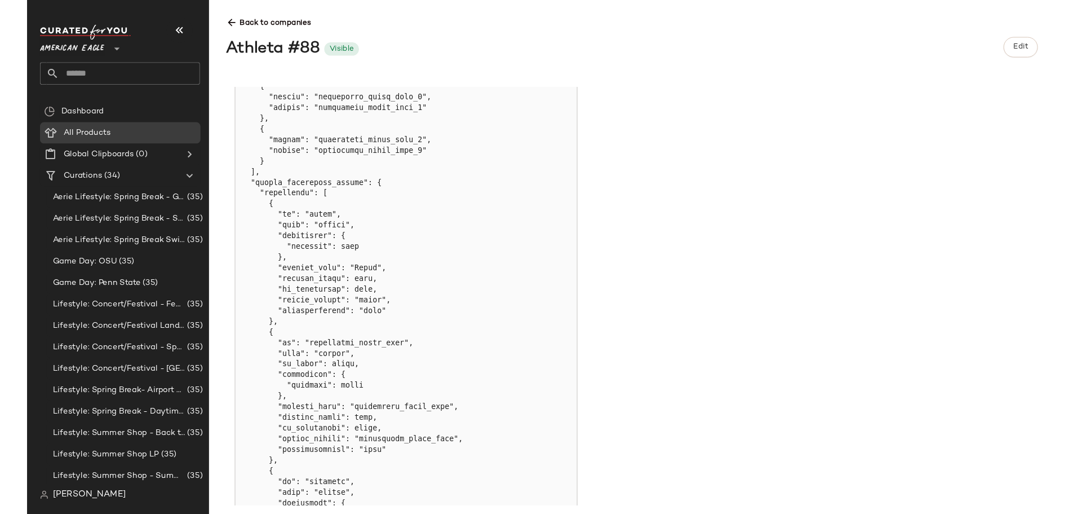
scroll to position [1042, 0]
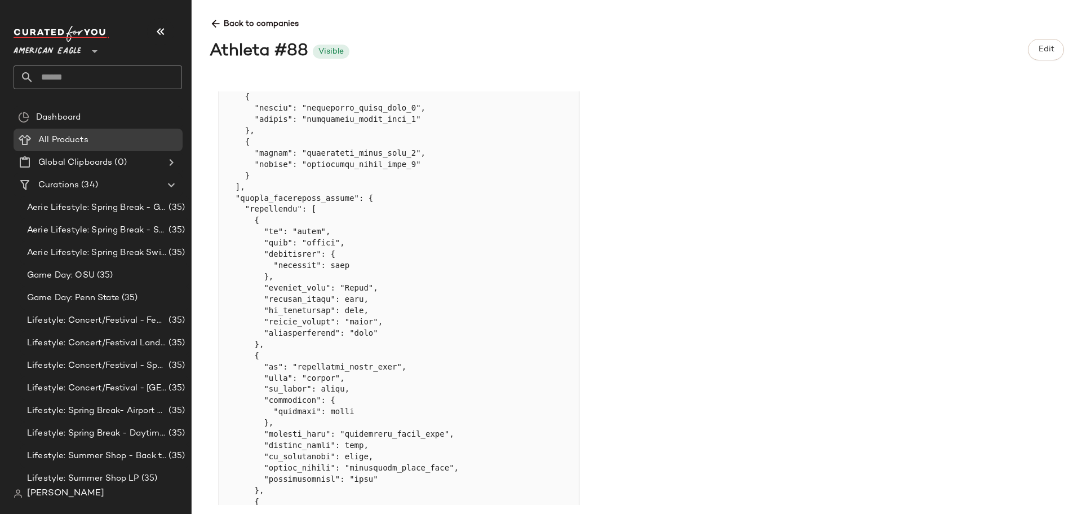
click at [209, 26] on div "Back to companies Athleta #88 Visible Edit Details ID 88 Display Name Athleta C…" at bounding box center [637, 257] width 891 height 514
click at [225, 26] on span "Back to companies" at bounding box center [637, 19] width 855 height 21
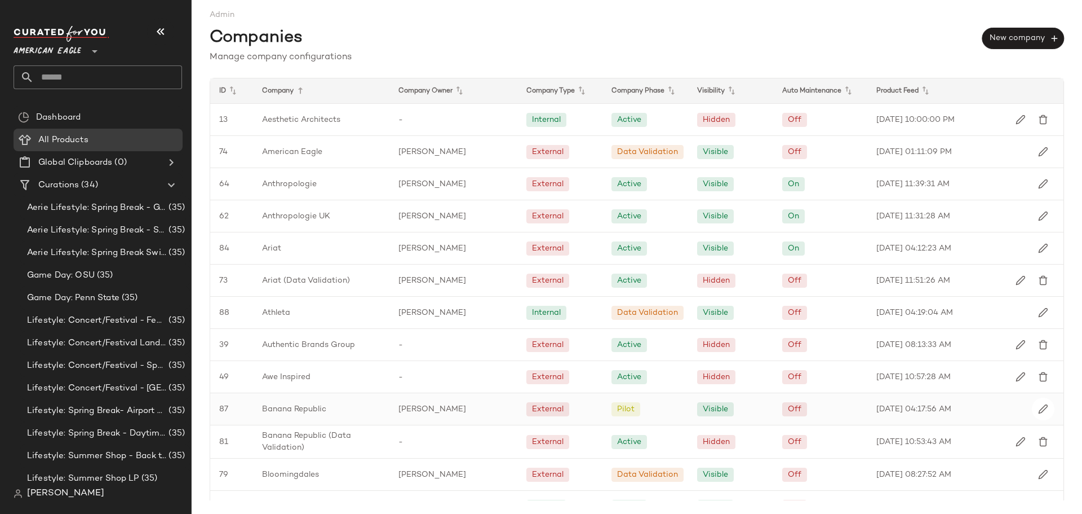
click at [300, 410] on span "Banana Republic" at bounding box center [294, 409] width 64 height 12
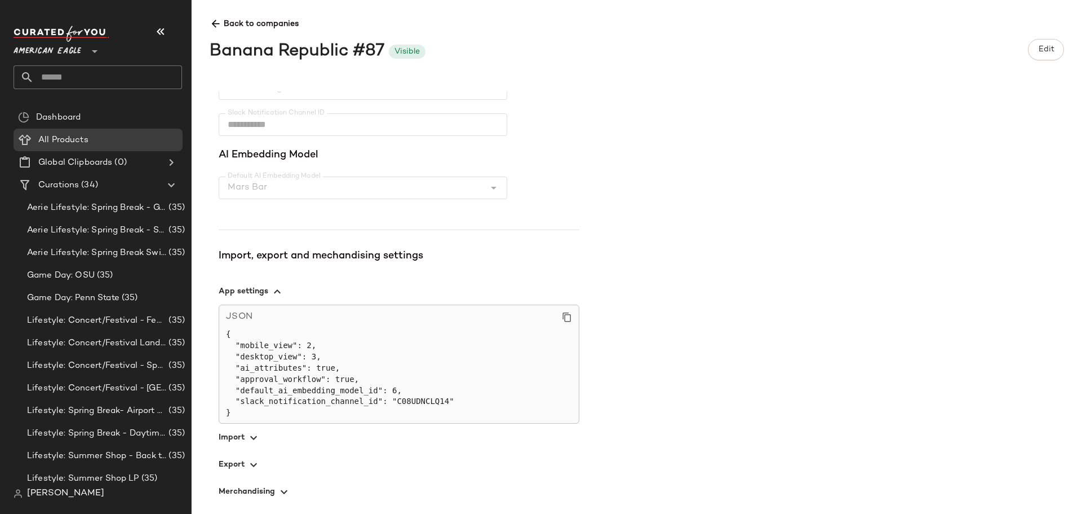
click at [232, 442] on span "button" at bounding box center [399, 436] width 361 height 27
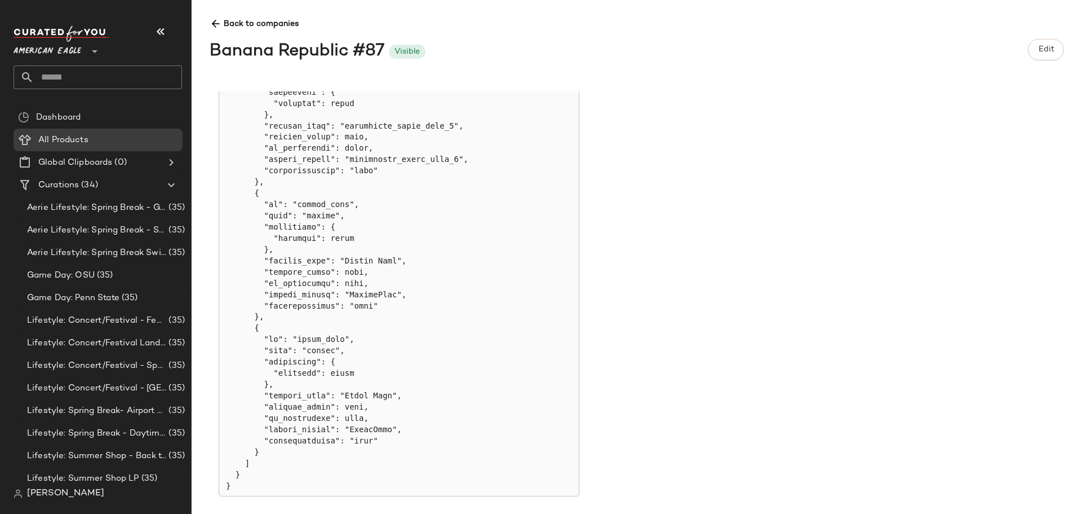
scroll to position [2059, 0]
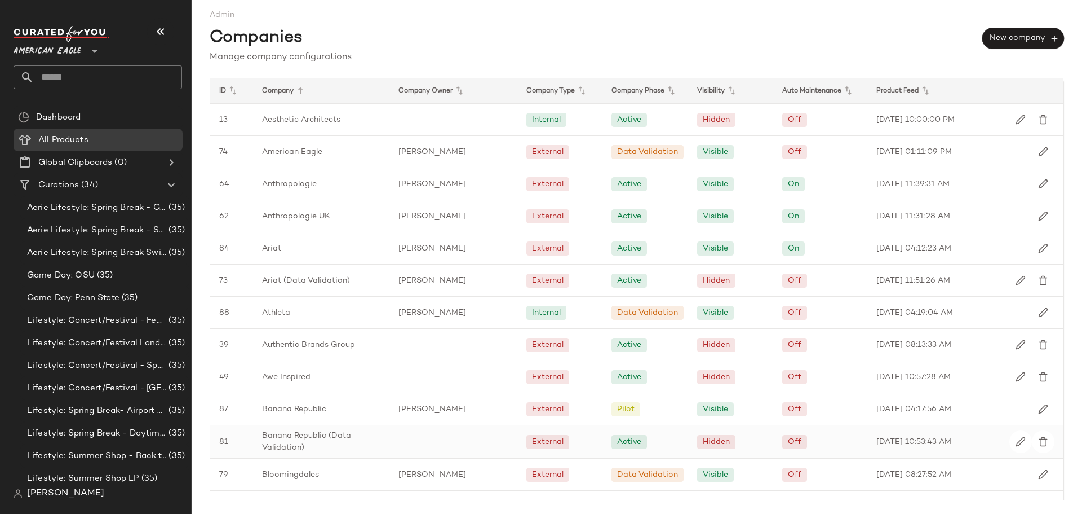
click at [288, 453] on span "Banana Republic (Data Validation)" at bounding box center [321, 442] width 118 height 24
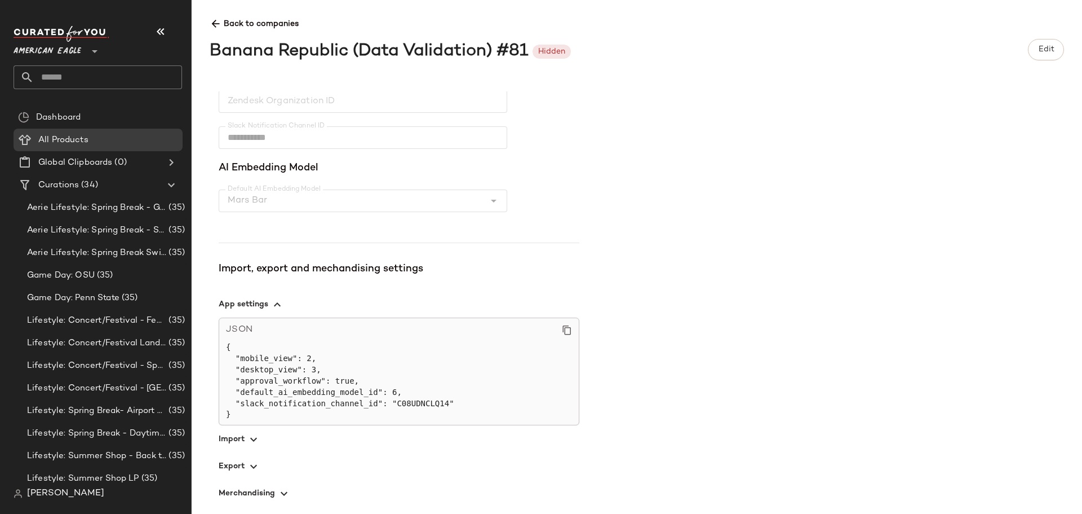
scroll to position [311, 0]
drag, startPoint x: 241, startPoint y: 431, endPoint x: 248, endPoint y: 428, distance: 7.7
click at [242, 431] on span "button" at bounding box center [399, 436] width 361 height 27
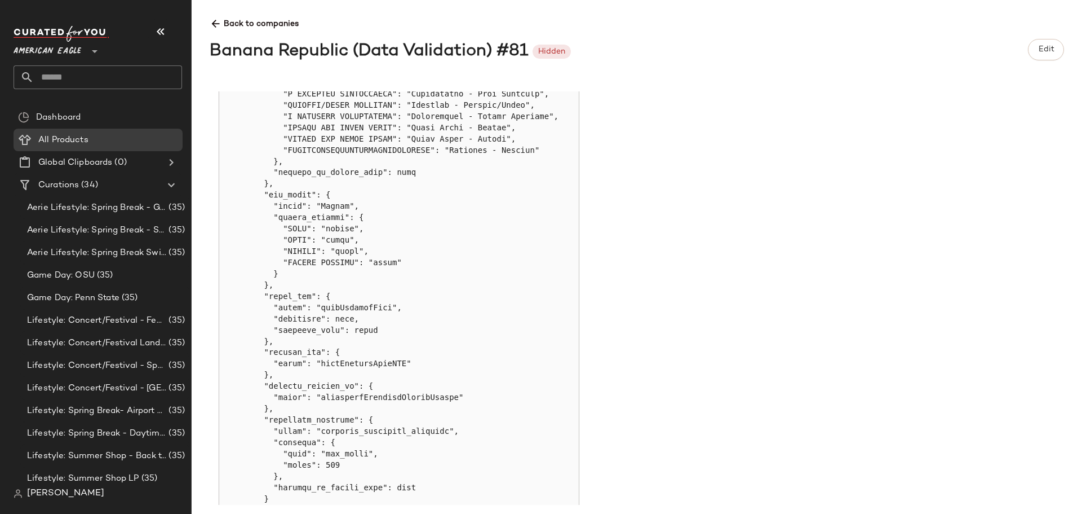
scroll to position [2171, 0]
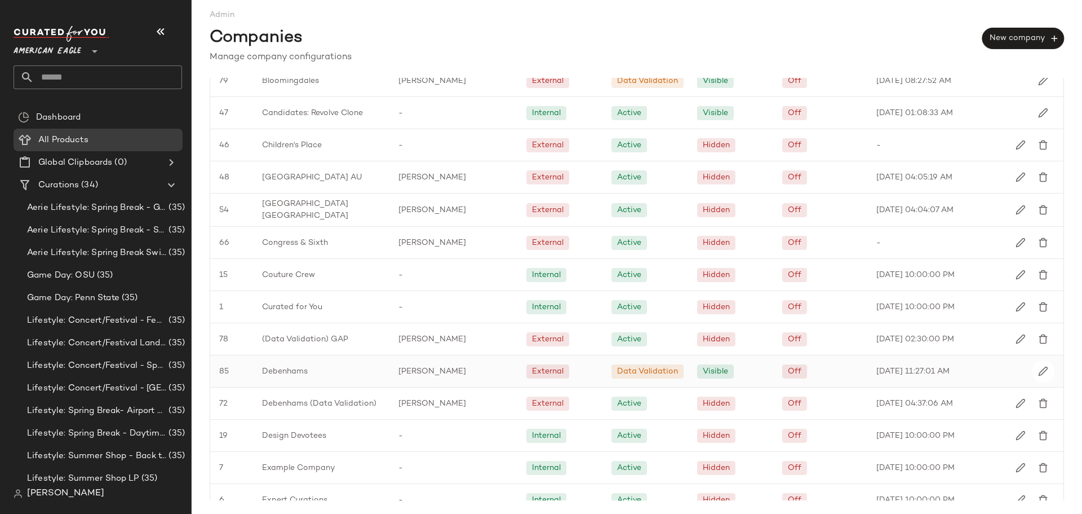
scroll to position [395, 0]
click at [282, 365] on span "Debenhams" at bounding box center [285, 370] width 46 height 12
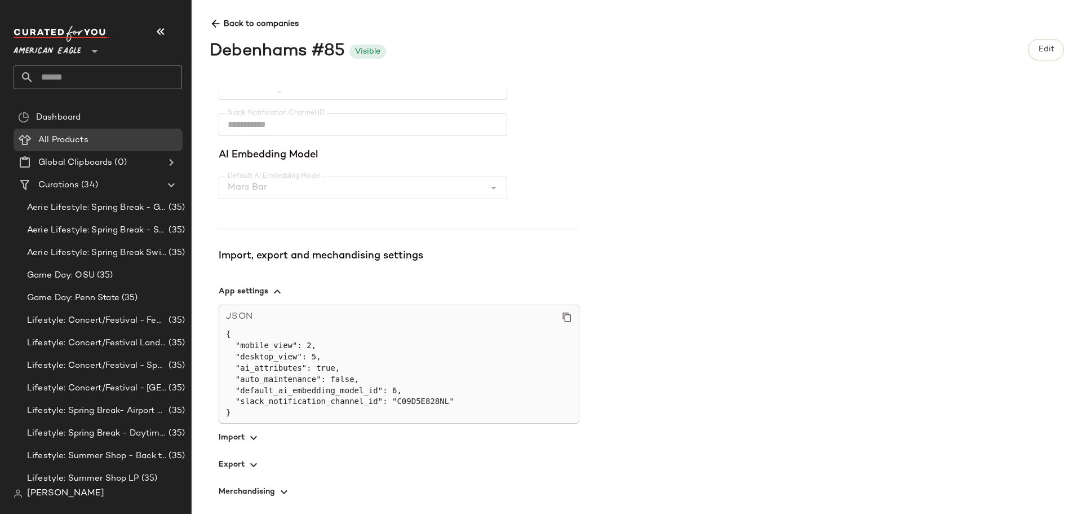
click at [255, 434] on icon "button" at bounding box center [254, 438] width 14 height 14
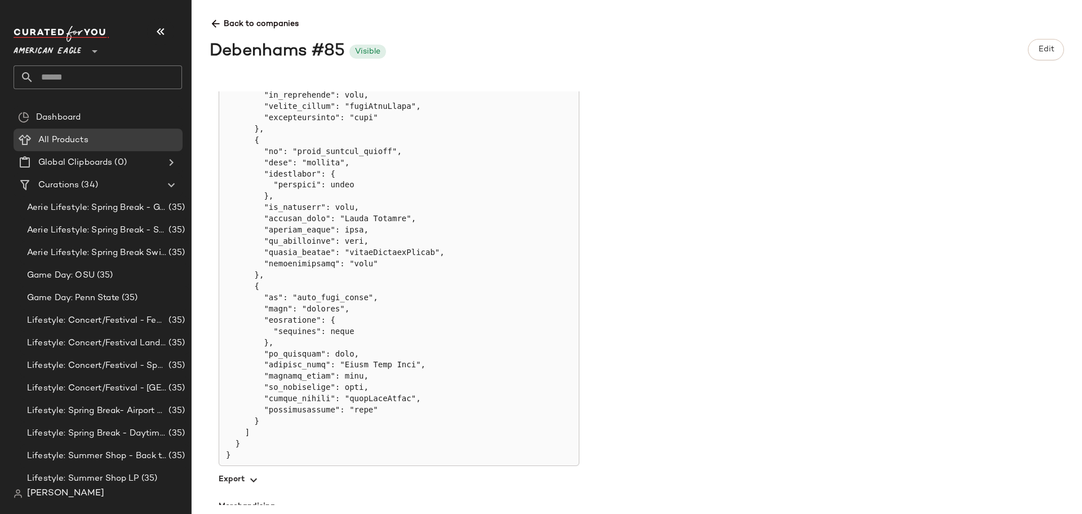
scroll to position [3060, 0]
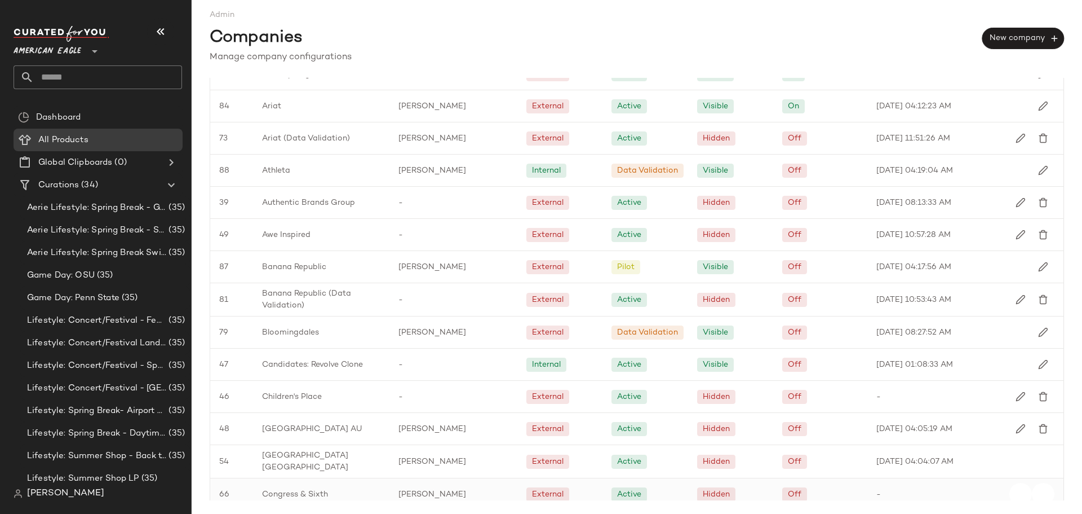
scroll to position [338, 0]
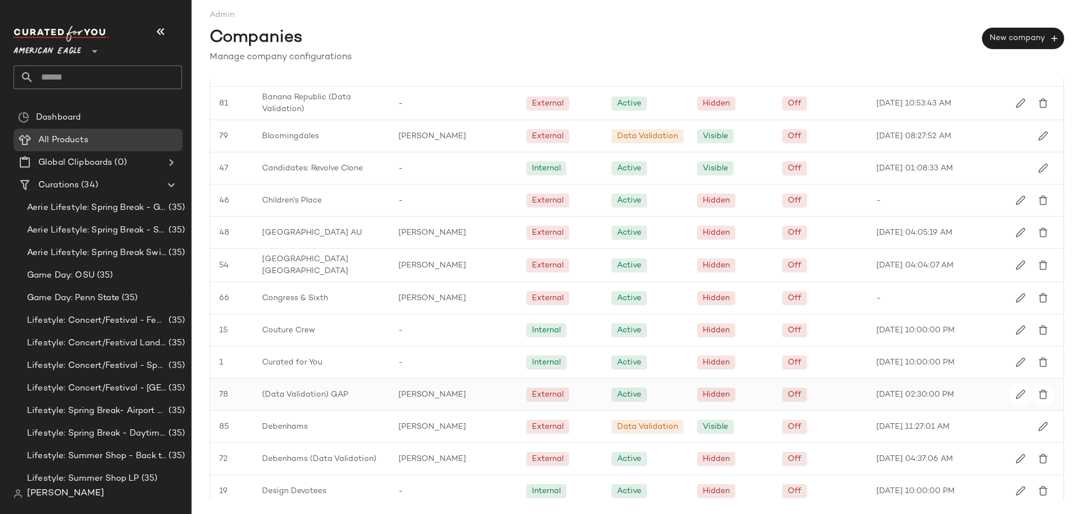
click at [306, 393] on span "(Data Validation) GAP" at bounding box center [305, 394] width 86 height 12
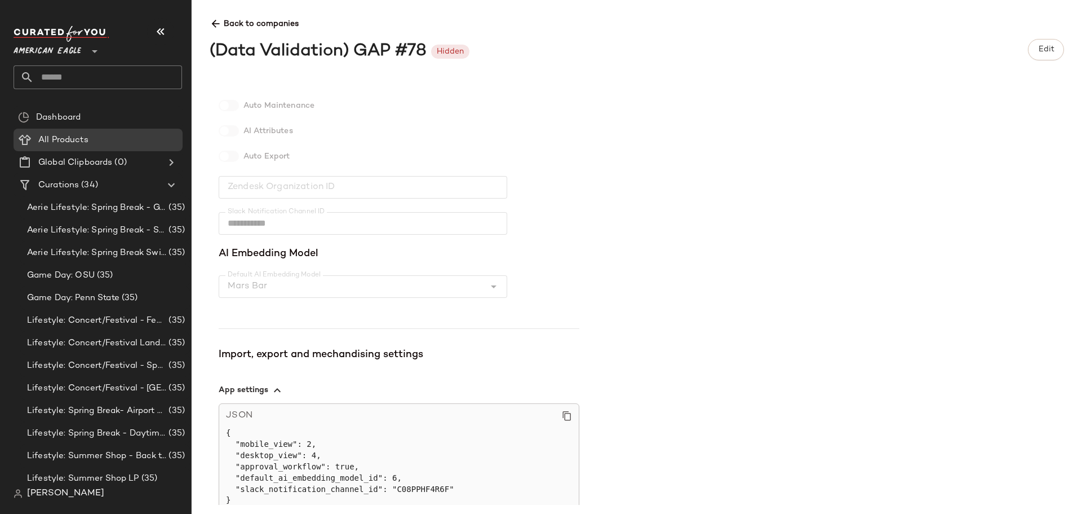
scroll to position [311, 0]
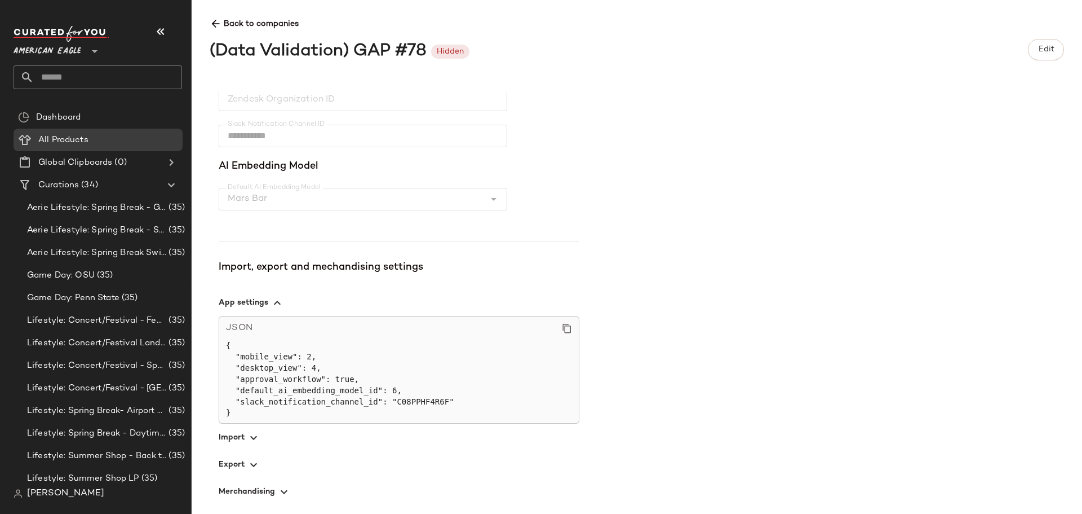
click at [245, 435] on span "button" at bounding box center [399, 436] width 361 height 27
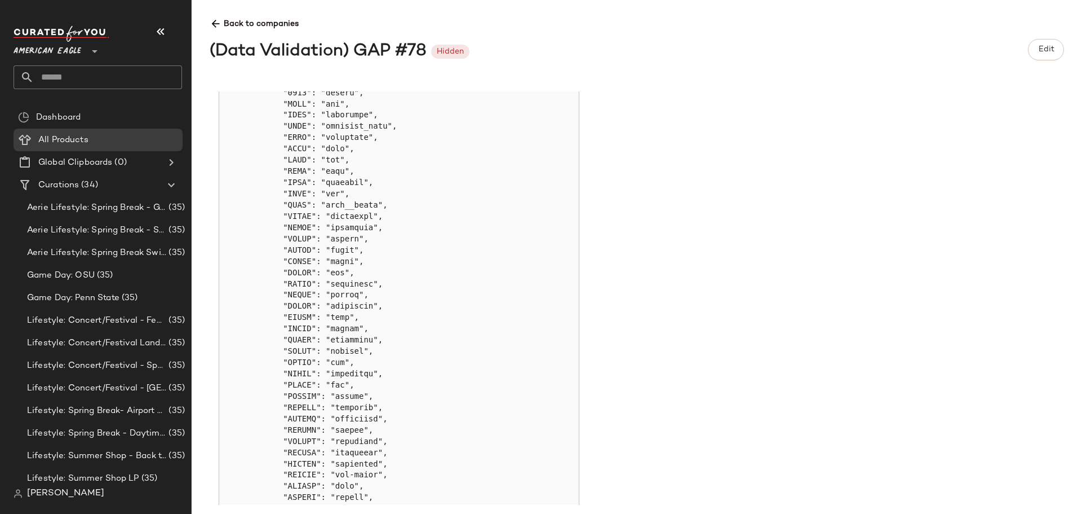
scroll to position [670, 0]
